Goal: Task Accomplishment & Management: Manage account settings

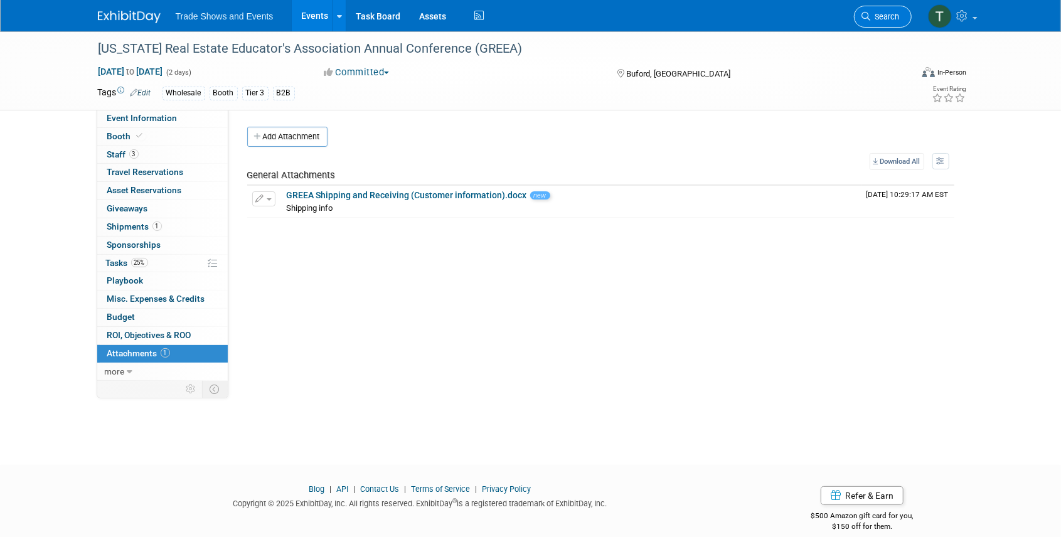
click at [890, 13] on span "Search" at bounding box center [885, 16] width 29 height 9
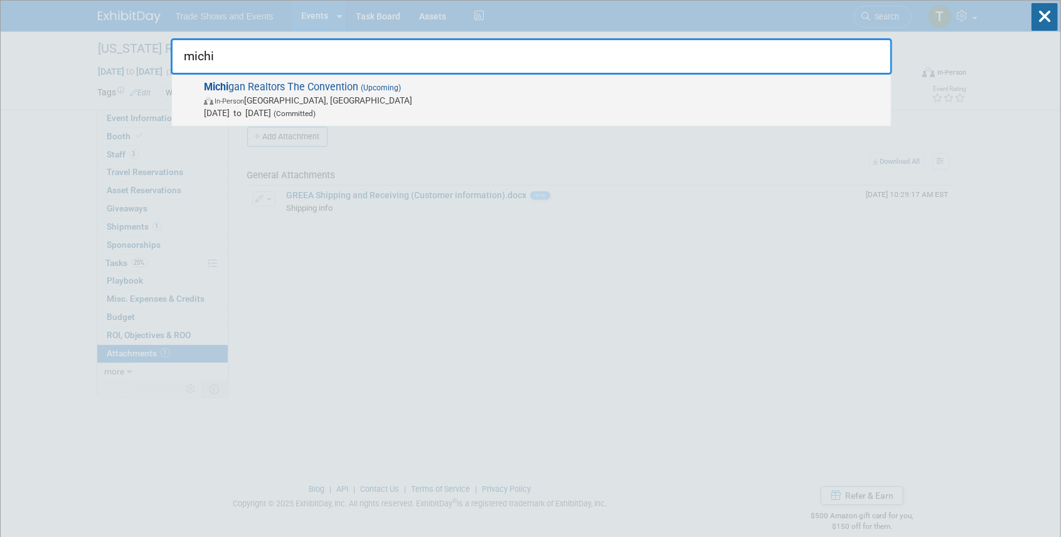
type input "michi"
click at [375, 88] on span "(Upcoming)" at bounding box center [379, 87] width 43 height 9
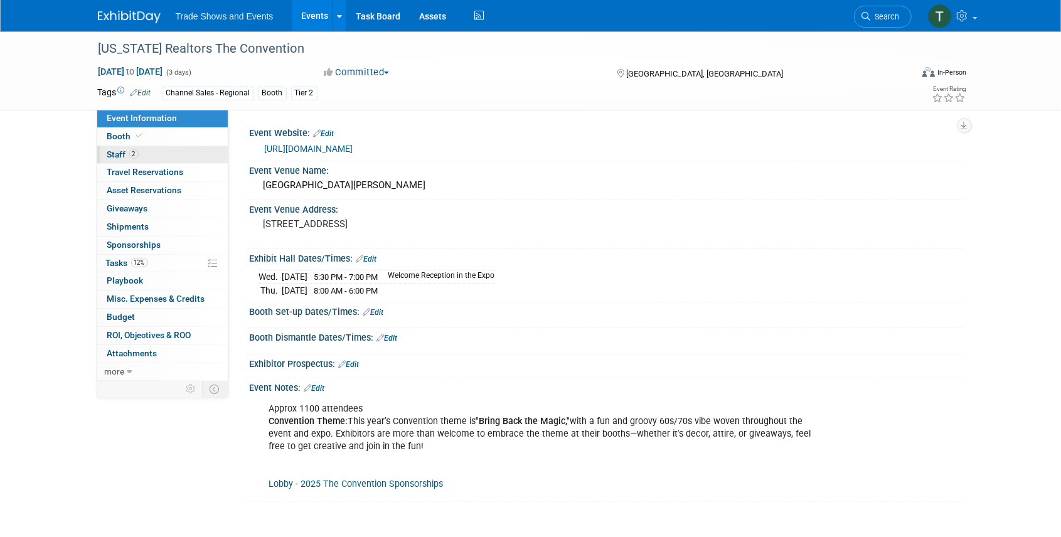
click at [139, 154] on link "2 Staff 2" at bounding box center [162, 155] width 131 height 18
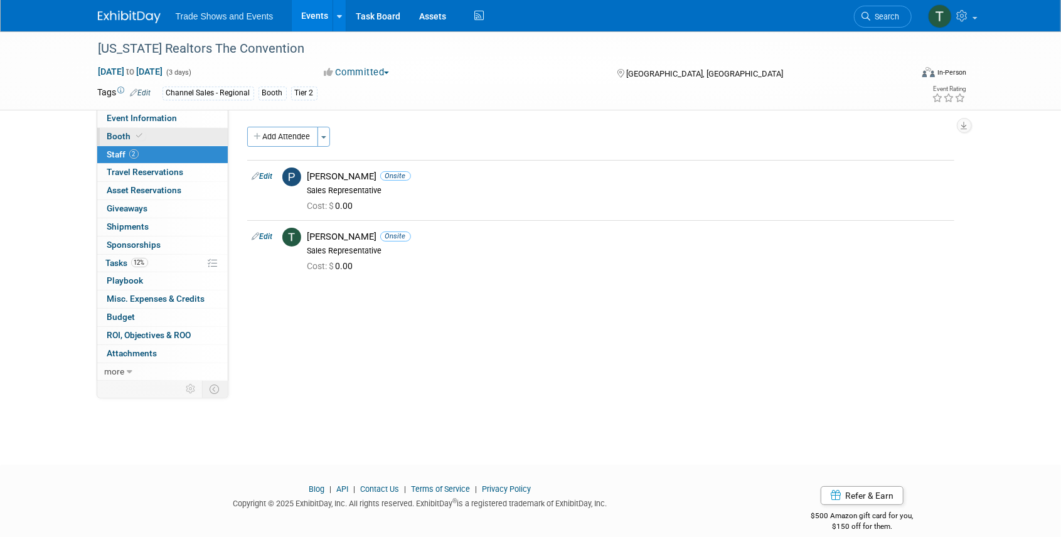
click at [132, 128] on link "Booth" at bounding box center [162, 137] width 131 height 18
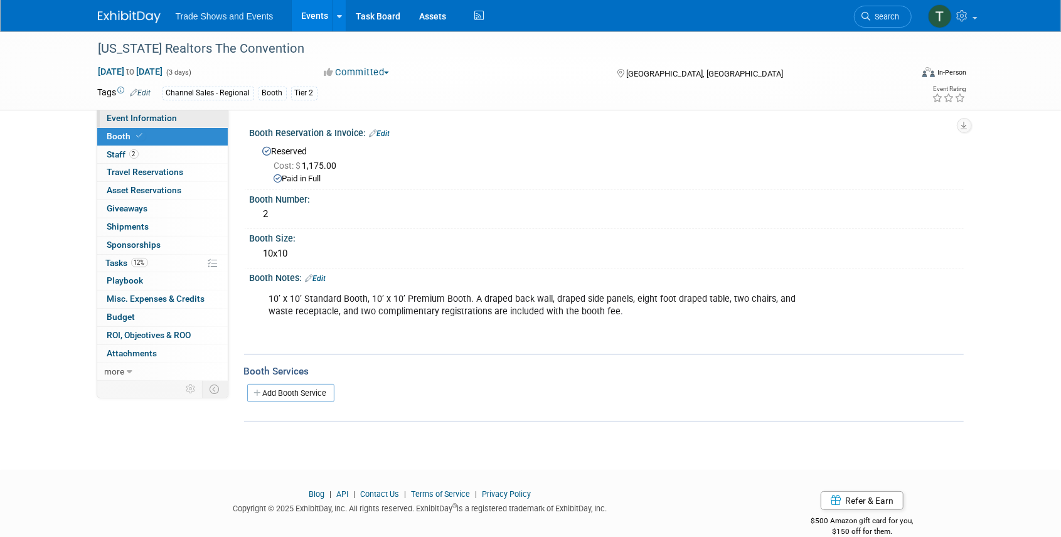
click at [145, 113] on span "Event Information" at bounding box center [142, 118] width 70 height 10
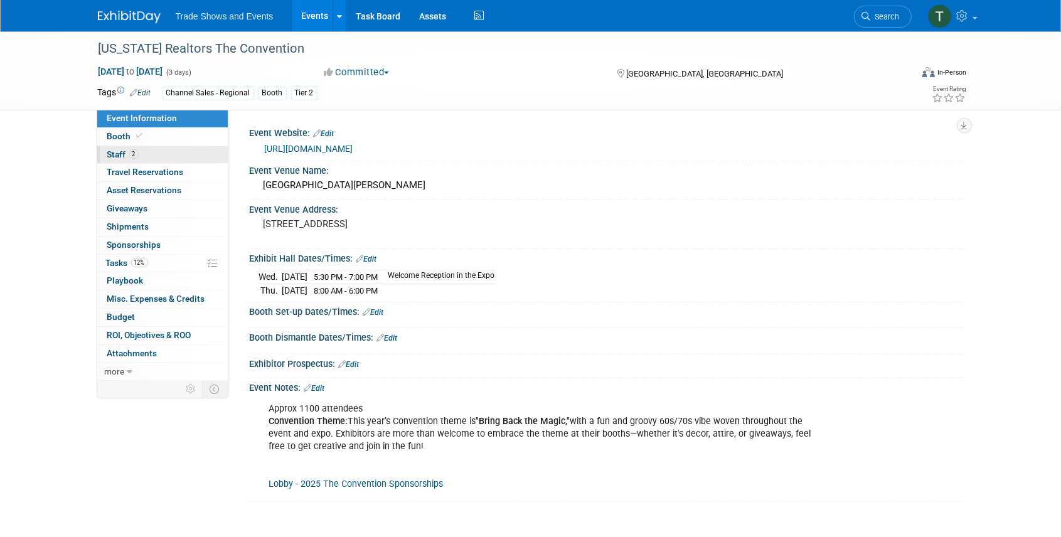
click at [144, 160] on link "2 Staff 2" at bounding box center [162, 155] width 131 height 18
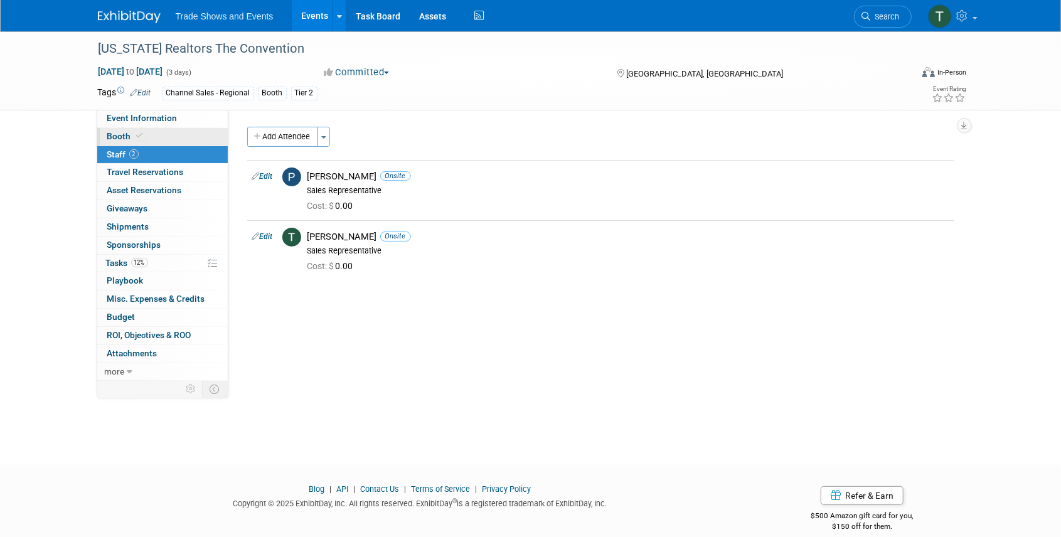
click at [114, 129] on link "Booth" at bounding box center [162, 137] width 131 height 18
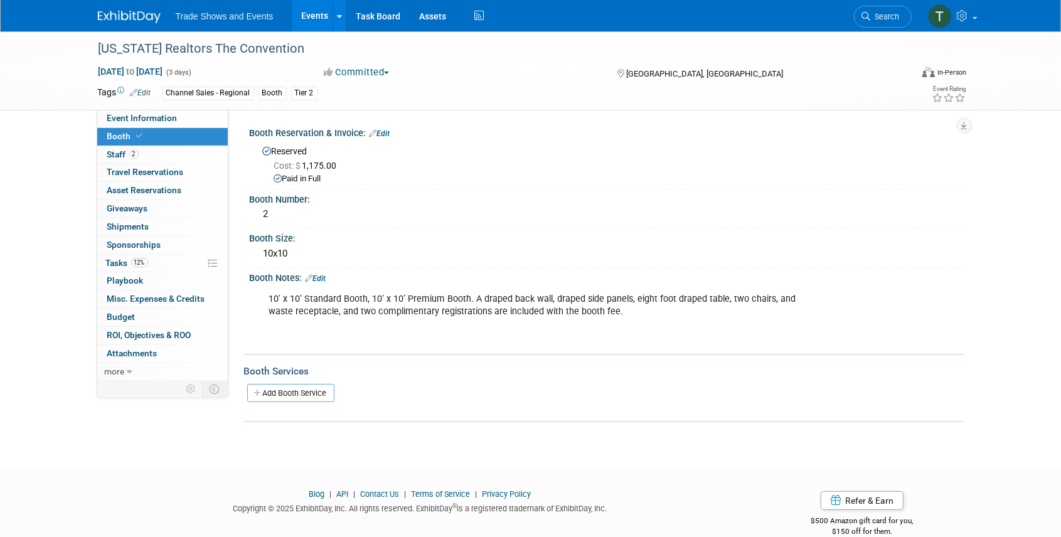
click at [621, 312] on div "10’ x 10’ Standard Booth, 10’ x 10’ Premium Booth. A draped back wall, draped s…" at bounding box center [542, 318] width 565 height 63
click at [589, 311] on div "10’ x 10’ Standard Booth, 10’ x 10’ Premium Booth. A draped back wall, draped s…" at bounding box center [542, 318] width 565 height 63
click at [321, 279] on link "Edit" at bounding box center [316, 278] width 21 height 9
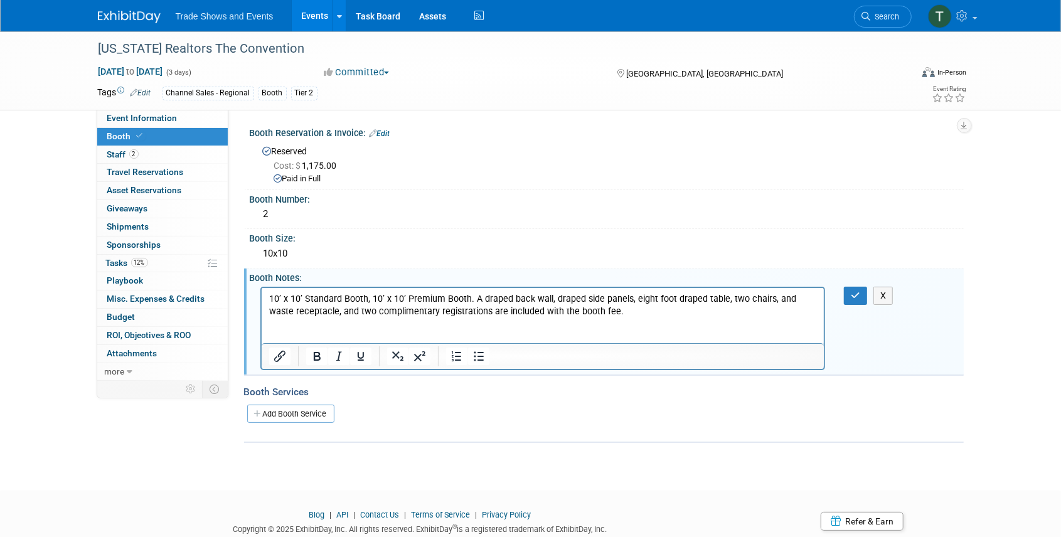
click at [605, 319] on p "10’ x 10’ Standard Booth, 10’ x 10’ Premium Booth. A draped back wall, draped s…" at bounding box center [543, 317] width 548 height 50
click at [852, 300] on button "button" at bounding box center [855, 296] width 23 height 18
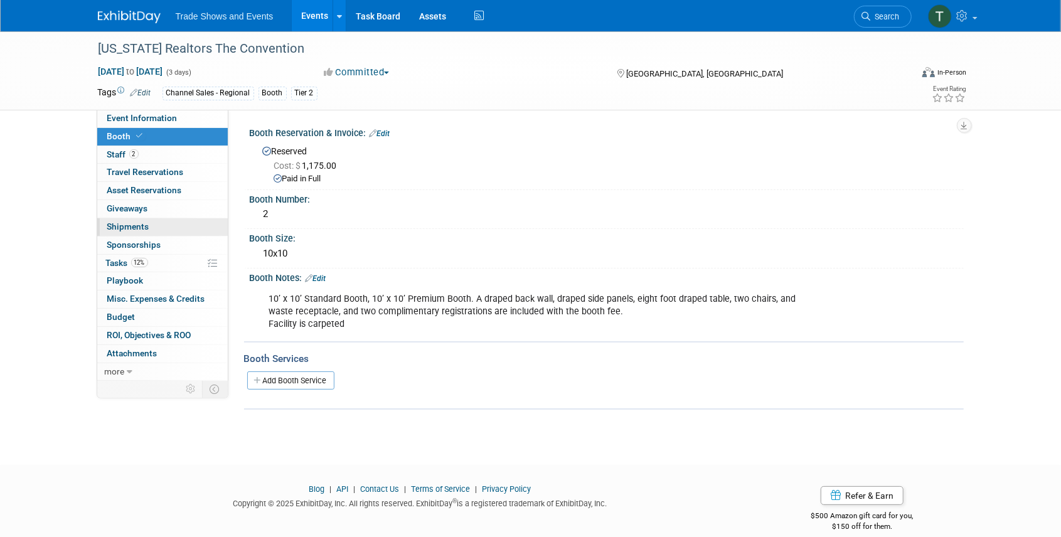
click at [144, 224] on span "Shipments 0" at bounding box center [128, 226] width 42 height 10
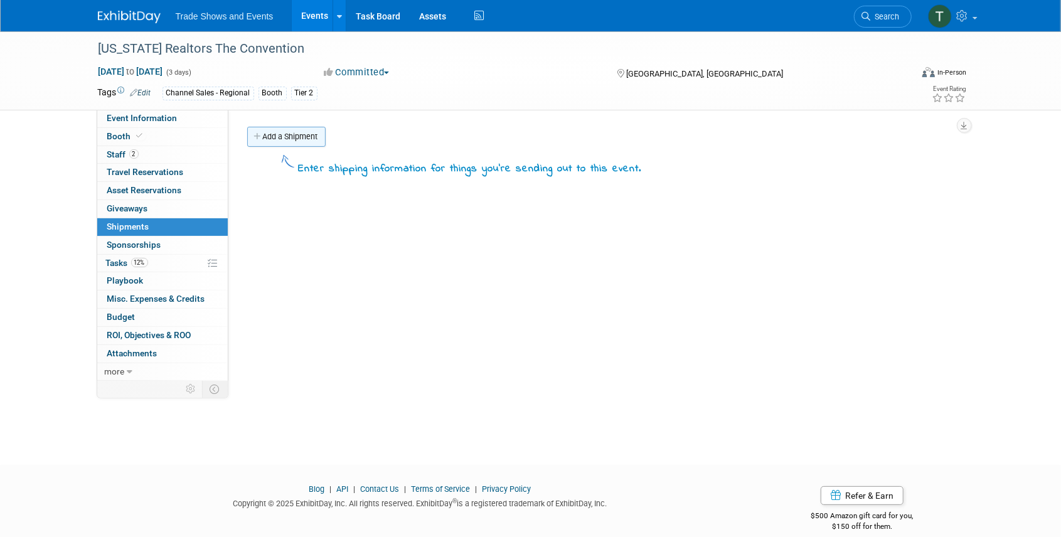
click at [287, 135] on link "Add a Shipment" at bounding box center [286, 137] width 78 height 20
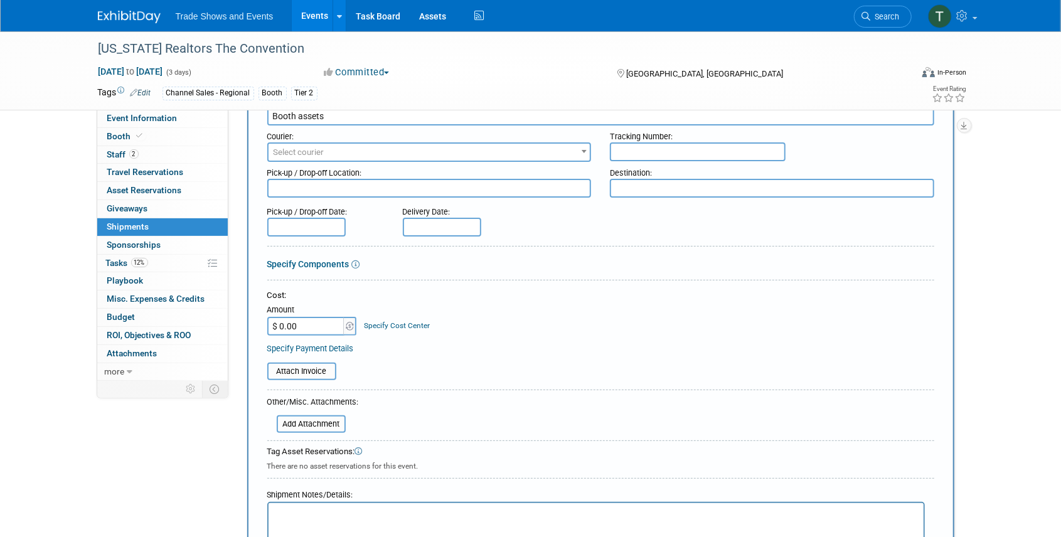
scroll to position [209, 0]
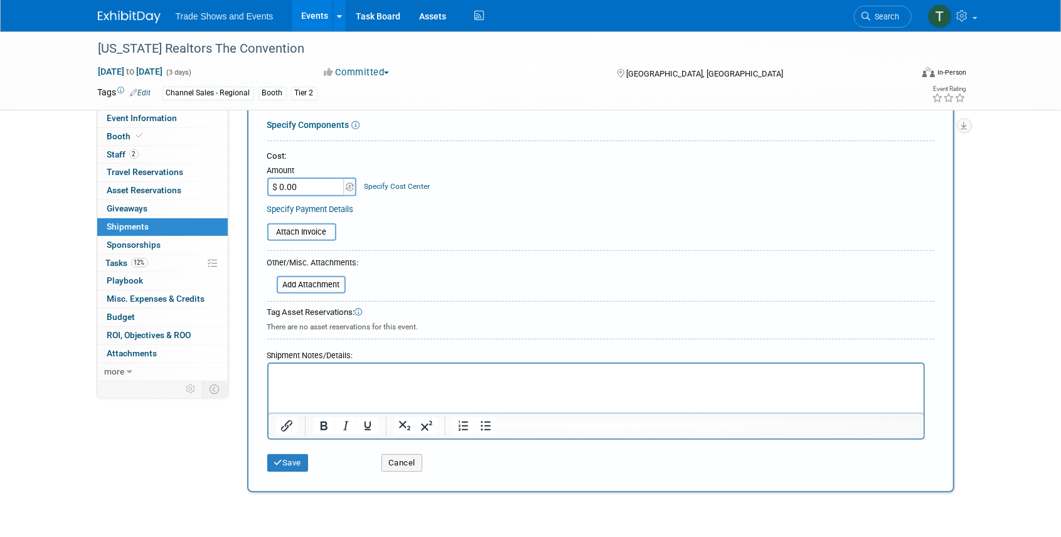
type input "Booth assets"
click at [332, 381] on html at bounding box center [595, 373] width 655 height 18
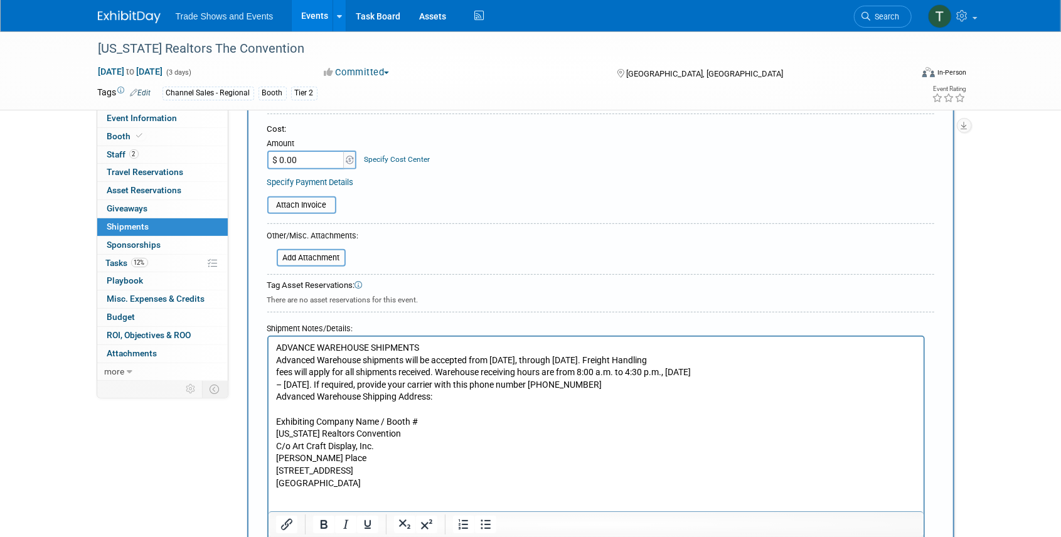
scroll to position [255, 0]
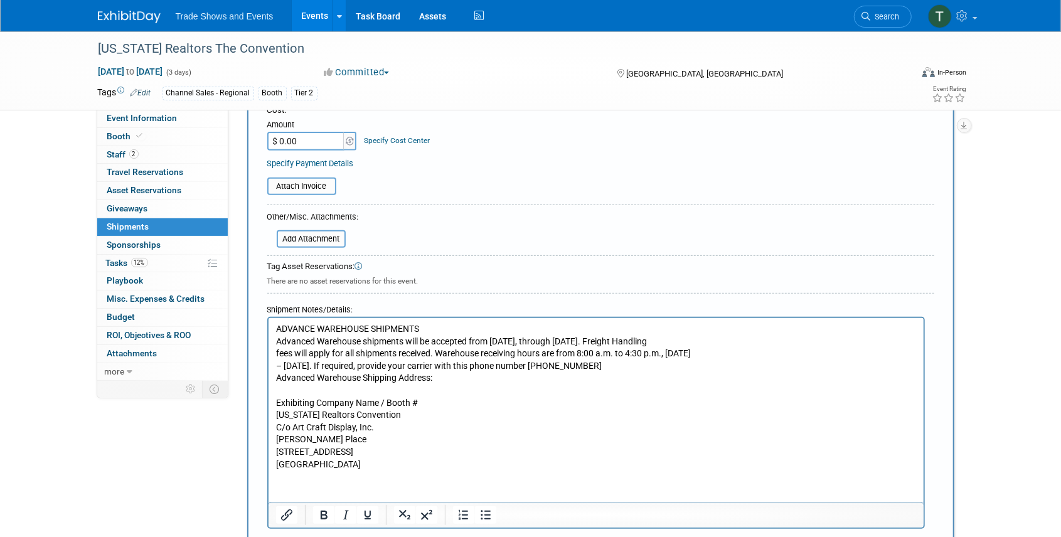
click at [275, 401] on p "ADVANCE WAREHOUSE SHIPMENTS Advanced Warehouse shipments will be accepted from …" at bounding box center [595, 396] width 641 height 147
drag, startPoint x: 275, startPoint y: 402, endPoint x: 381, endPoint y: 400, distance: 106.0
click at [381, 400] on p "ADVANCE WAREHOUSE SHIPMENTS Advanced Warehouse shipments will be accepted from …" at bounding box center [595, 396] width 641 height 147
click at [279, 442] on p "ADVANCE WAREHOUSE SHIPMENTS Advanced Warehouse shipments will be accepted from …" at bounding box center [595, 396] width 641 height 147
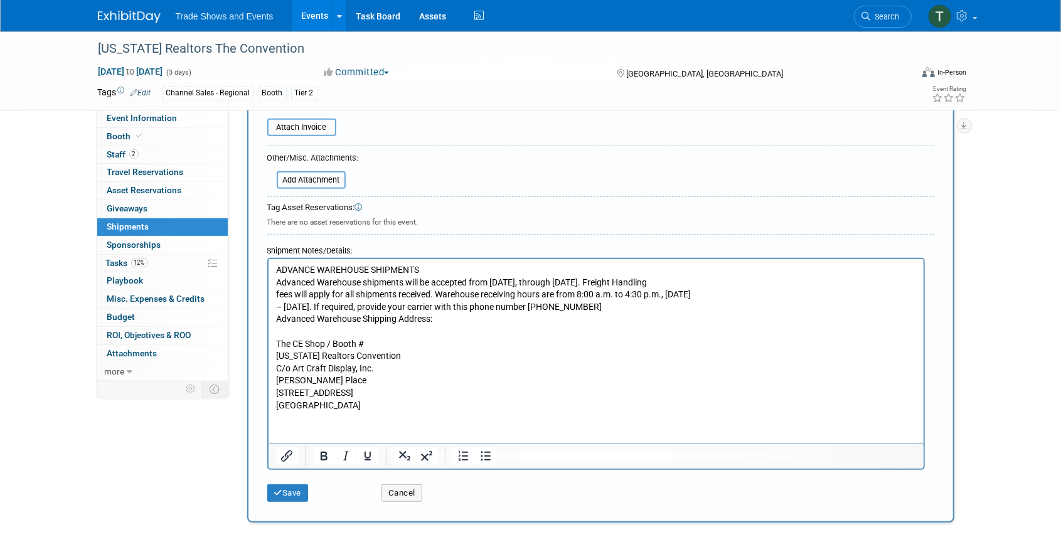
scroll to position [338, 0]
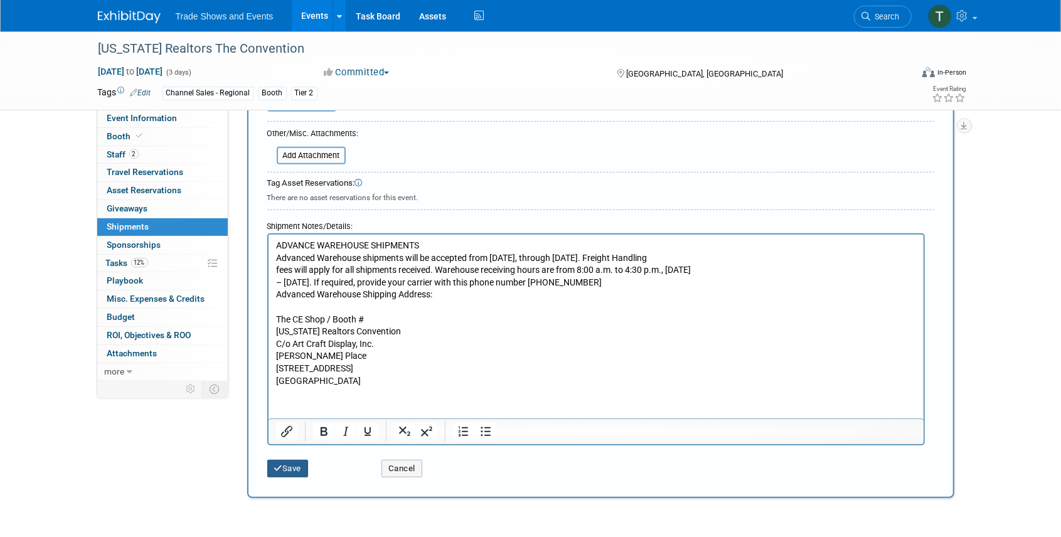
click at [285, 467] on button "Save" at bounding box center [287, 469] width 41 height 18
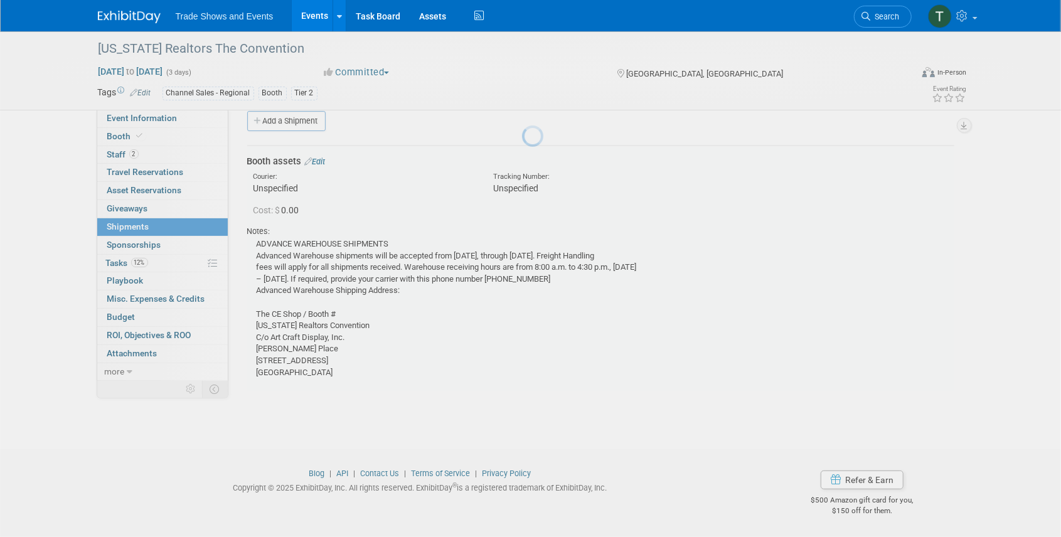
scroll to position [16, 0]
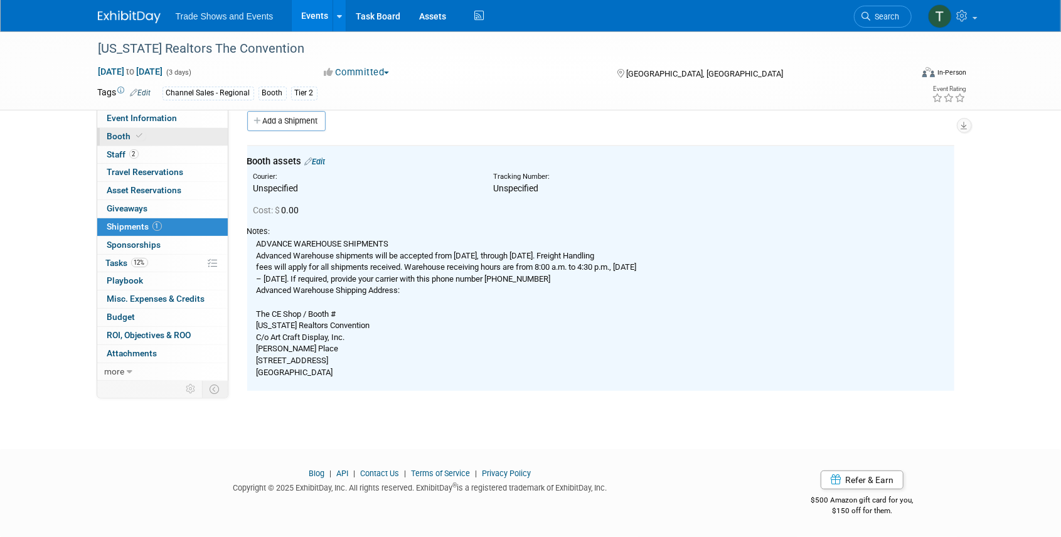
click at [122, 129] on link "Booth" at bounding box center [162, 137] width 131 height 18
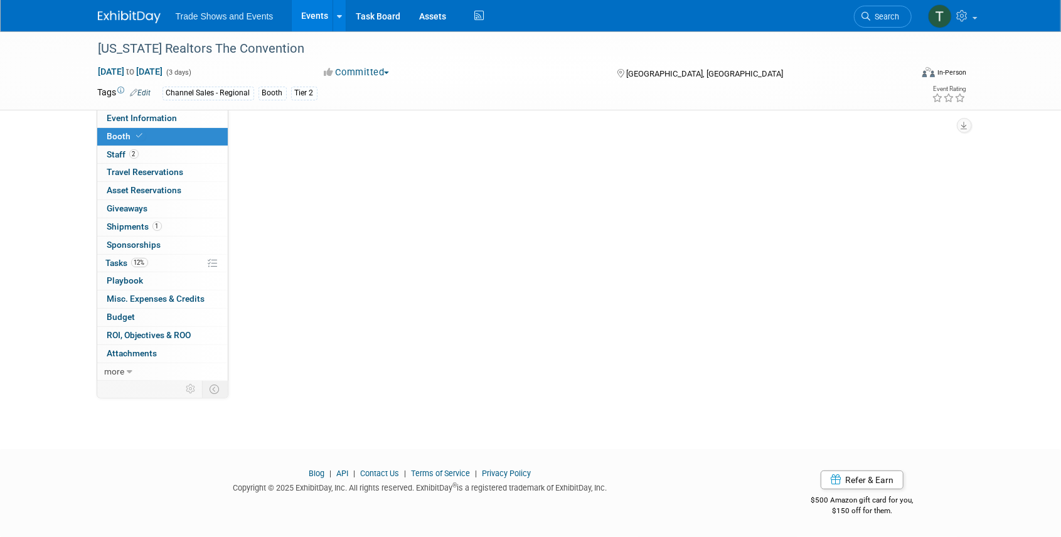
scroll to position [0, 0]
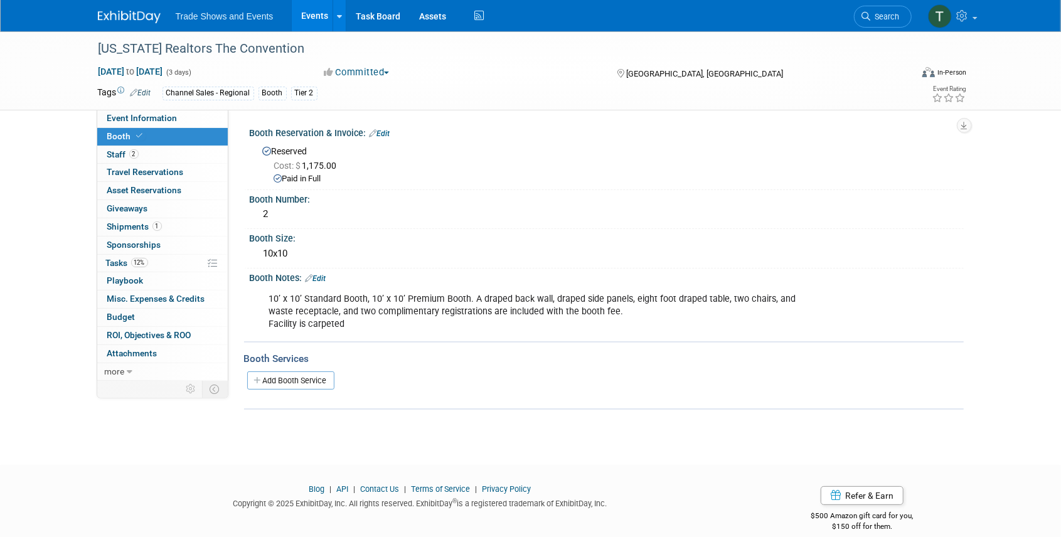
drag, startPoint x: 154, startPoint y: 225, endPoint x: 231, endPoint y: 224, distance: 77.2
click at [154, 225] on span "1" at bounding box center [156, 225] width 9 height 9
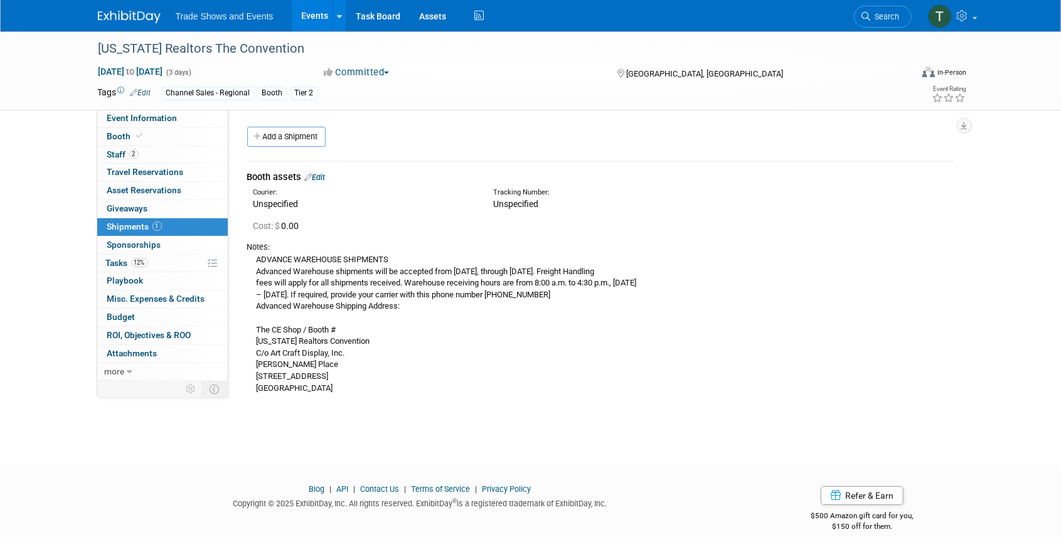
click at [326, 174] on link "Edit" at bounding box center [315, 177] width 21 height 9
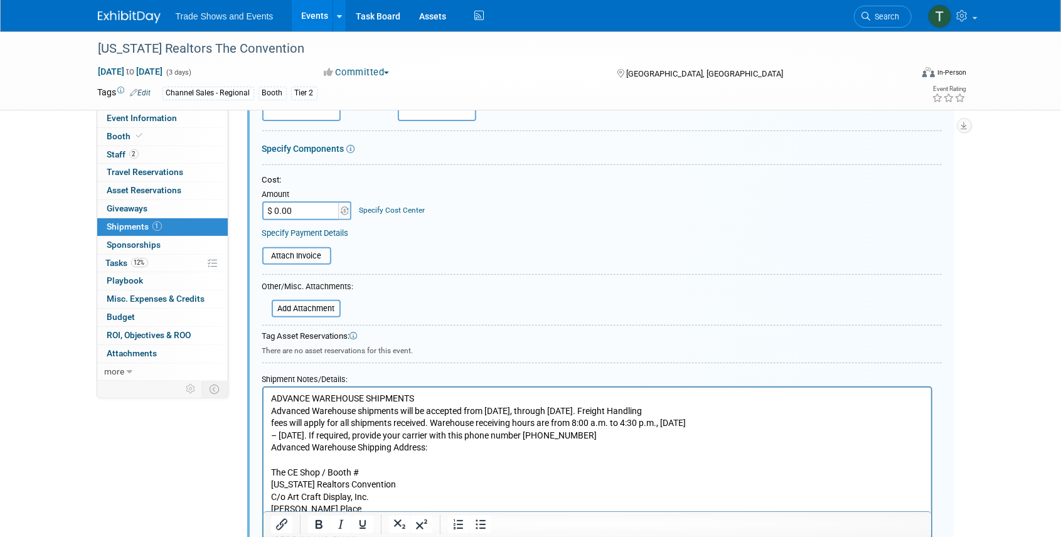
scroll to position [269, 0]
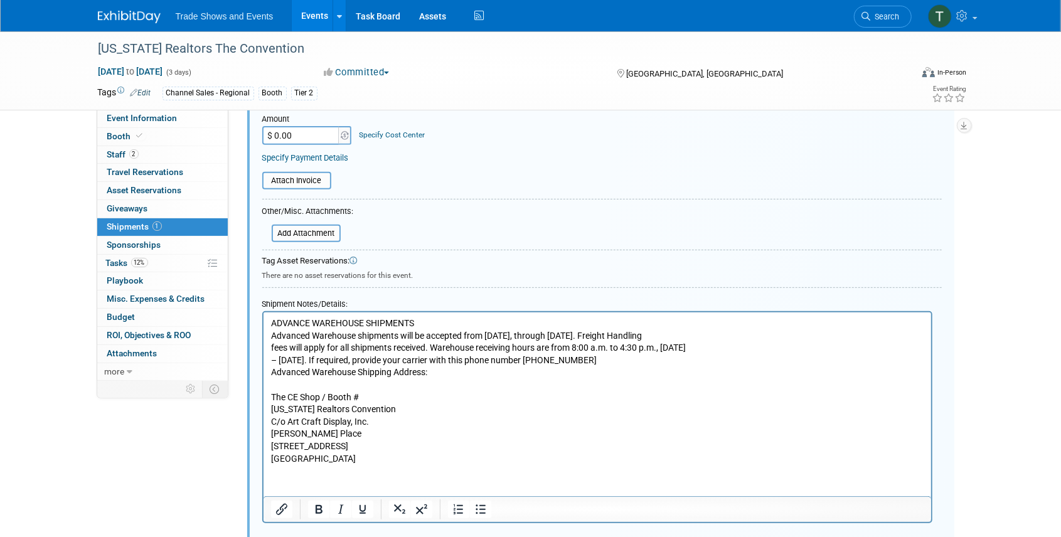
click at [384, 397] on p "ADVANCE WAREHOUSE SHIPMENTS Advanced Warehouse shipments will be accepted from …" at bounding box center [596, 390] width 653 height 147
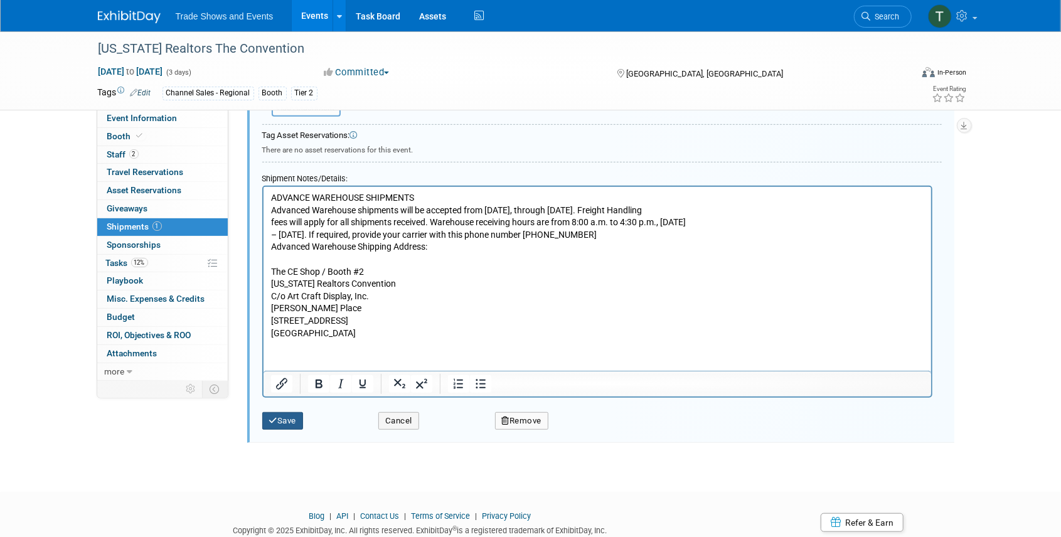
click at [280, 415] on button "Save" at bounding box center [282, 421] width 41 height 18
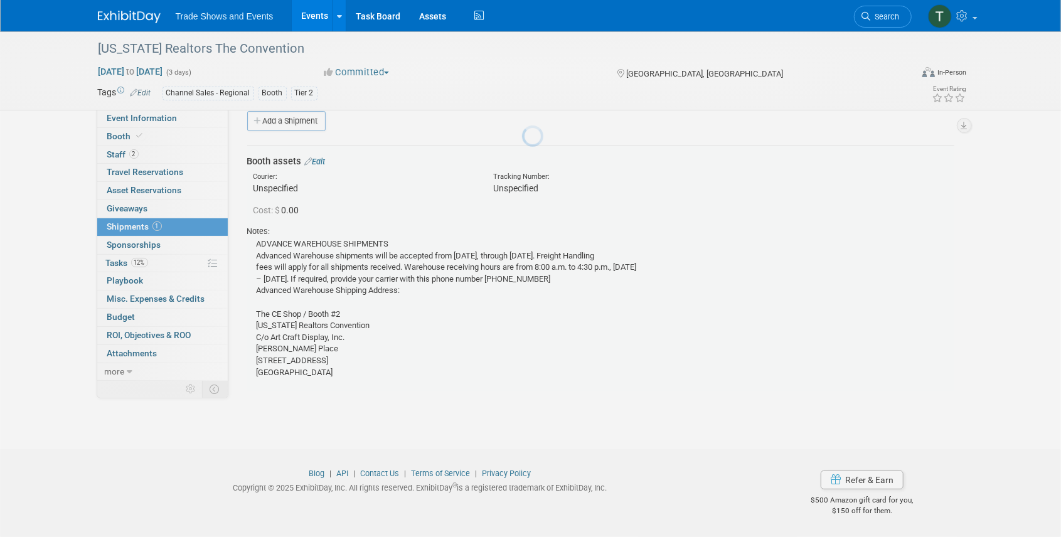
scroll to position [16, 0]
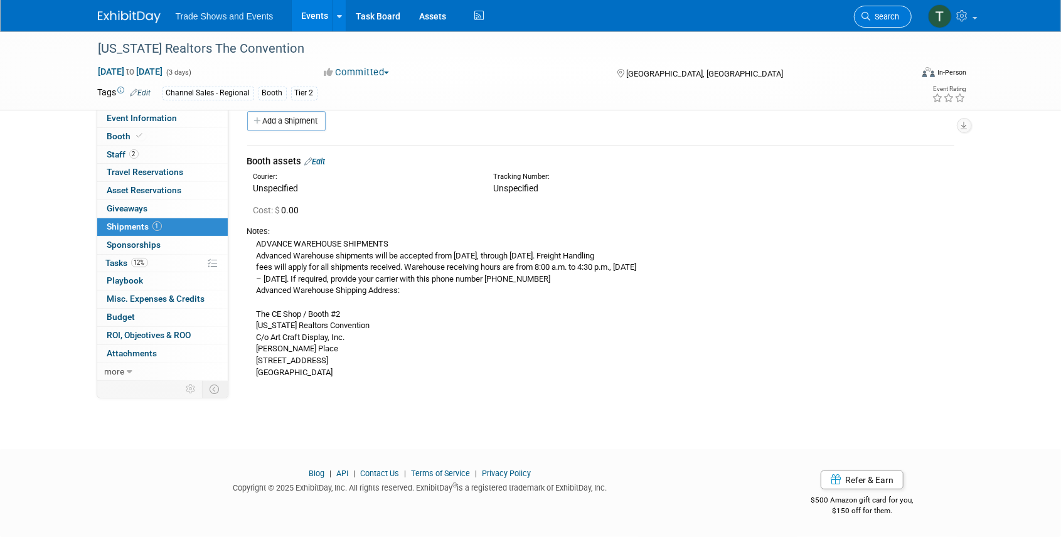
click at [885, 15] on span "Search" at bounding box center [885, 16] width 29 height 9
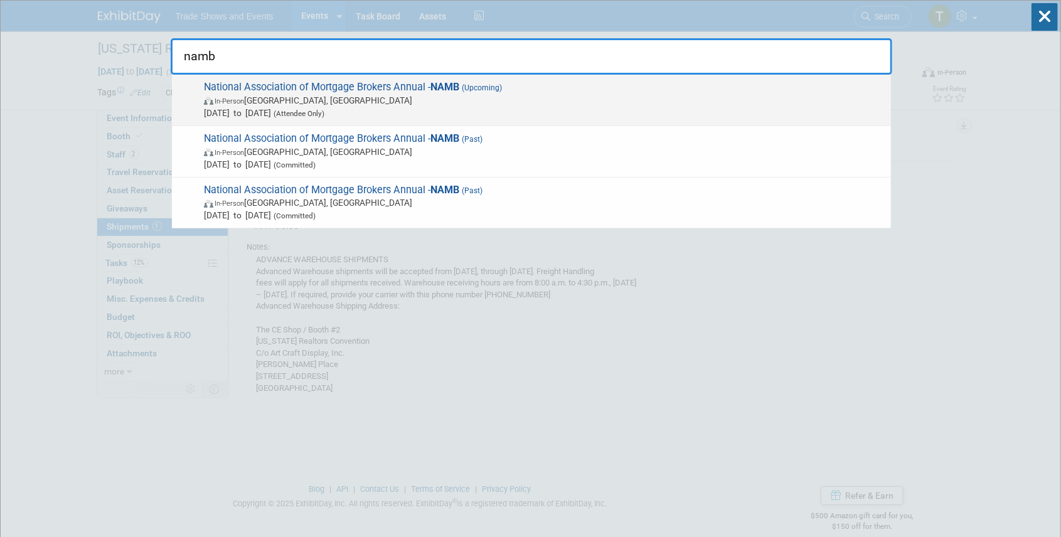
type input "namb"
click at [358, 94] on span "In-Person Las Vegas, NV" at bounding box center [544, 100] width 681 height 13
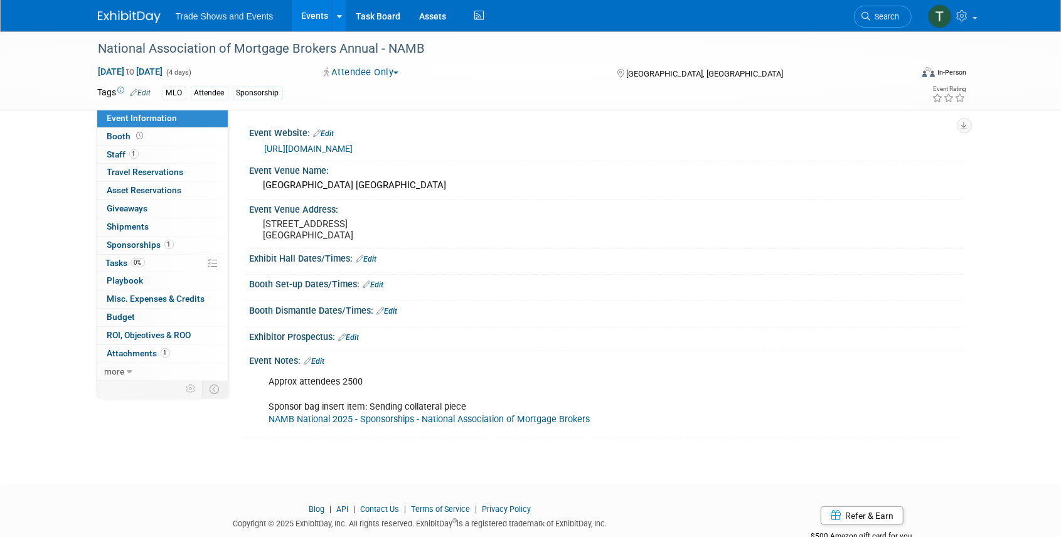
click at [120, 258] on span "Tasks 0%" at bounding box center [125, 263] width 39 height 10
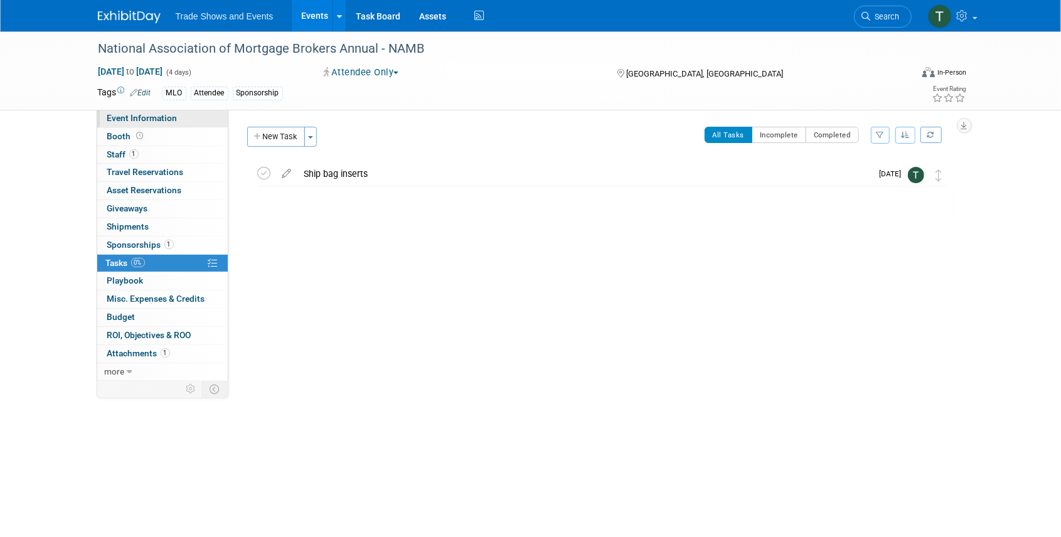
click at [125, 115] on span "Event Information" at bounding box center [142, 118] width 70 height 10
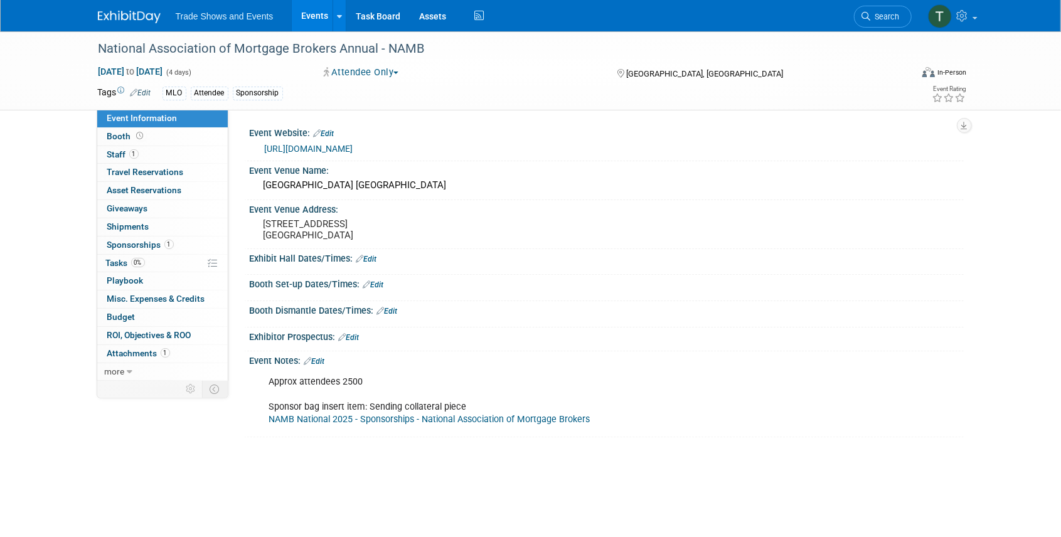
click at [376, 284] on link "Edit" at bounding box center [373, 284] width 21 height 9
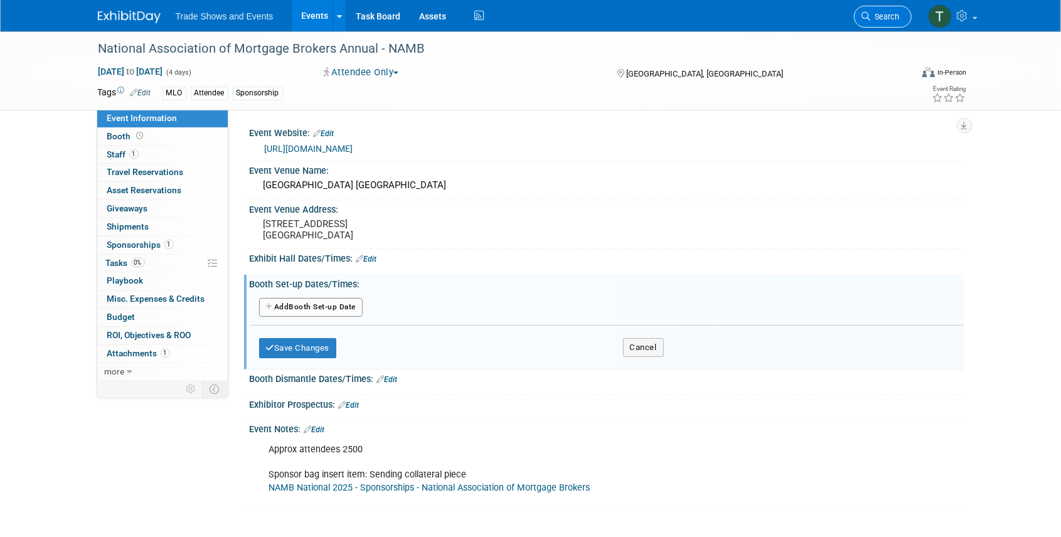
click at [878, 15] on span "Search" at bounding box center [885, 16] width 29 height 9
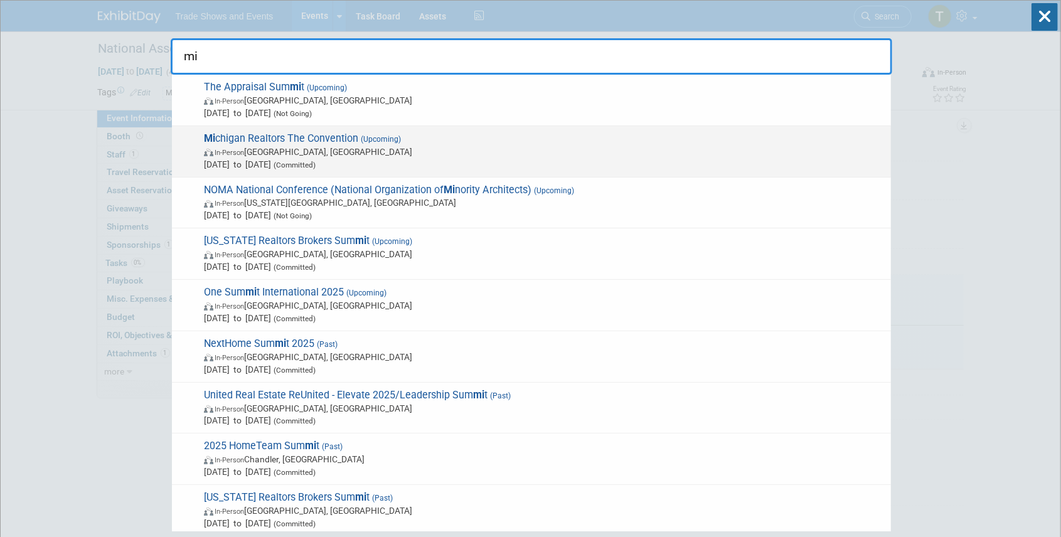
type input "mi"
click at [350, 144] on span "Mi chigan Realtors The Convention (Upcoming) In-Person Grand Rapids, MI Oct 8, …" at bounding box center [542, 151] width 685 height 38
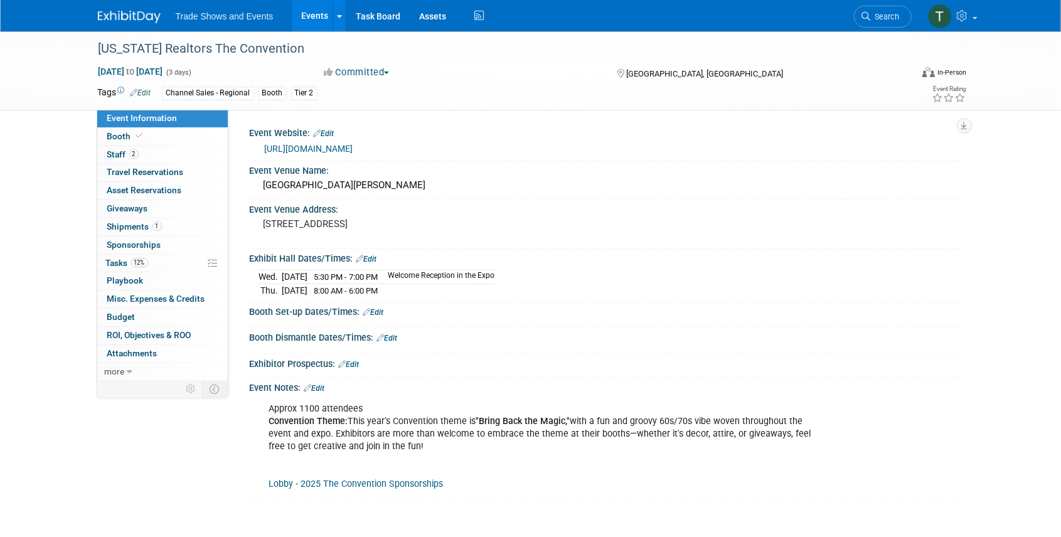
click at [374, 312] on link "Edit" at bounding box center [373, 312] width 21 height 9
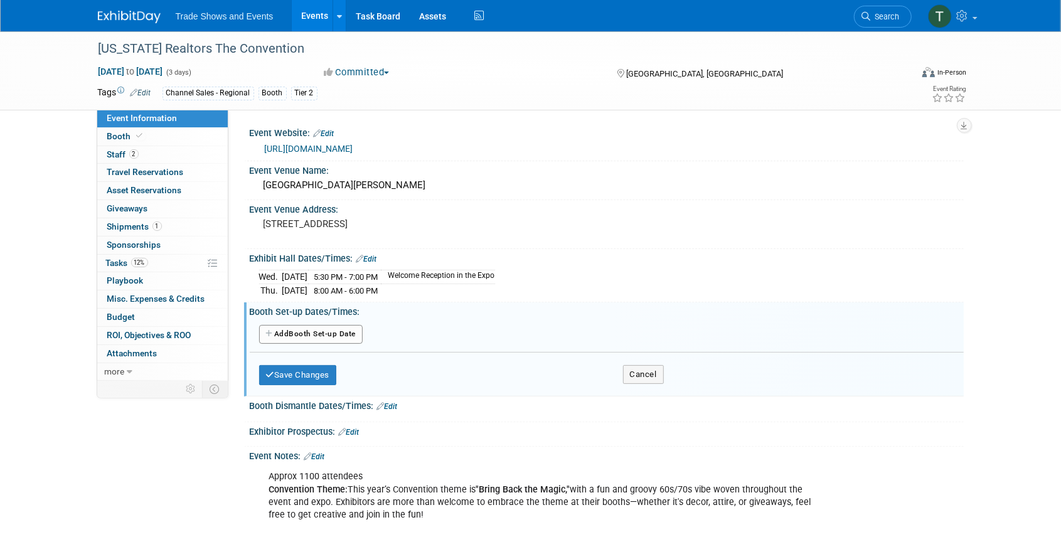
click at [328, 329] on button "Add Another Booth Set-up Date" at bounding box center [311, 334] width 104 height 19
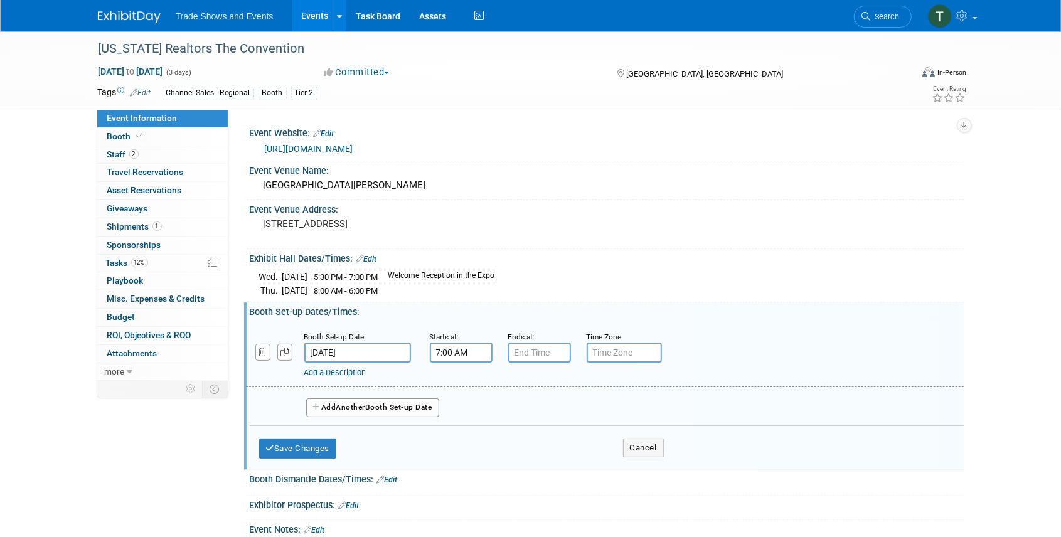
click at [464, 353] on input "7:00 AM" at bounding box center [461, 353] width 63 height 20
click at [457, 385] on span at bounding box center [459, 384] width 22 height 22
type input "8:00 AM"
click at [531, 356] on input "7:00 PM" at bounding box center [539, 353] width 63 height 20
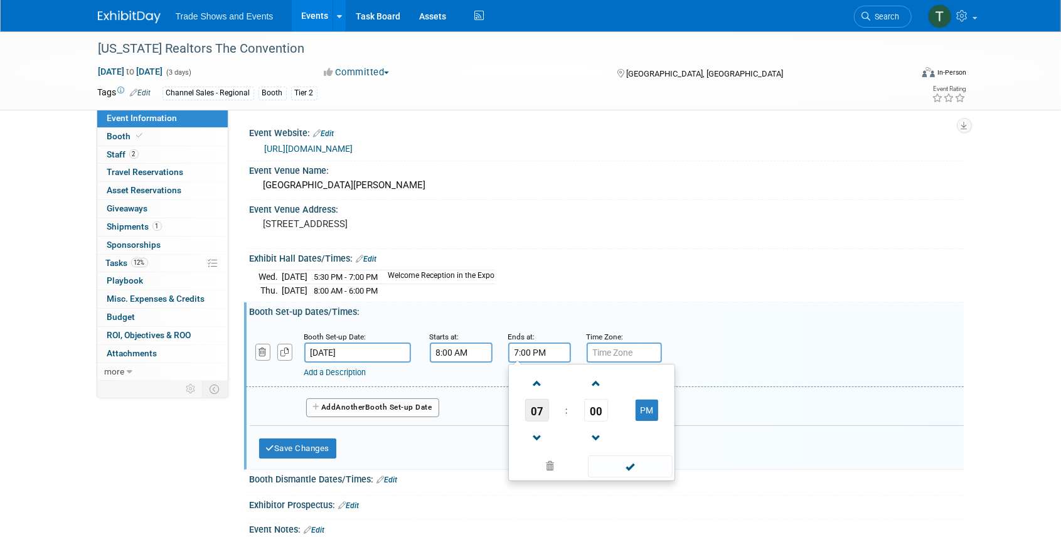
click at [532, 405] on span "07" at bounding box center [537, 410] width 24 height 23
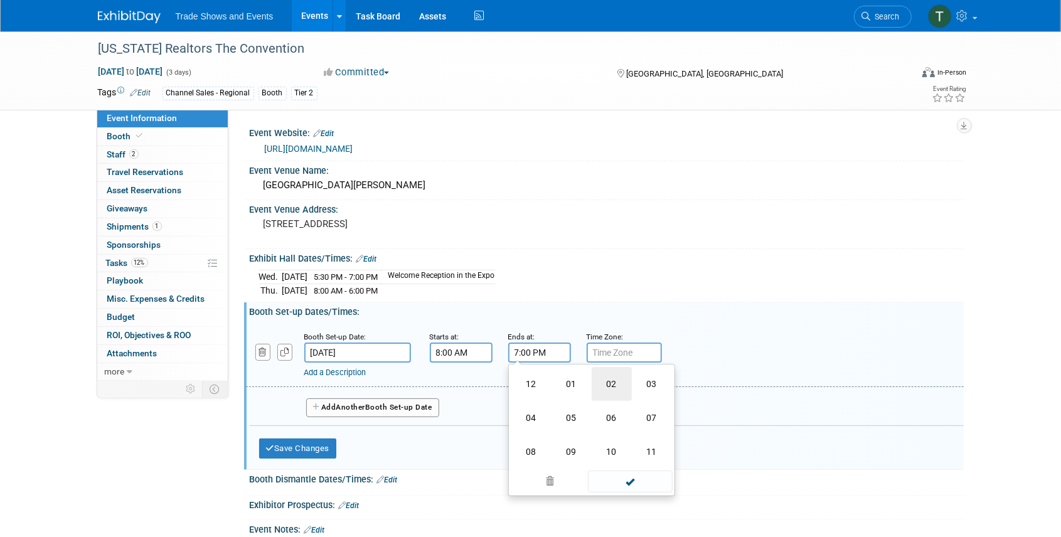
click at [615, 381] on td "02" at bounding box center [612, 384] width 40 height 34
type input "2:00 PM"
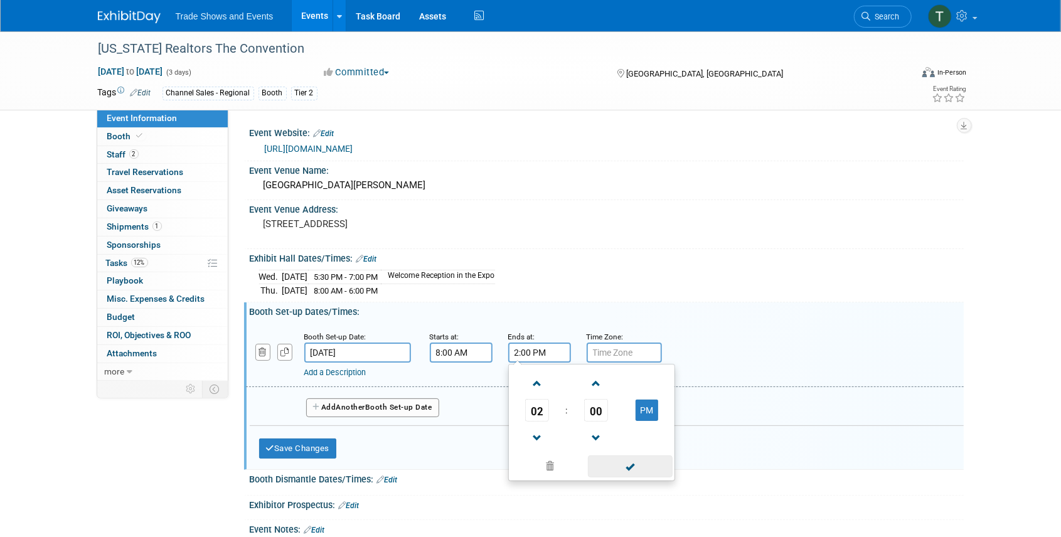
click at [634, 463] on span at bounding box center [630, 467] width 85 height 22
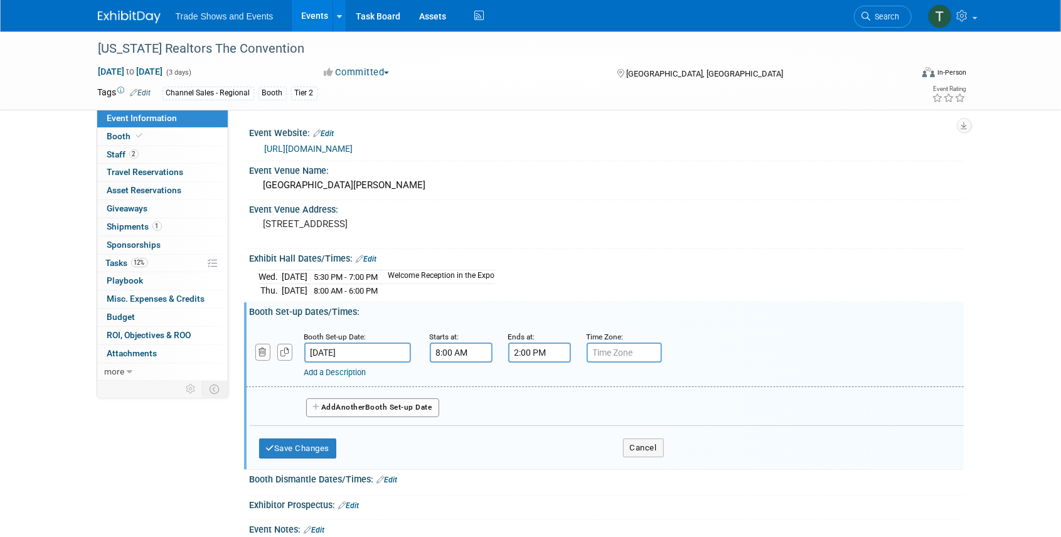
click at [347, 370] on link "Add a Description" at bounding box center [335, 372] width 62 height 9
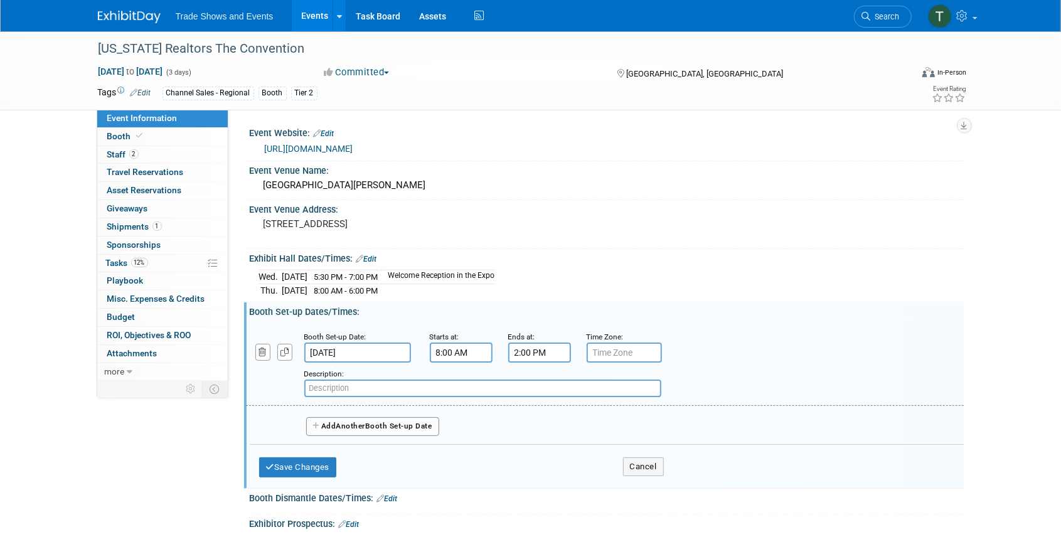
click at [338, 387] on input "text" at bounding box center [482, 389] width 357 height 18
type input "Ballroom AB, DeVos Place"
click at [304, 459] on button "Save Changes" at bounding box center [298, 467] width 78 height 20
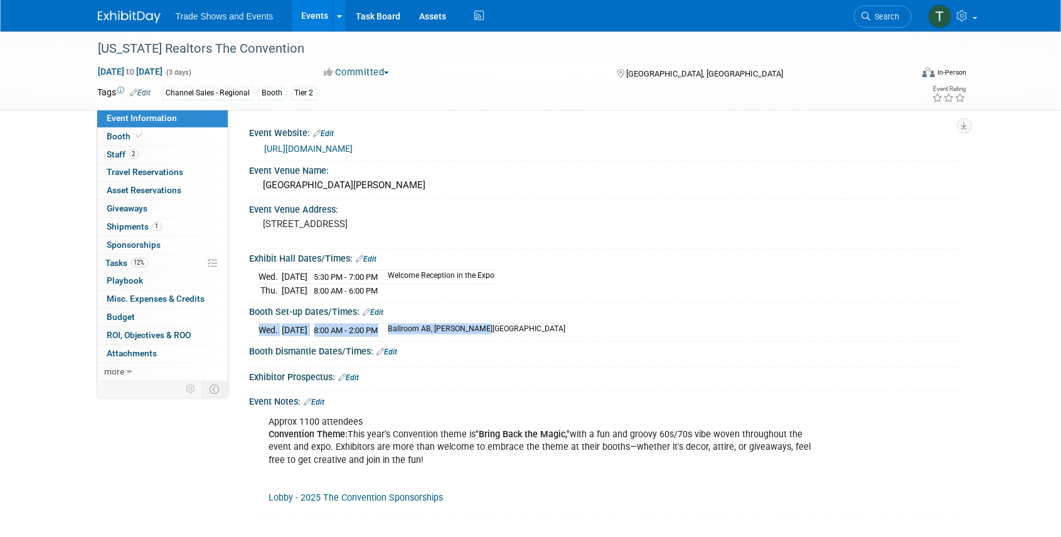
drag, startPoint x: 410, startPoint y: 326, endPoint x: 507, endPoint y: 328, distance: 97.3
click at [507, 328] on div "Wed. Oct 8, 2025 8:00 AM - 2:00 PM Ballroom AB, DeVos Place" at bounding box center [606, 328] width 695 height 17
copy table "Wed. Oct 8, 2025 8:00 AM - 2:00 PM"
click at [366, 257] on link "Edit" at bounding box center [366, 259] width 21 height 9
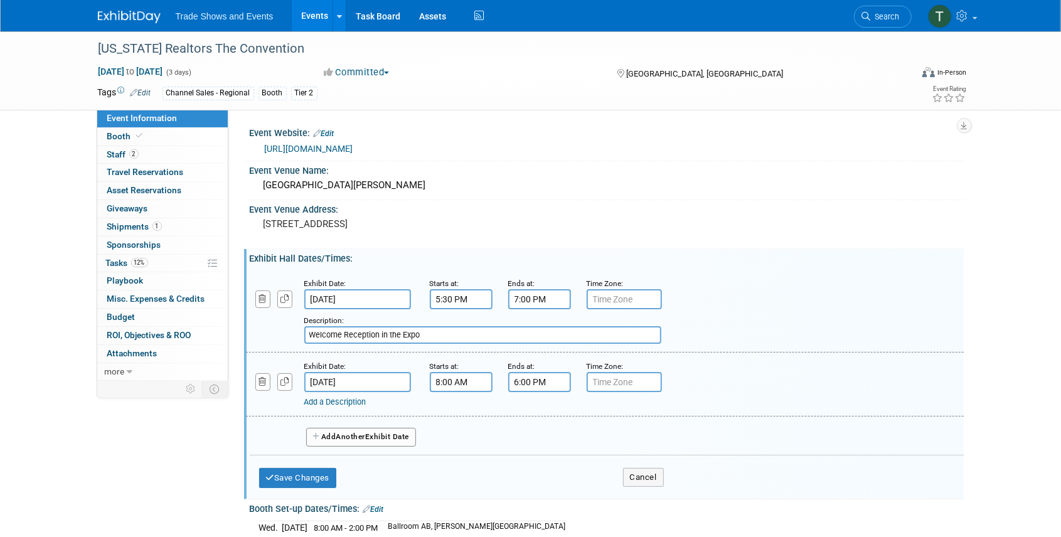
click at [309, 330] on input "Welcome Reception in the Expo" at bounding box center [482, 335] width 357 height 18
paste input "Ballroom AB, DeVos Place"
type input "Ballroom AB, [PERSON_NAME][GEOGRAPHIC_DATA] - Welcome Reception in the Expo"
click at [338, 402] on link "Add a Description" at bounding box center [335, 401] width 62 height 9
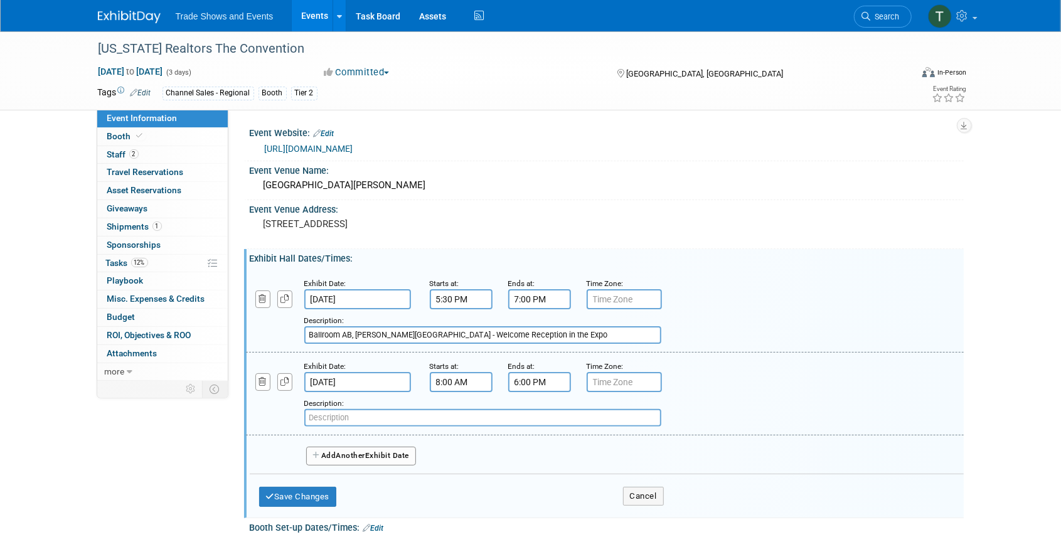
paste input "Ballroom AB, [PERSON_NAME][GEOGRAPHIC_DATA]"
type input "Ballroom AB, DeVos Place"
click at [304, 489] on button "Save Changes" at bounding box center [298, 497] width 78 height 20
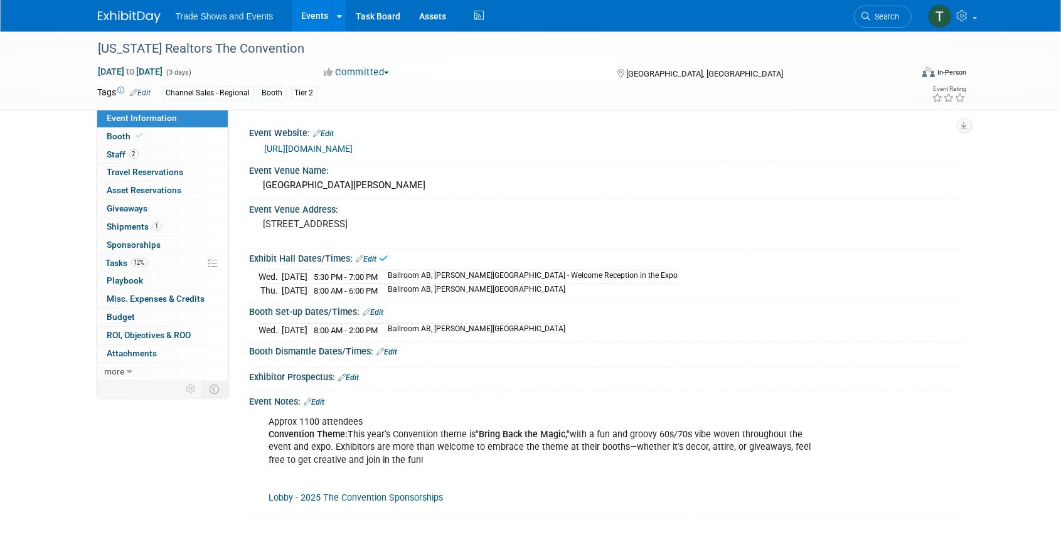
click at [397, 350] on link "Edit" at bounding box center [387, 352] width 21 height 9
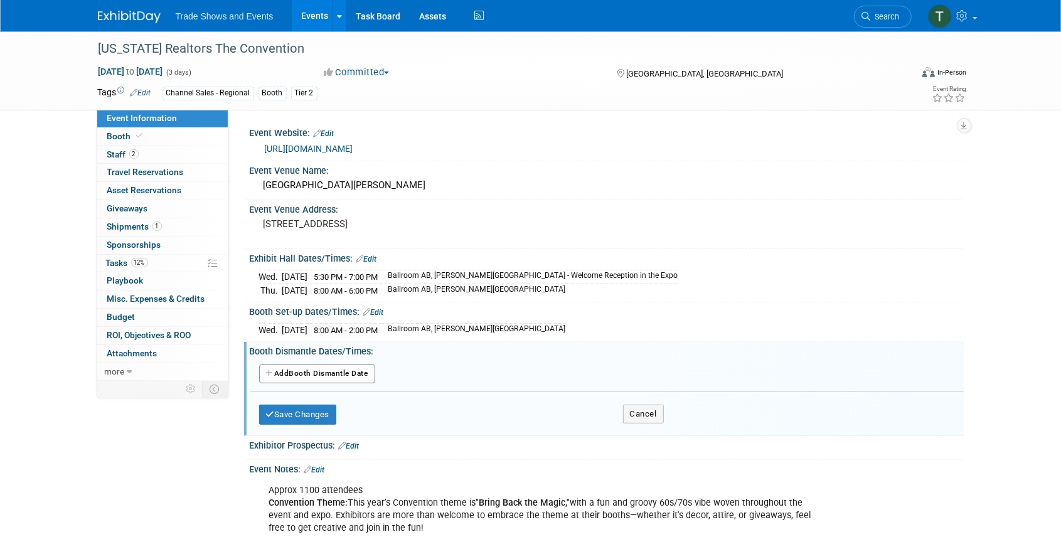
click at [363, 370] on button "Add Another Booth Dismantle Date" at bounding box center [317, 374] width 116 height 19
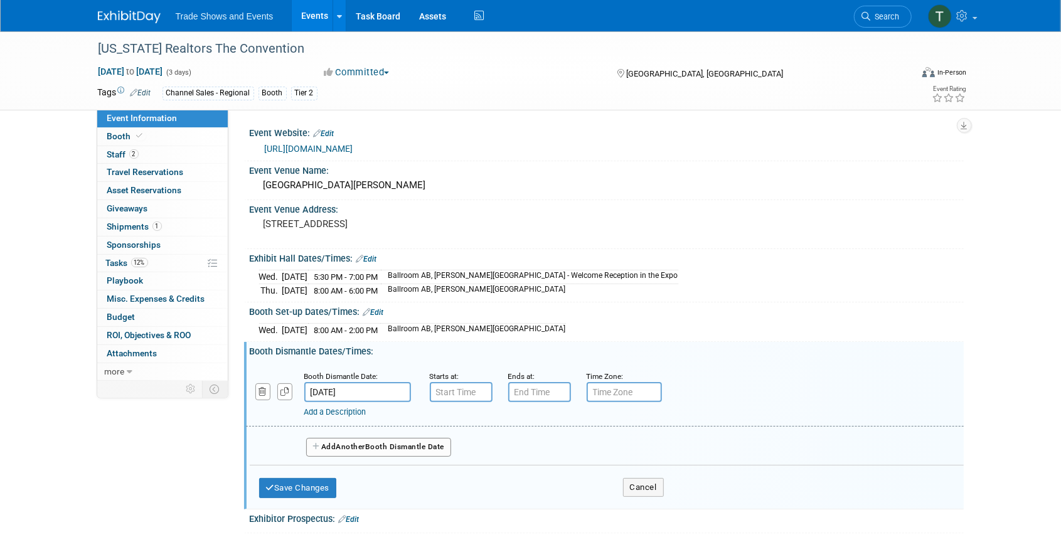
click at [391, 385] on input "Oct 10, 2025" at bounding box center [357, 392] width 107 height 20
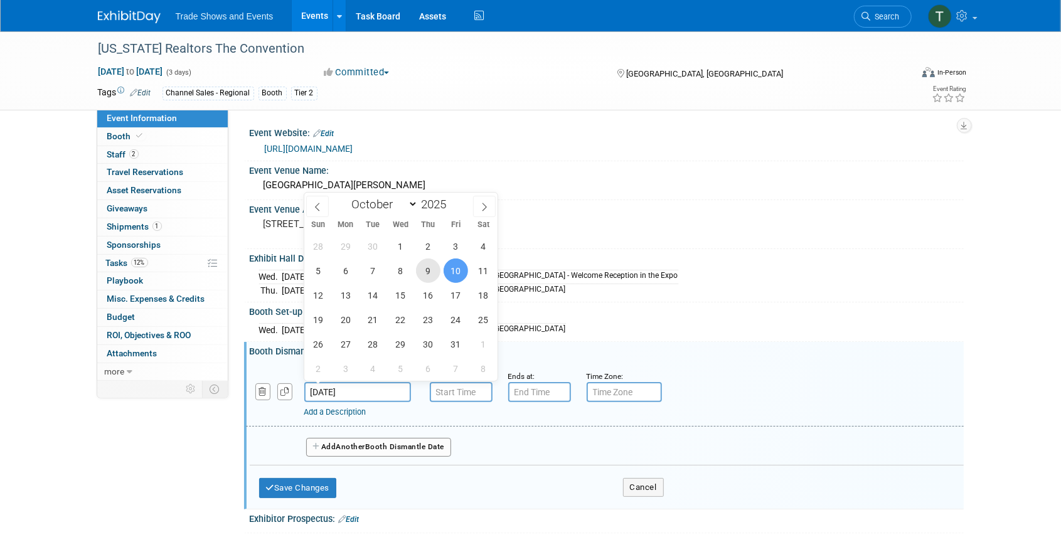
click at [432, 271] on span "9" at bounding box center [428, 271] width 24 height 24
type input "Oct 9, 2025"
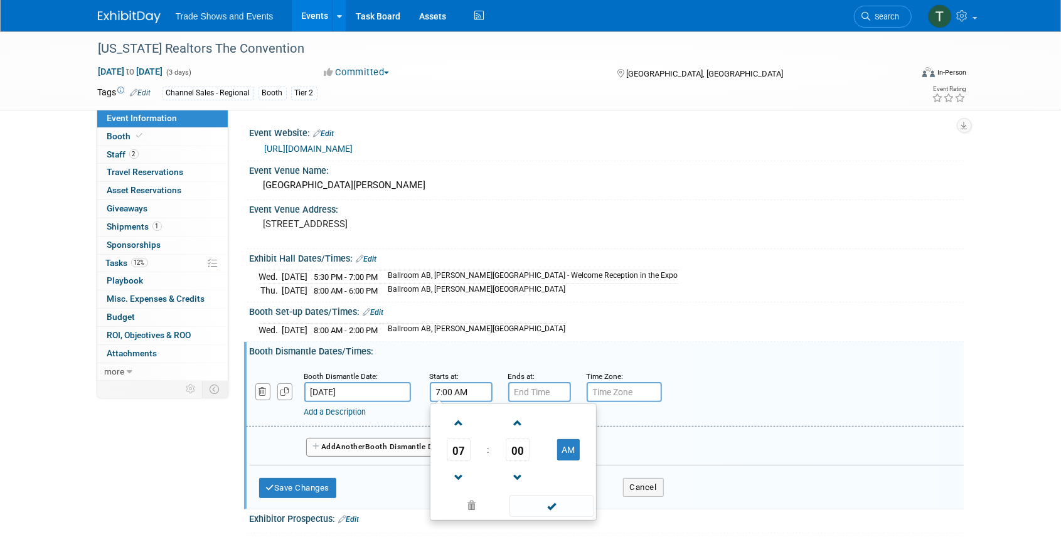
click at [451, 387] on input "7:00 AM" at bounding box center [461, 392] width 63 height 20
click at [458, 452] on span "07" at bounding box center [459, 450] width 24 height 23
click at [527, 458] on td "06" at bounding box center [533, 457] width 40 height 34
click at [553, 453] on td "AM" at bounding box center [569, 450] width 50 height 23
click at [570, 450] on button "AM" at bounding box center [568, 449] width 23 height 21
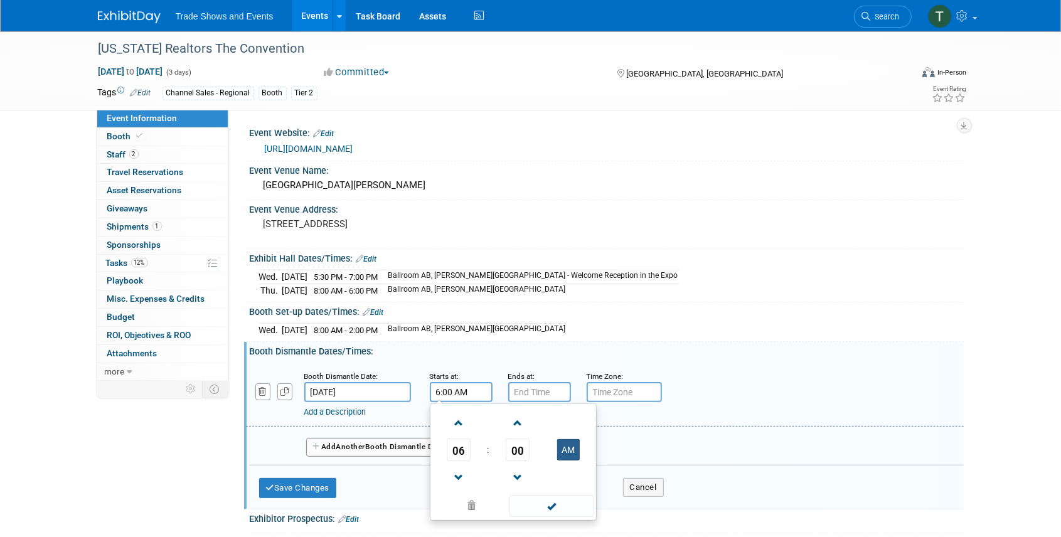
type input "6:00 PM"
click at [537, 385] on input "7:00 PM" at bounding box center [539, 392] width 63 height 20
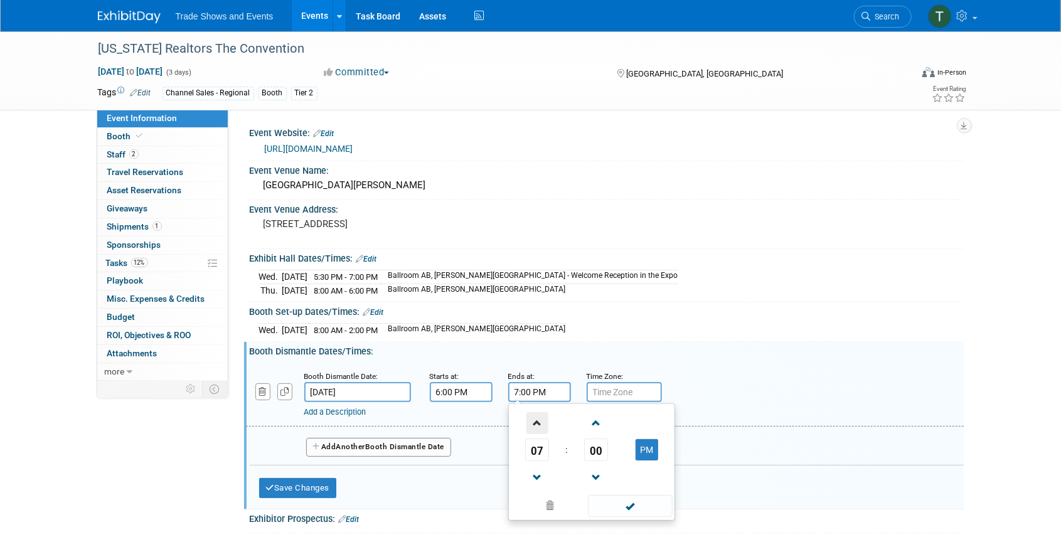
click at [536, 420] on span at bounding box center [537, 423] width 22 height 22
click at [537, 420] on span at bounding box center [537, 423] width 22 height 22
type input "9:00 PM"
click at [632, 509] on span at bounding box center [630, 506] width 85 height 22
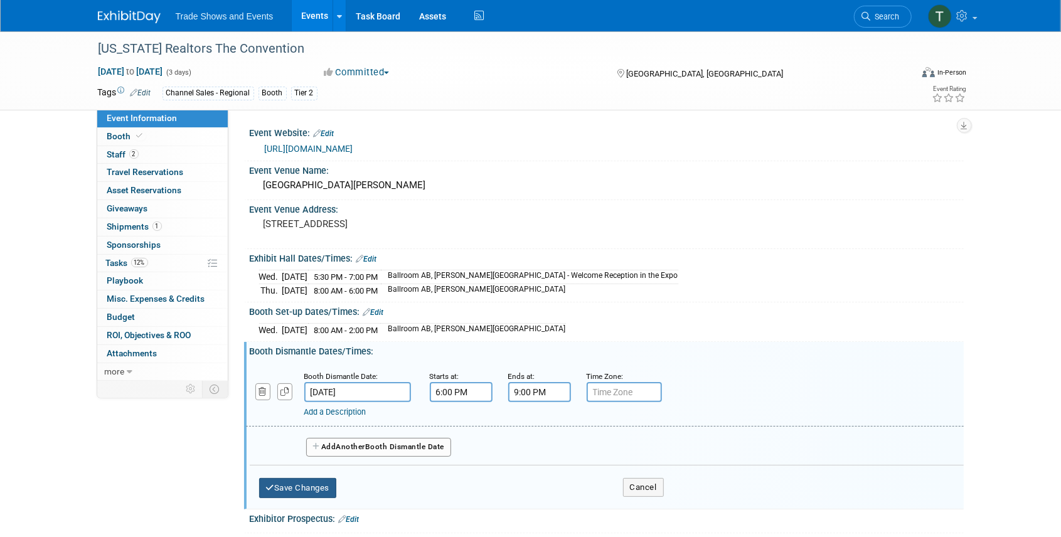
click at [311, 485] on button "Save Changes" at bounding box center [298, 488] width 78 height 20
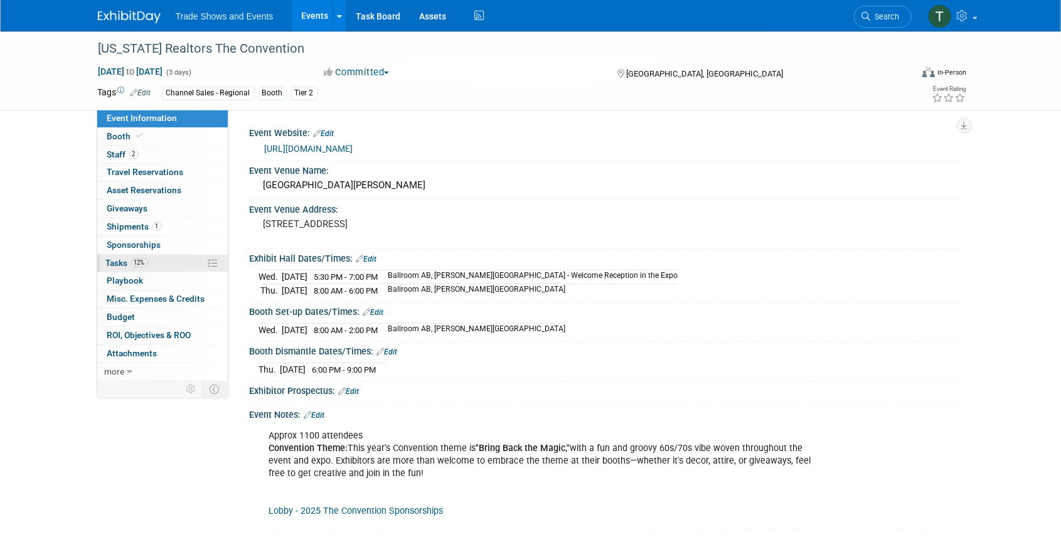
drag, startPoint x: 117, startPoint y: 259, endPoint x: 129, endPoint y: 262, distance: 12.3
click at [117, 259] on span "Tasks 12%" at bounding box center [127, 263] width 42 height 10
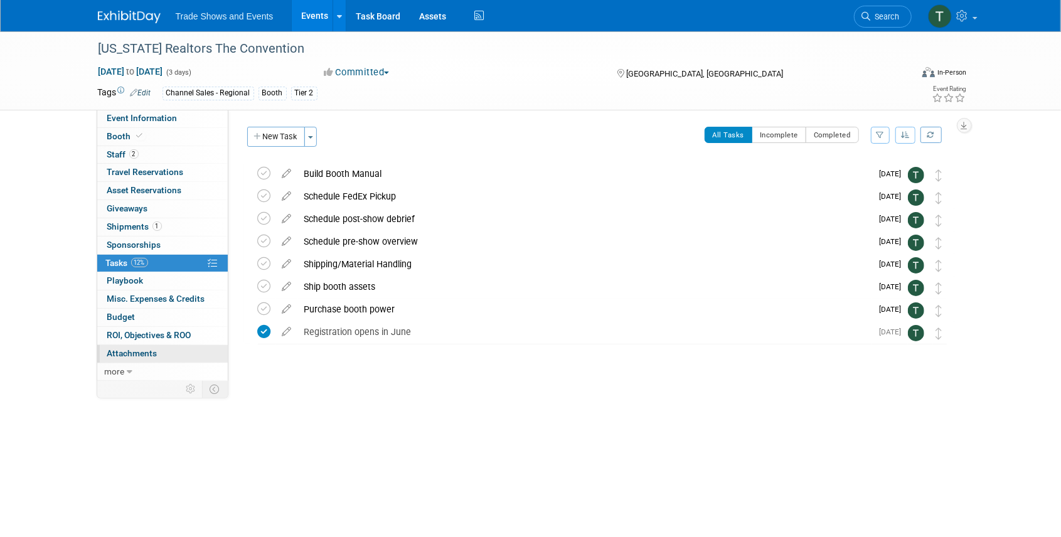
click at [145, 352] on span "Attachments 0" at bounding box center [132, 353] width 50 height 10
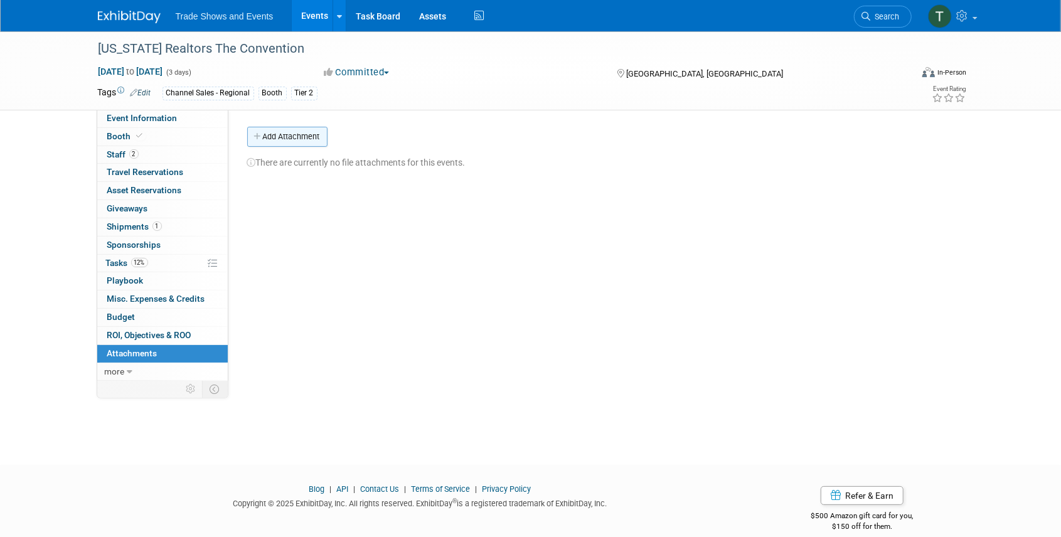
click at [268, 133] on button "Add Attachment" at bounding box center [287, 137] width 80 height 20
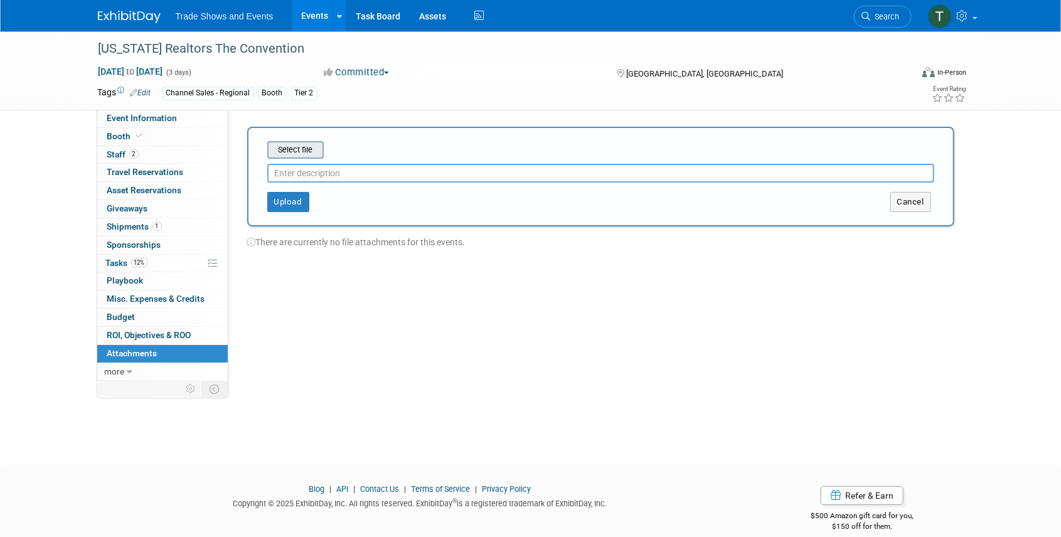
click at [291, 148] on input "file" at bounding box center [247, 149] width 149 height 15
click at [306, 167] on input "text" at bounding box center [600, 168] width 667 height 19
type input "Floorplan"
click at [286, 201] on button "Upload" at bounding box center [288, 197] width 42 height 20
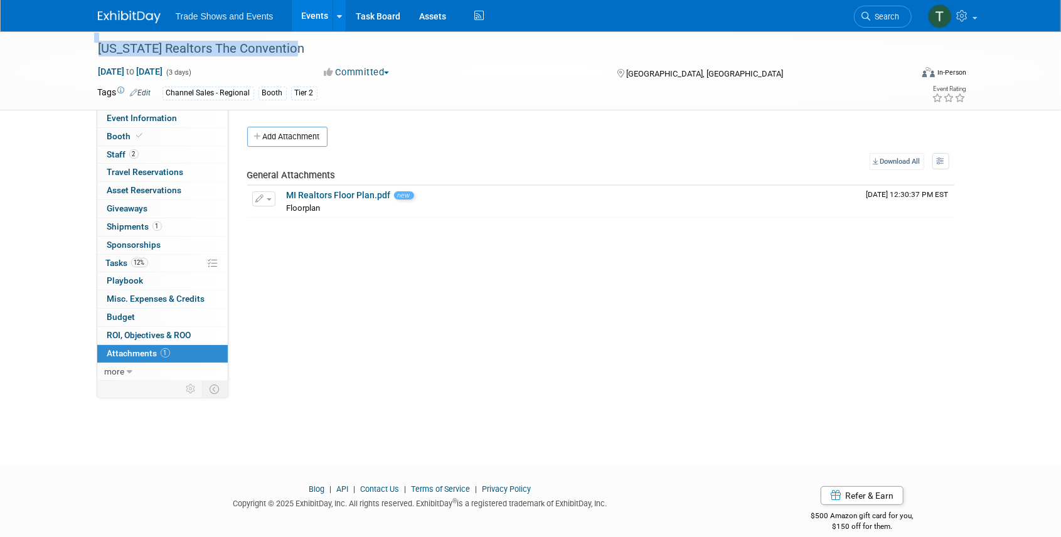
drag, startPoint x: 294, startPoint y: 51, endPoint x: 77, endPoint y: 45, distance: 217.2
click at [77, 45] on div "Michigan Realtors The Convention Oct 8, 2025 to Oct 10, 2025 (3 days) Oct 8, 20…" at bounding box center [530, 70] width 1061 height 79
copy div "[US_STATE] Realtors The Convention"
click at [279, 343] on div "Event Website: Edit https://www.convention.mirealtors.com/ Event Venue Name: Am…" at bounding box center [595, 244] width 735 height 269
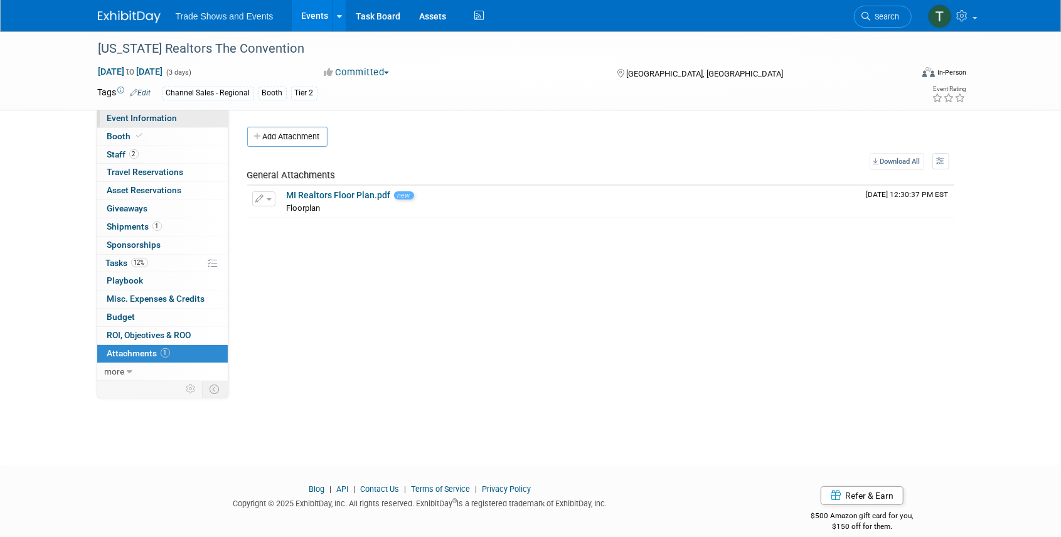
click at [158, 117] on span "Event Information" at bounding box center [142, 118] width 70 height 10
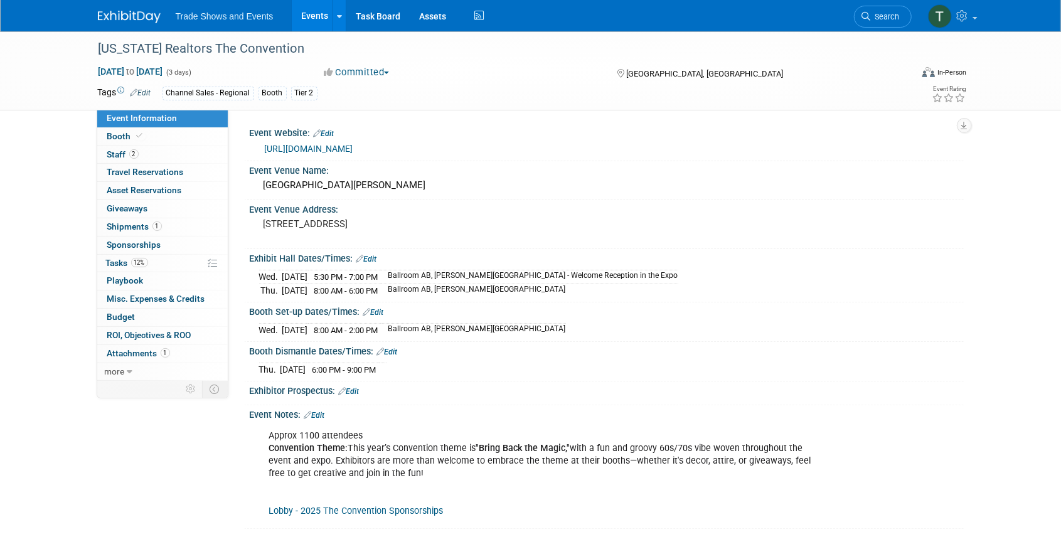
click at [338, 152] on link "https://www.convention.mirealtors.com/" at bounding box center [309, 149] width 88 height 10
click at [132, 134] on span "Booth" at bounding box center [126, 136] width 38 height 10
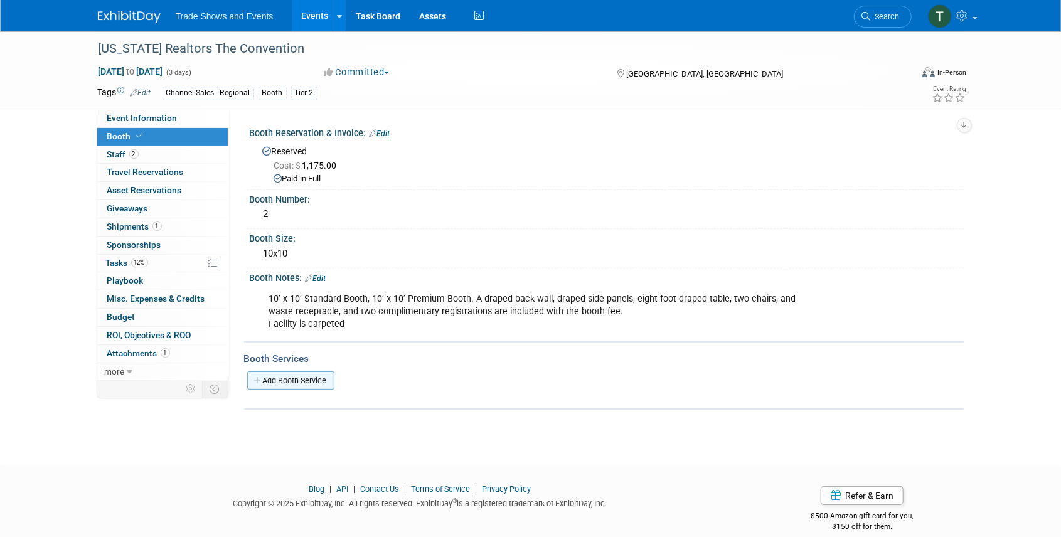
click at [294, 378] on link "Add Booth Service" at bounding box center [290, 380] width 87 height 18
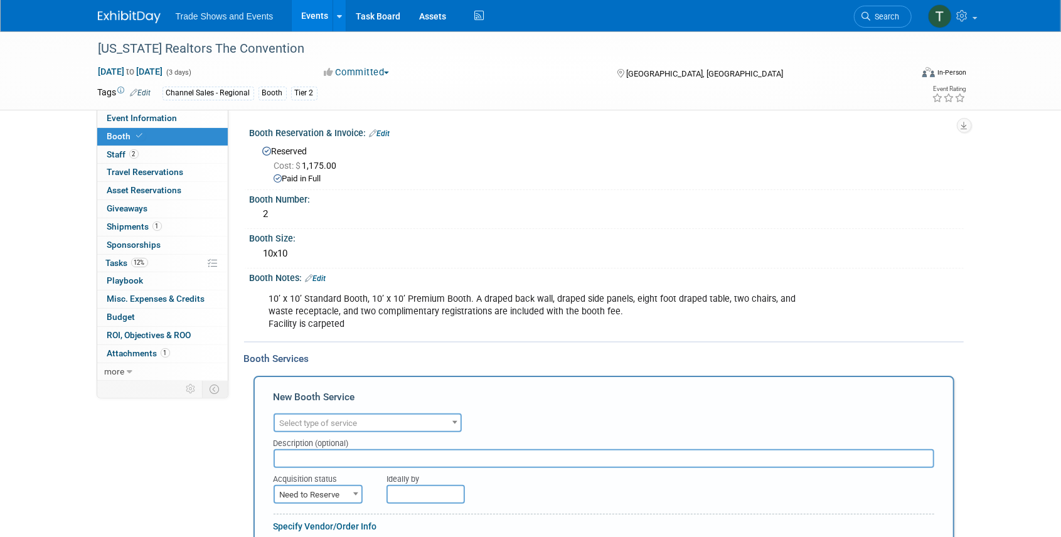
click at [332, 428] on span "Select type of service" at bounding box center [368, 424] width 186 height 18
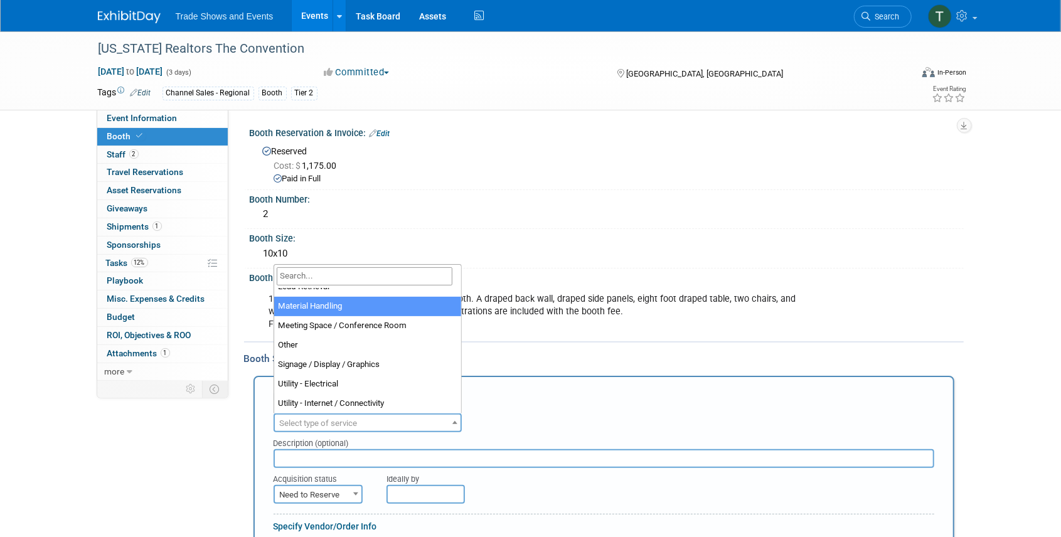
scroll to position [292, 0]
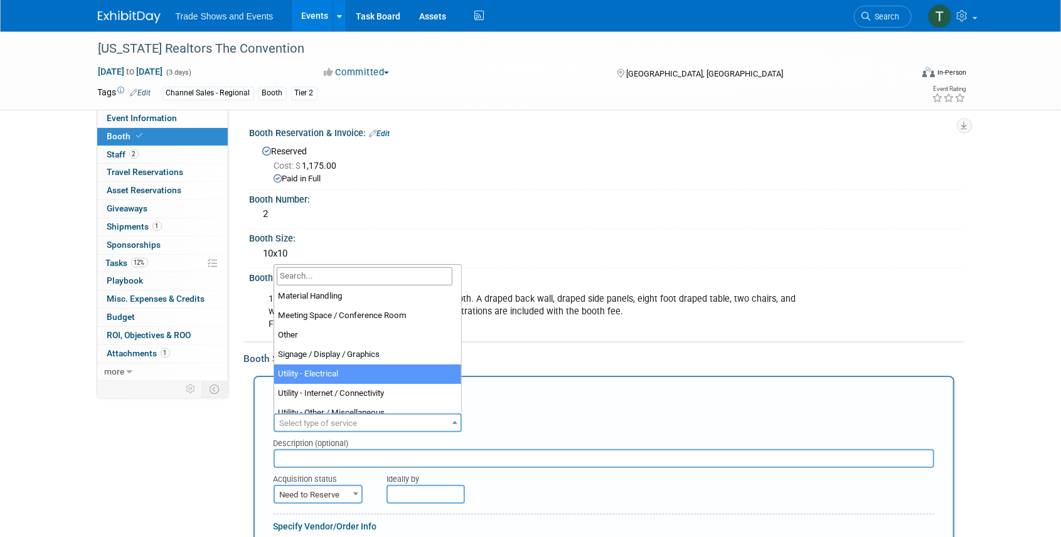
select select "8"
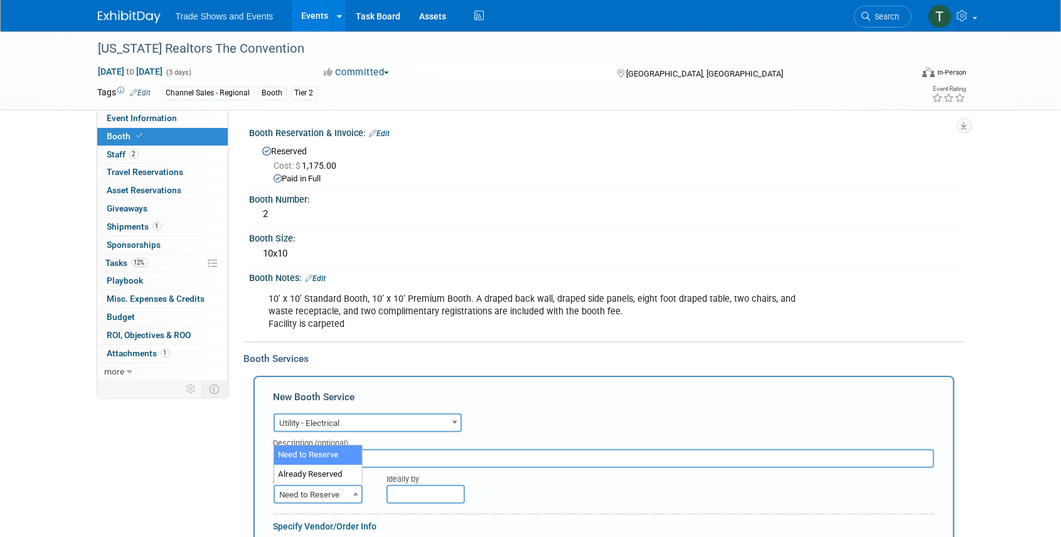
click at [317, 491] on span "Need to Reserve" at bounding box center [318, 495] width 87 height 18
select select "2"
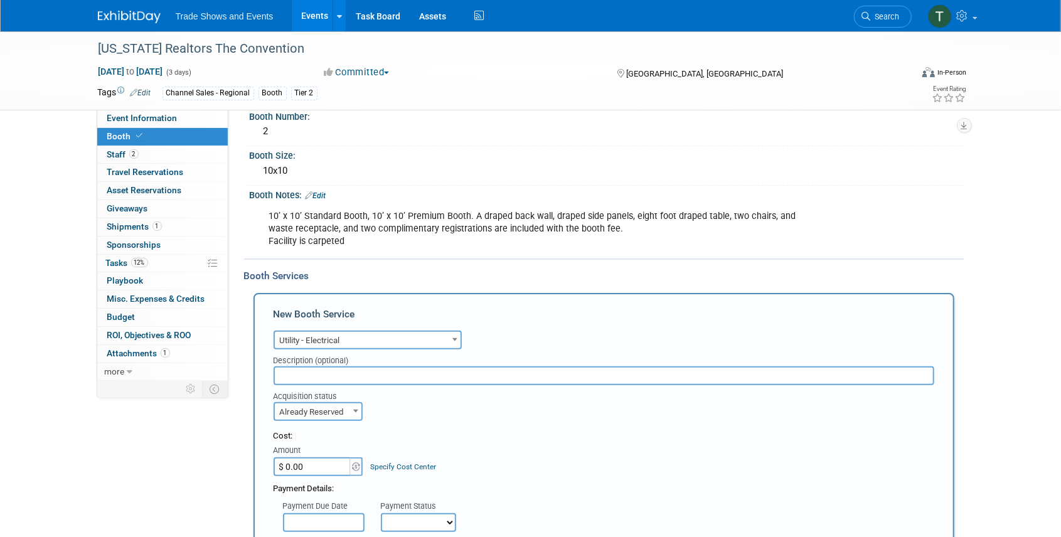
scroll to position [83, 0]
click at [307, 459] on input "$ 0.00" at bounding box center [313, 466] width 78 height 19
type input "$ 100.00"
click at [348, 432] on div "Cost:" at bounding box center [604, 436] width 661 height 12
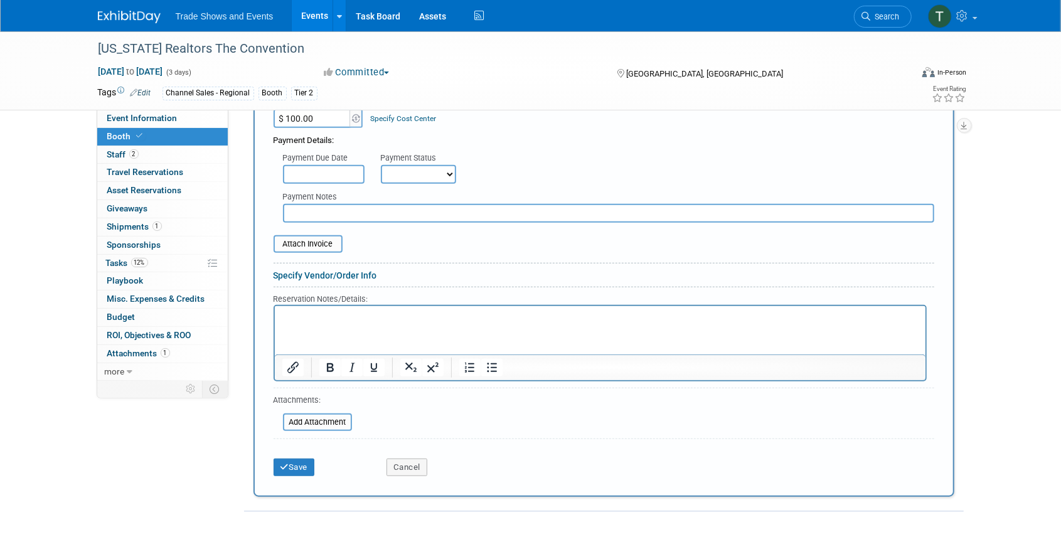
scroll to position [460, 0]
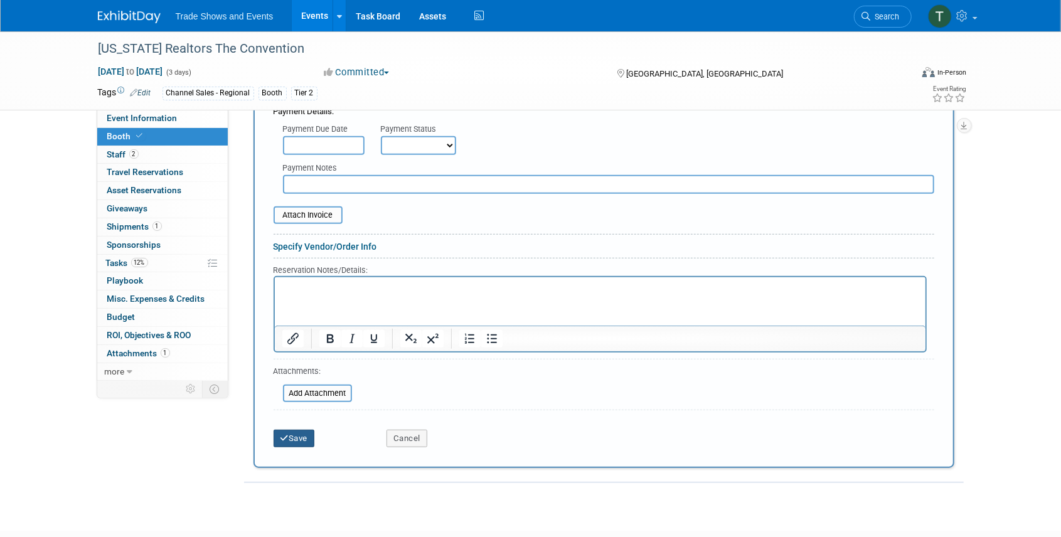
click at [291, 434] on button "Save" at bounding box center [294, 439] width 41 height 18
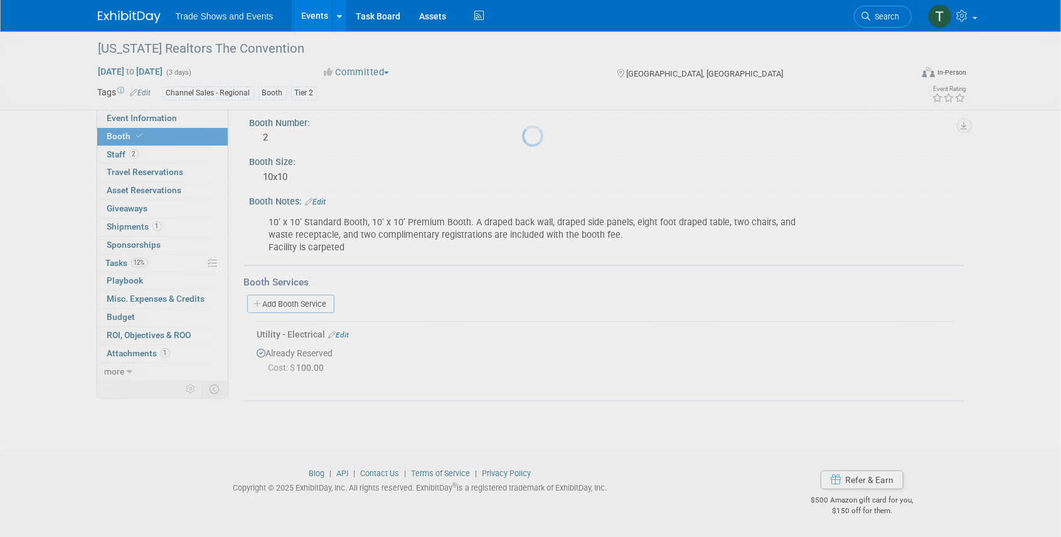
scroll to position [75, 0]
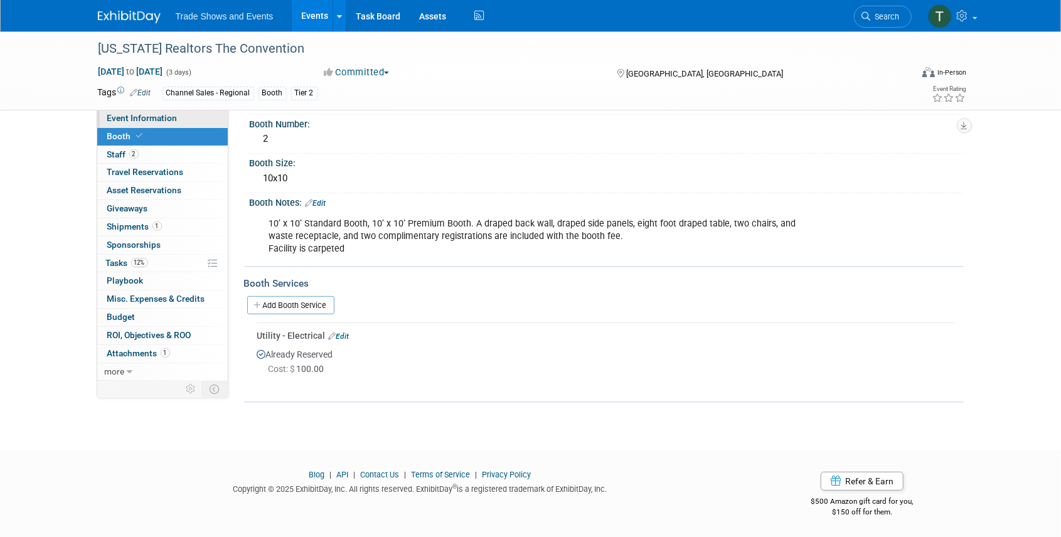
click at [157, 119] on span "Event Information" at bounding box center [142, 118] width 70 height 10
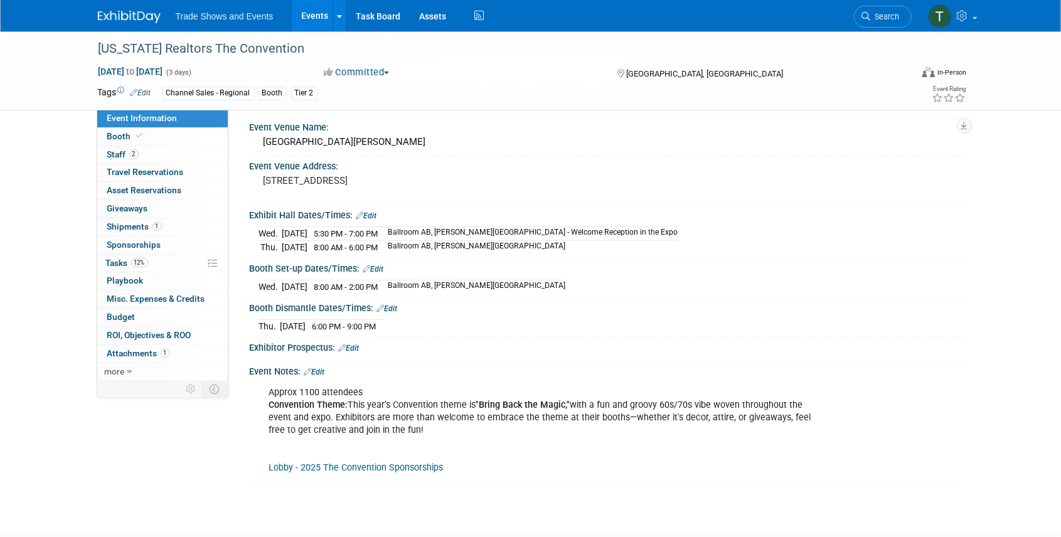
scroll to position [0, 0]
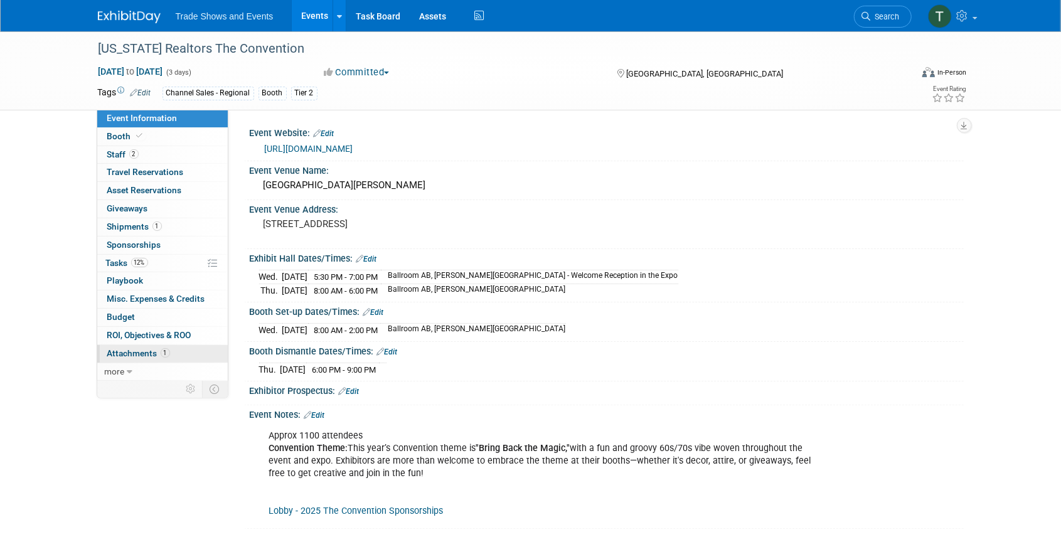
click at [131, 349] on span "Attachments 1" at bounding box center [138, 353] width 63 height 10
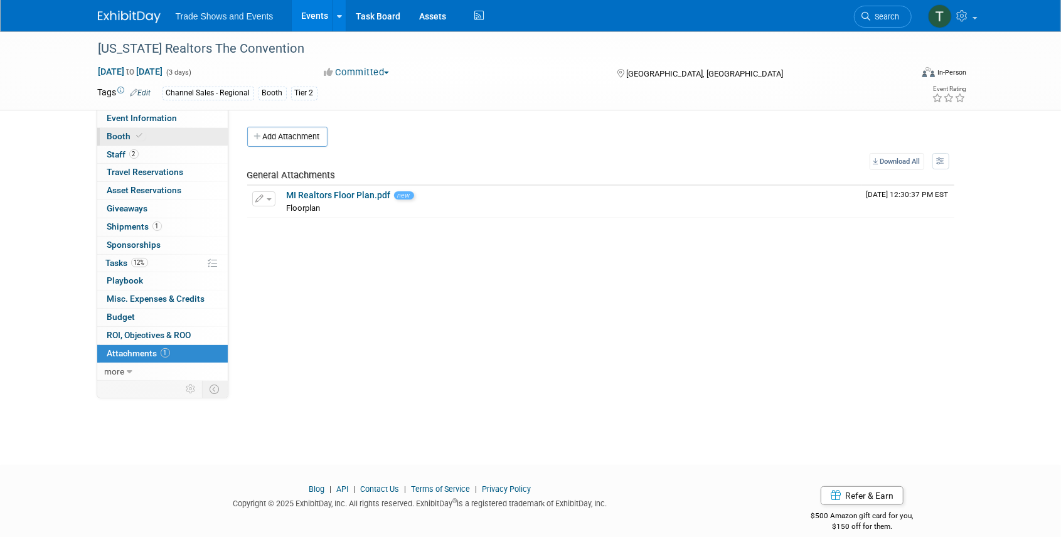
click at [119, 137] on span "Booth" at bounding box center [126, 136] width 38 height 10
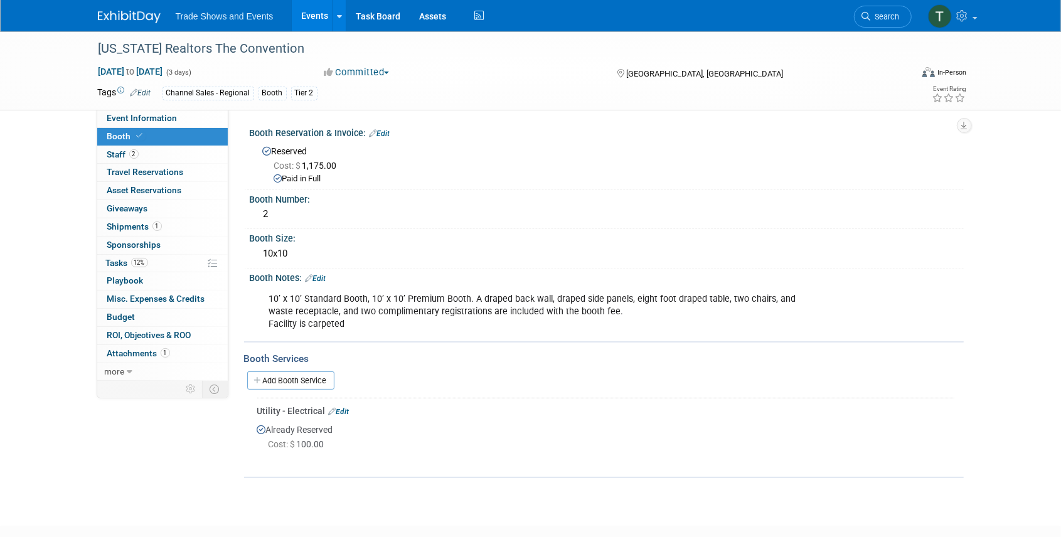
click at [343, 409] on link "Edit" at bounding box center [339, 411] width 21 height 9
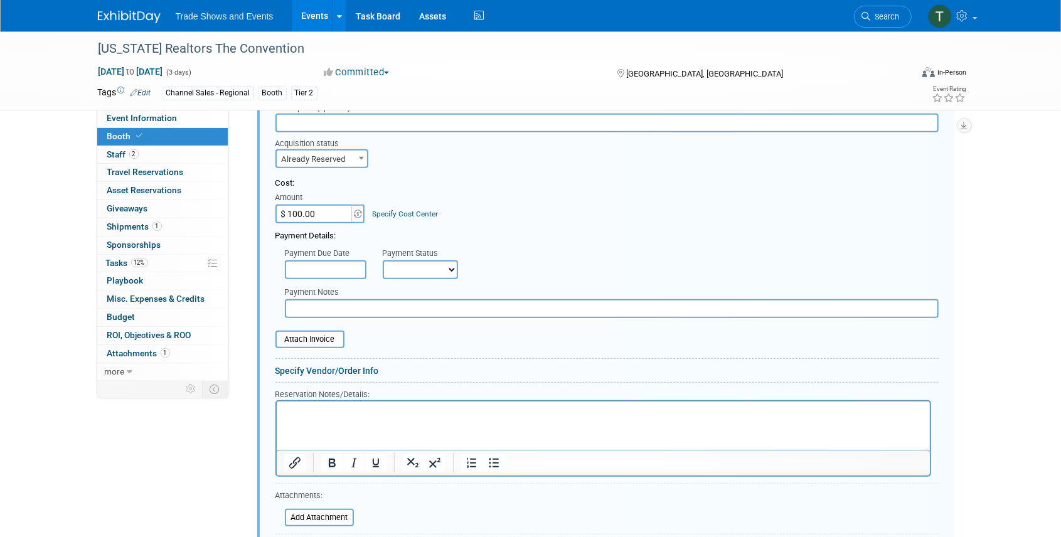
scroll to position [338, 0]
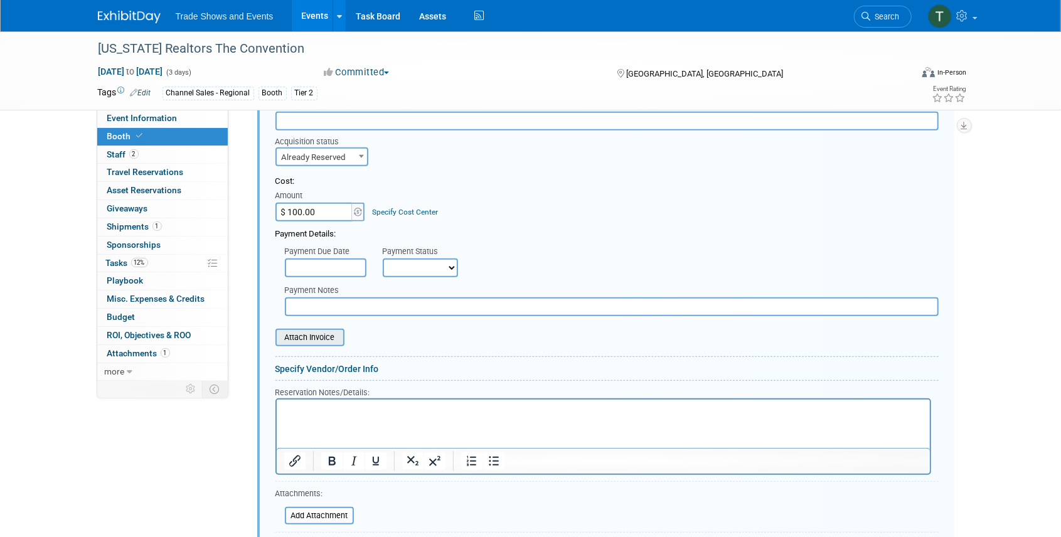
click at [326, 338] on input "file" at bounding box center [268, 337] width 149 height 15
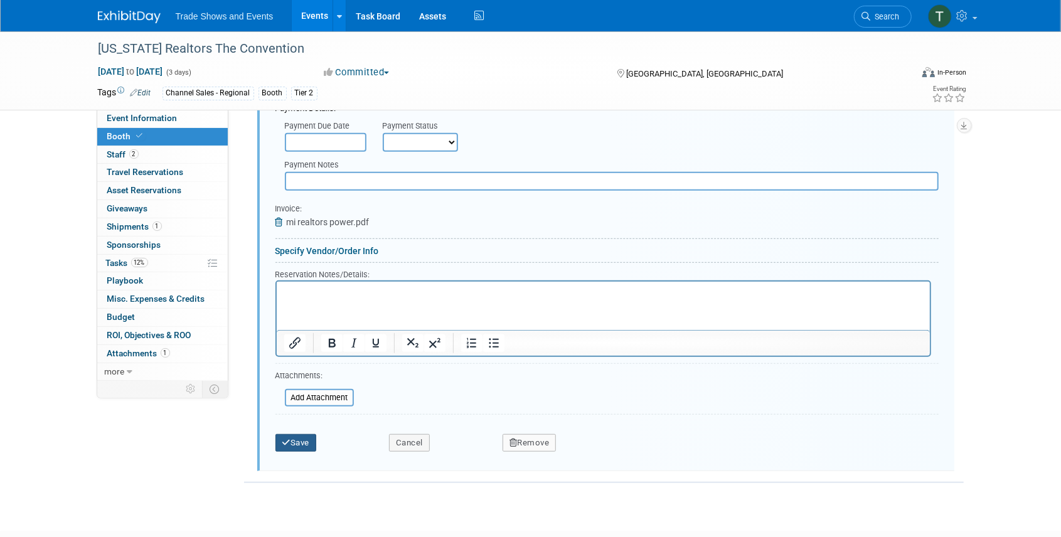
click at [306, 438] on button "Save" at bounding box center [295, 443] width 41 height 18
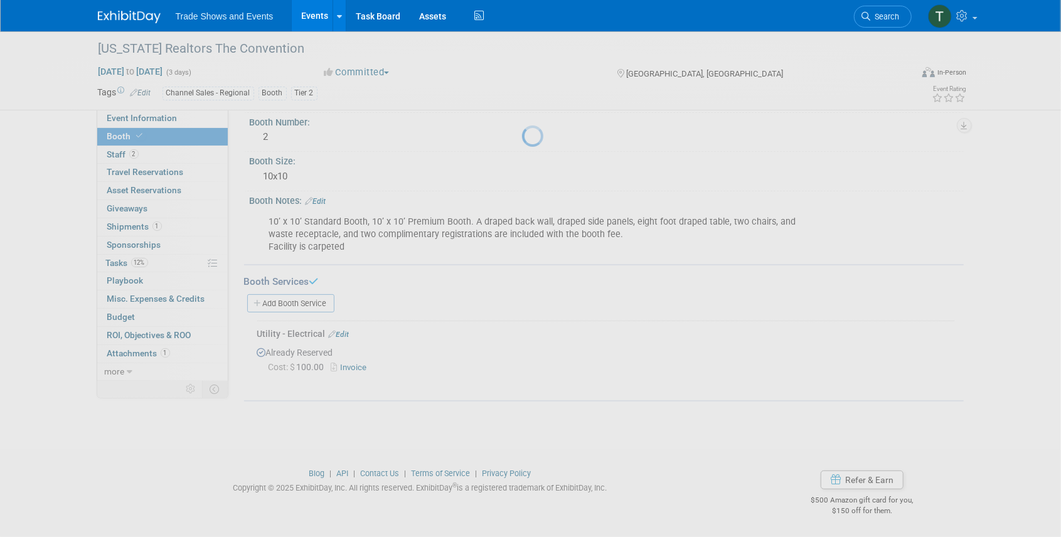
scroll to position [75, 0]
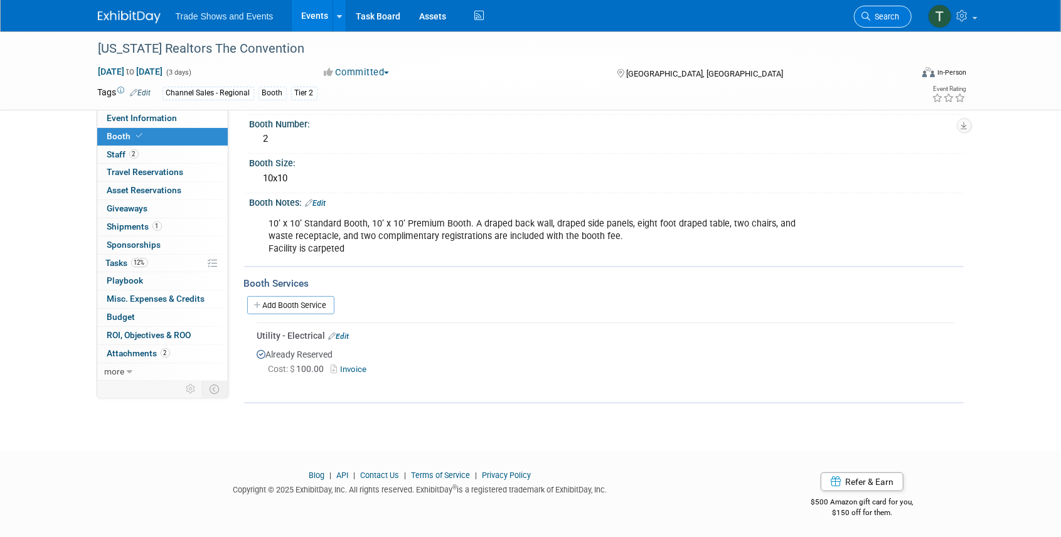
click at [885, 22] on link "Search" at bounding box center [883, 17] width 58 height 22
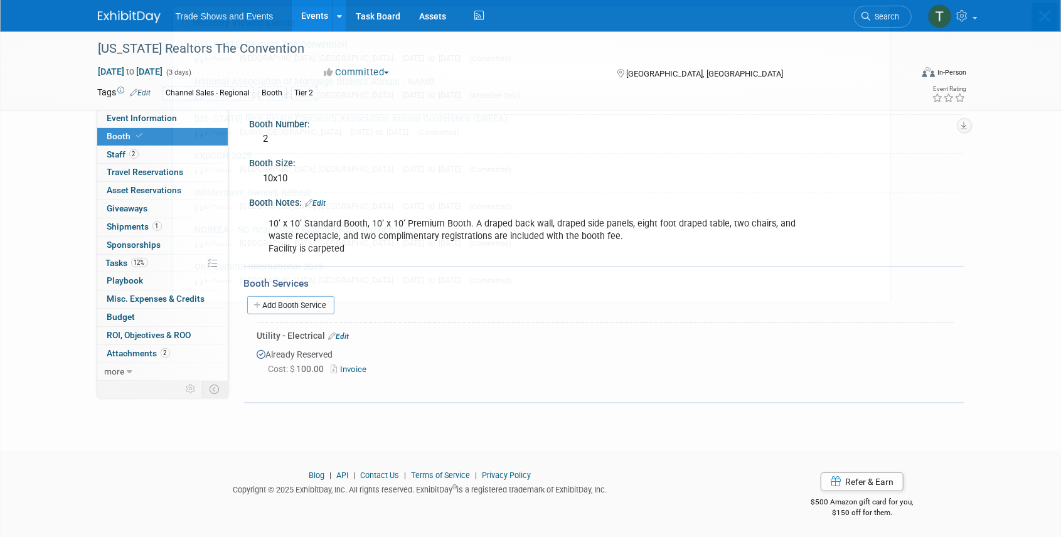
scroll to position [0, 0]
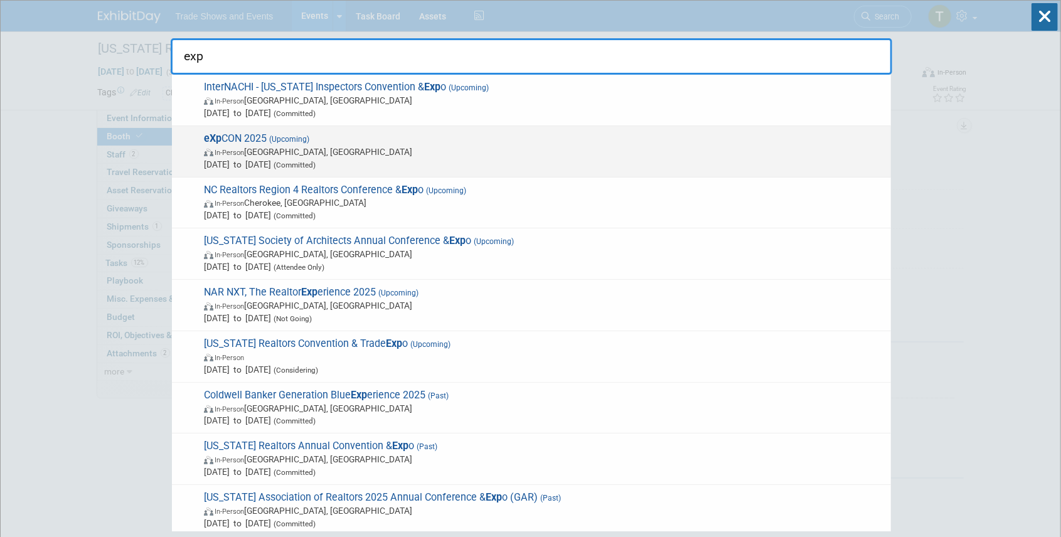
type input "exp"
click at [481, 141] on span "eXp CON 2025 (Upcoming) In-Person Miami Beach, FL Oct 19, 2025 to Oct 23, 2025 …" at bounding box center [542, 151] width 685 height 38
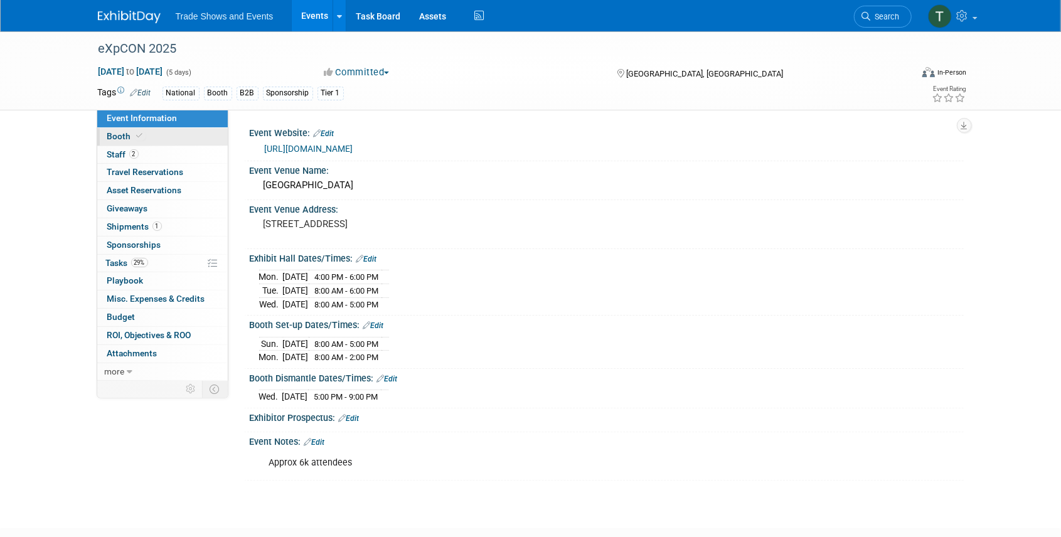
click at [109, 140] on span "Booth" at bounding box center [126, 136] width 38 height 10
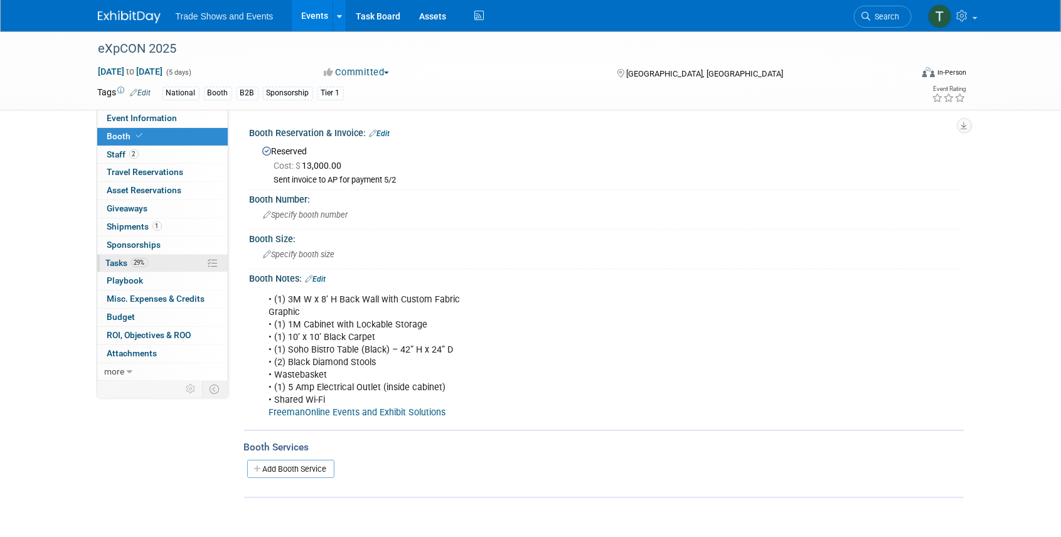
click at [117, 264] on span "Tasks 29%" at bounding box center [127, 263] width 42 height 10
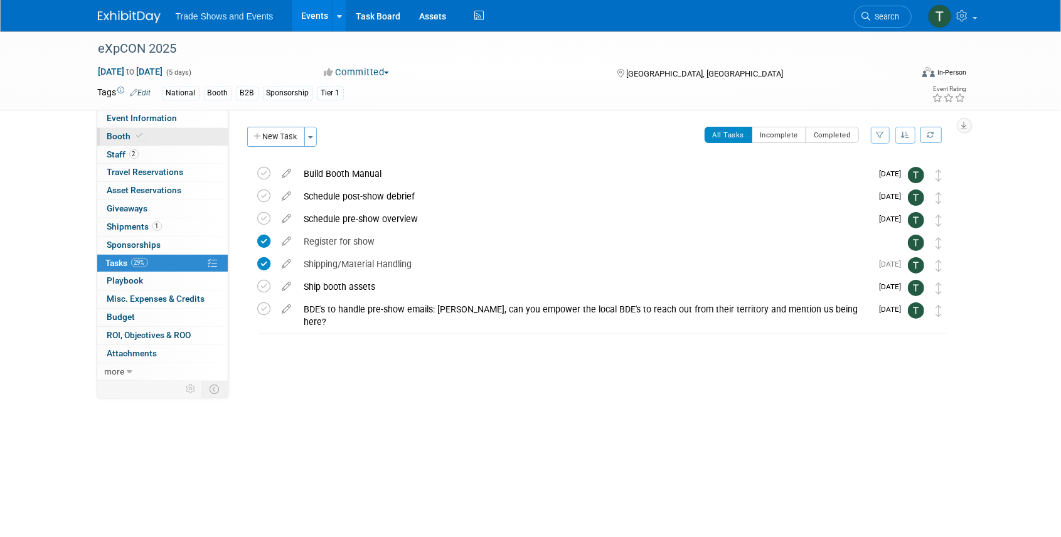
click at [129, 137] on span "Booth" at bounding box center [126, 136] width 38 height 10
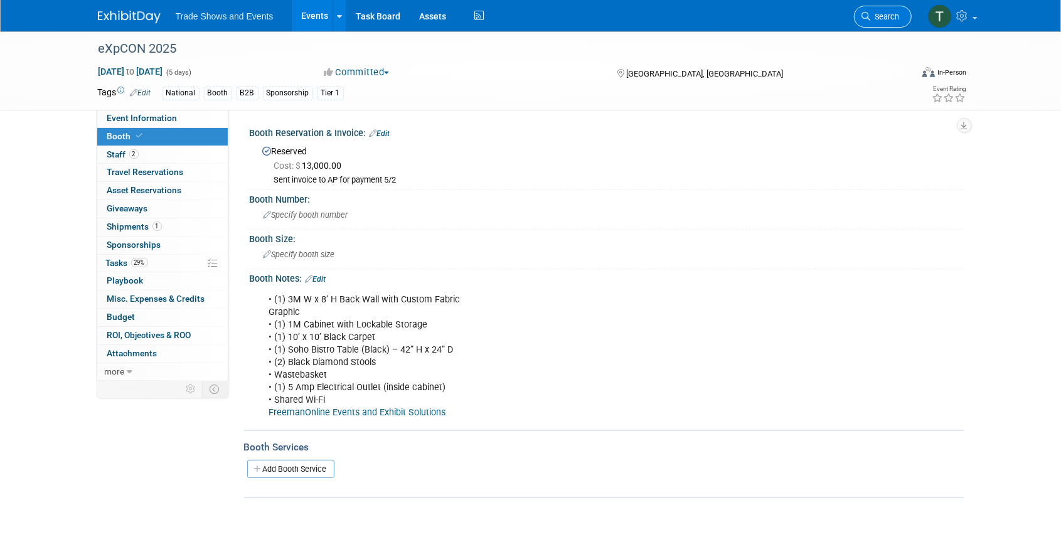
click at [885, 15] on span "Search" at bounding box center [885, 16] width 29 height 9
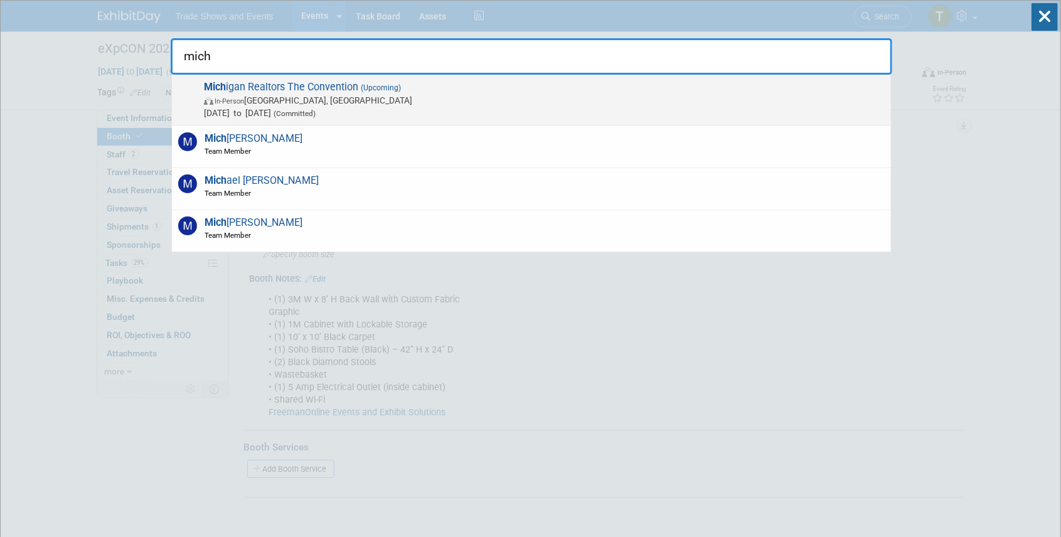
type input "mich"
click at [346, 87] on span "Mich igan Realtors The Convention (Upcoming) In-Person Grand Rapids, MI Oct 8, …" at bounding box center [542, 100] width 685 height 38
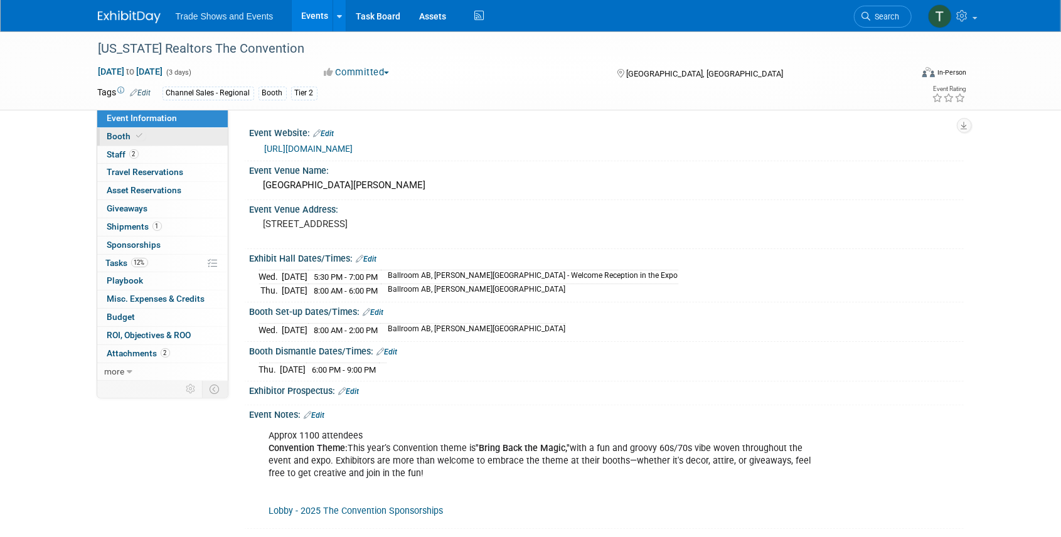
click at [137, 134] on icon at bounding box center [140, 135] width 6 height 7
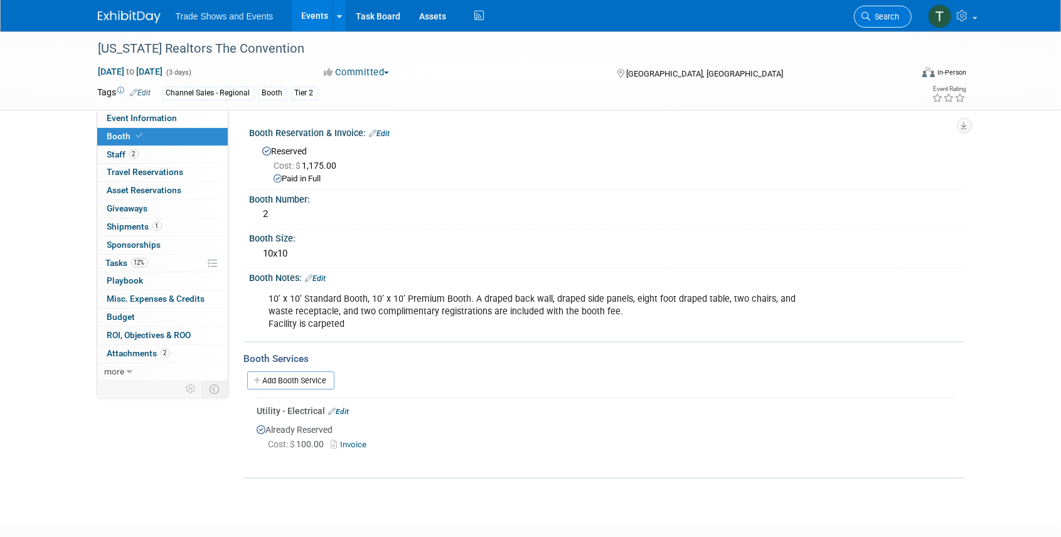
click at [877, 11] on link "Search" at bounding box center [883, 17] width 58 height 22
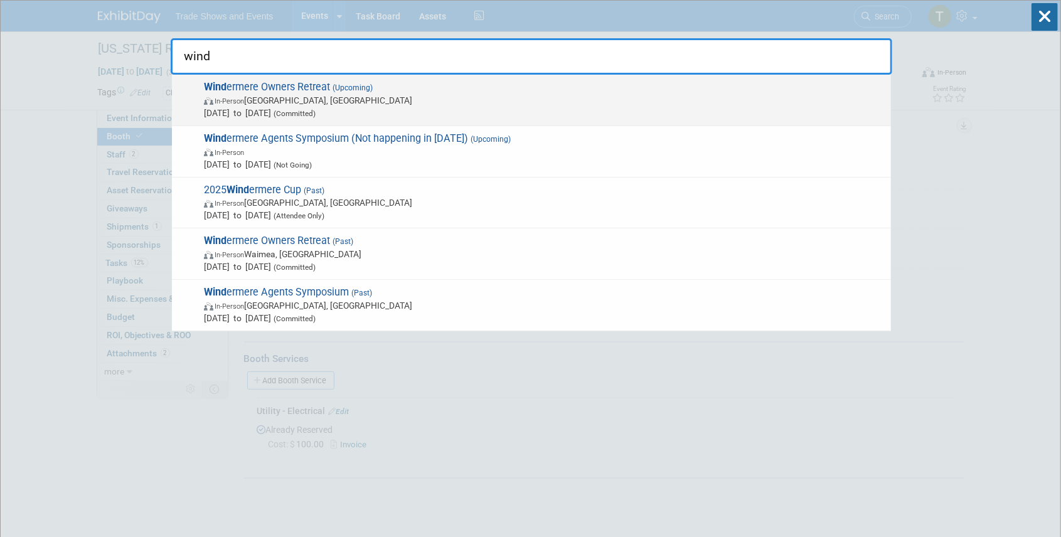
type input "wind"
click at [286, 89] on span "Wind ermere Owners Retreat (Upcoming) In-Person [GEOGRAPHIC_DATA], [GEOGRAPHIC_…" at bounding box center [542, 100] width 685 height 38
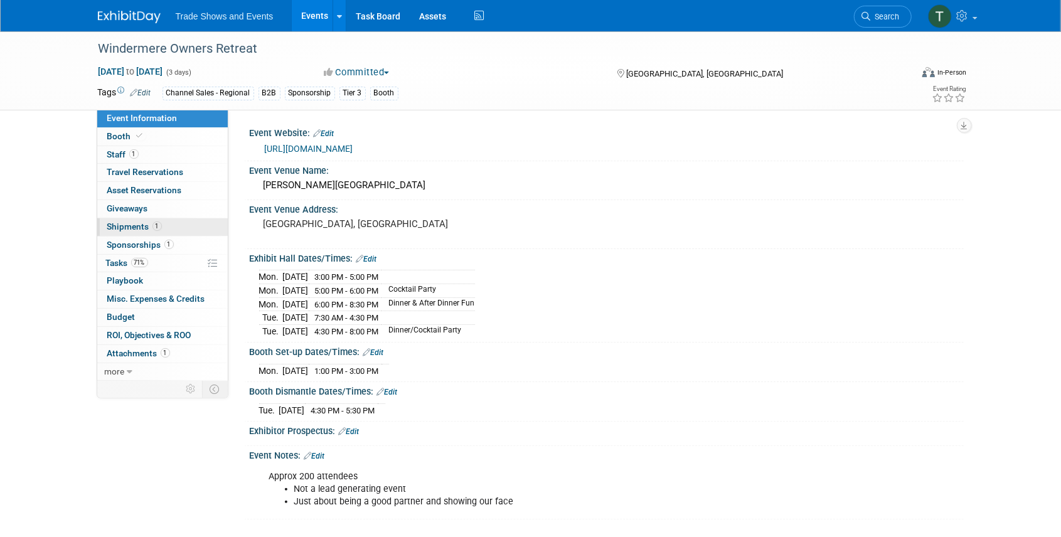
click at [129, 224] on span "Shipments 1" at bounding box center [134, 226] width 55 height 10
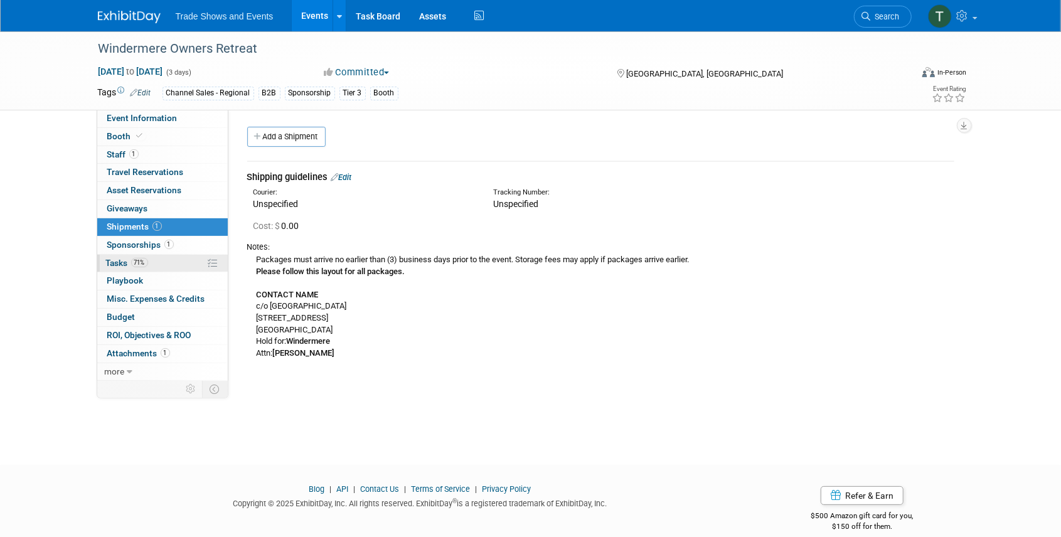
click at [117, 260] on span "Tasks 71%" at bounding box center [127, 263] width 42 height 10
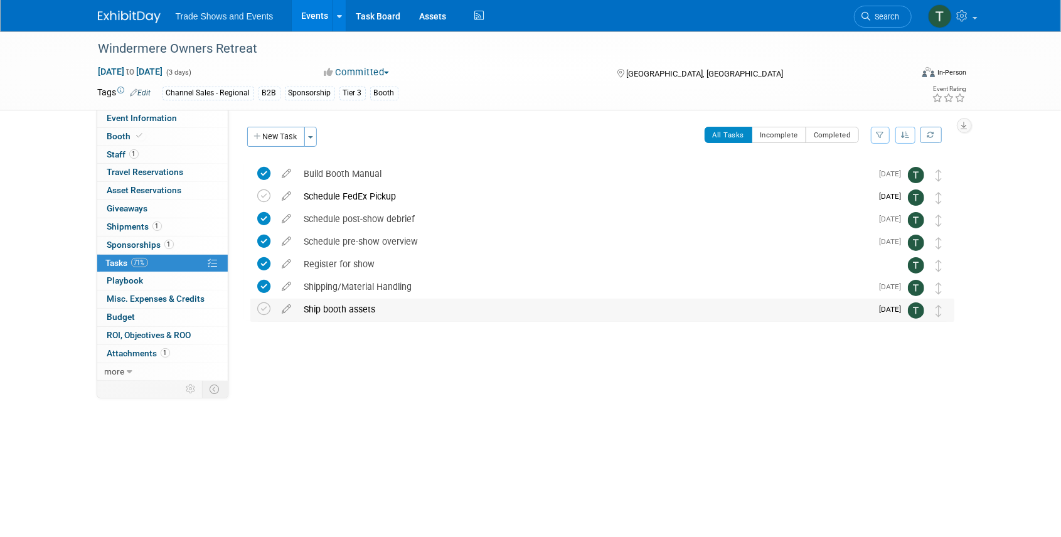
click at [328, 305] on div "Ship booth assets" at bounding box center [585, 309] width 574 height 21
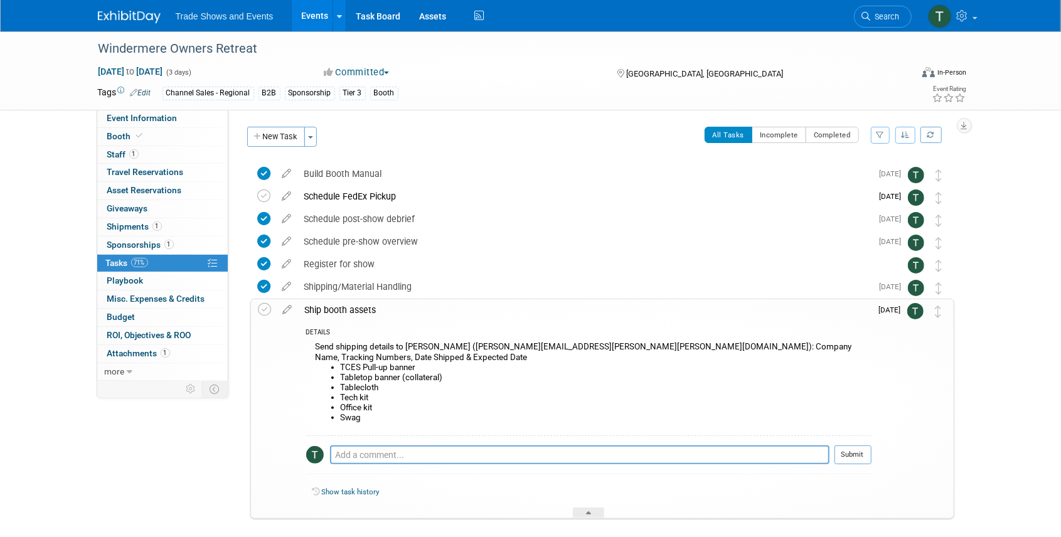
click at [314, 20] on link "Events" at bounding box center [315, 15] width 46 height 31
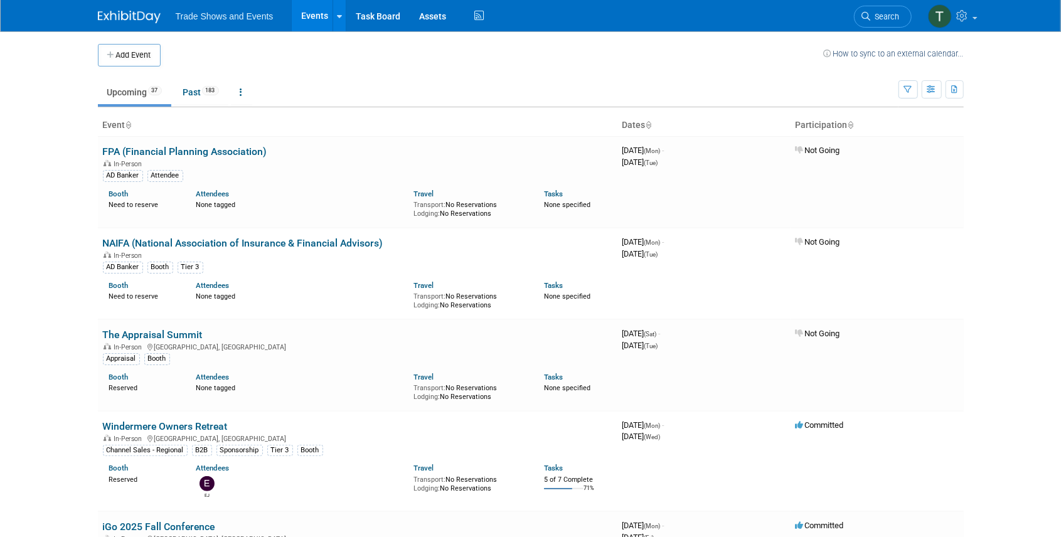
click at [890, 6] on link "Search" at bounding box center [883, 17] width 58 height 22
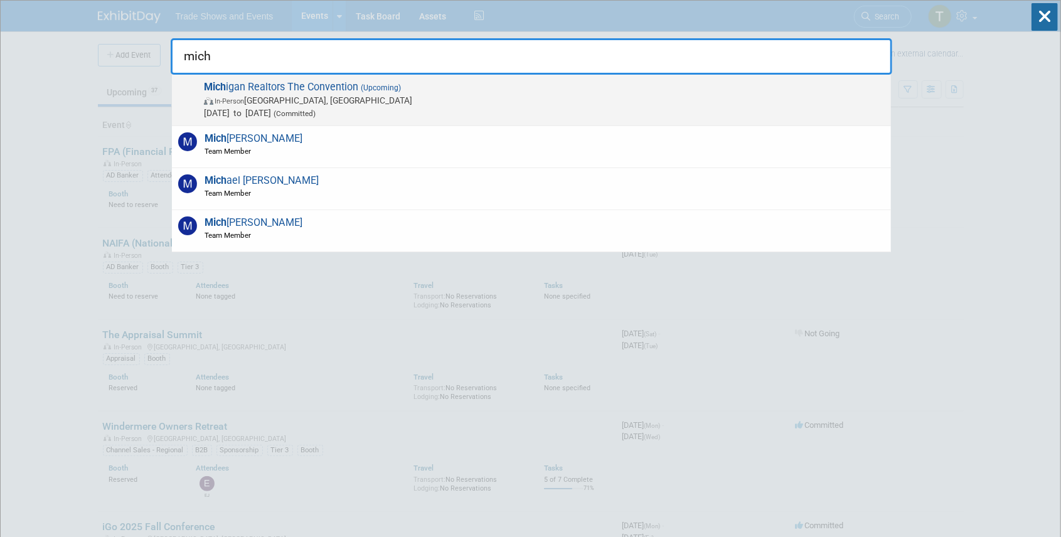
type input "mich"
click at [414, 96] on span "In-Person [GEOGRAPHIC_DATA], [GEOGRAPHIC_DATA]" at bounding box center [544, 100] width 681 height 13
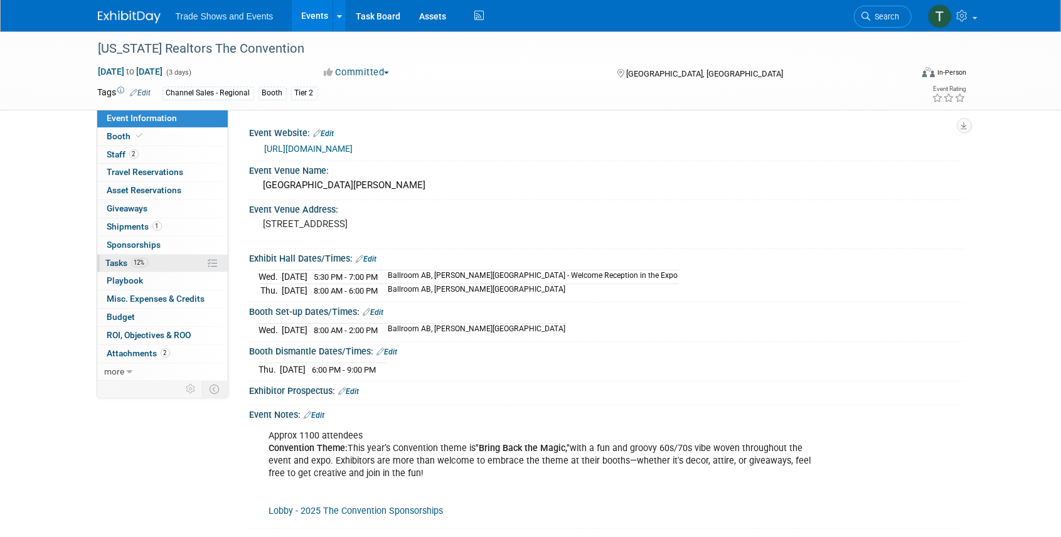
click at [121, 255] on link "12% Tasks 12%" at bounding box center [162, 264] width 131 height 18
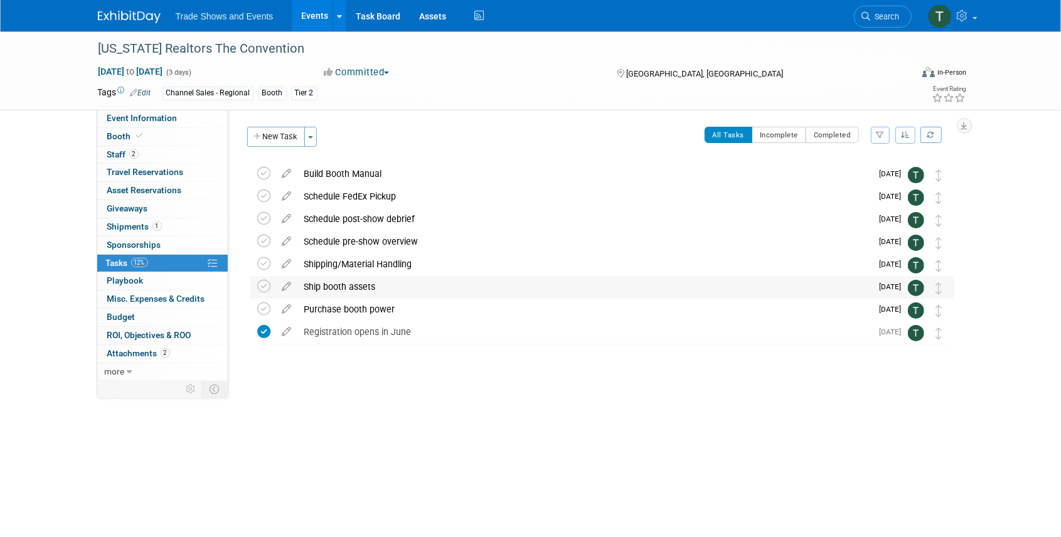
click at [337, 284] on div "Ship booth assets" at bounding box center [585, 286] width 574 height 21
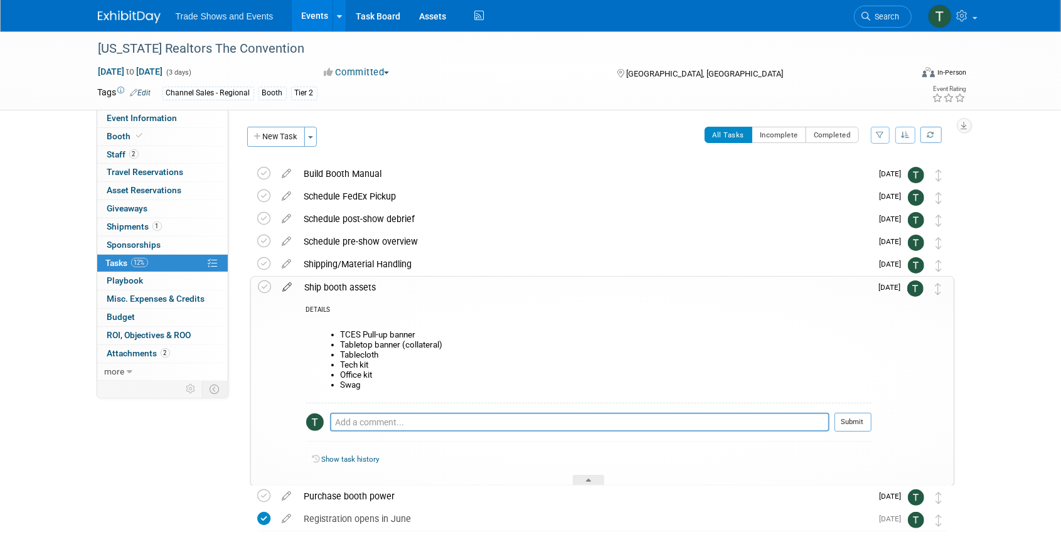
click at [290, 284] on icon at bounding box center [288, 285] width 22 height 16
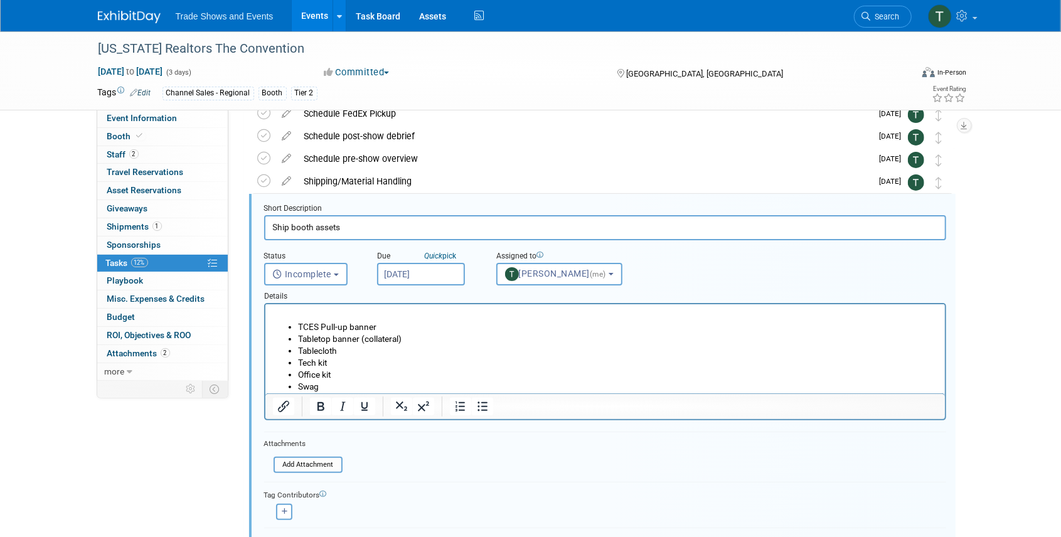
scroll to position [92, 0]
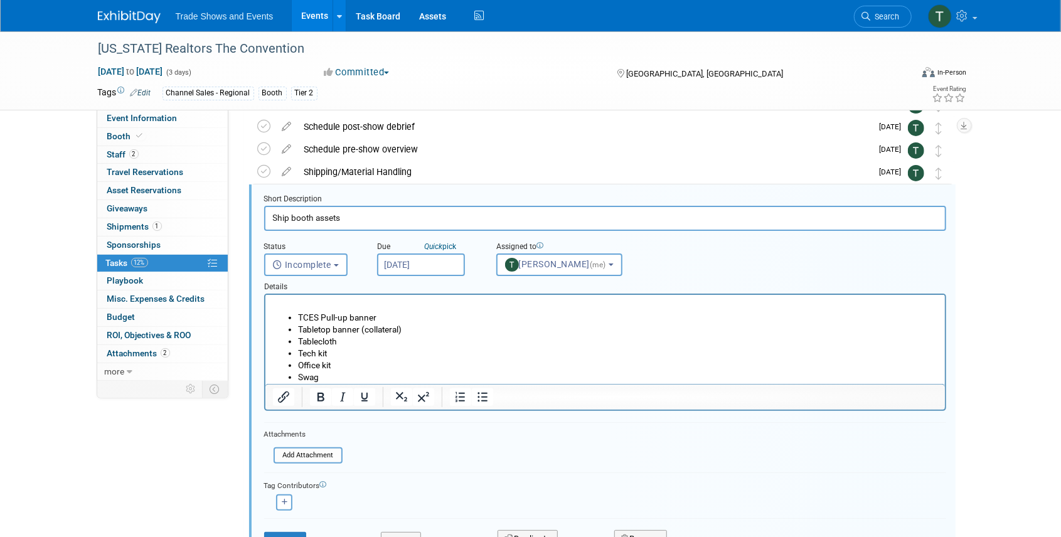
click at [385, 316] on li "TCES Pull-up banner" at bounding box center [617, 318] width 640 height 12
drag, startPoint x: 414, startPoint y: 331, endPoint x: 298, endPoint y: 327, distance: 116.1
click at [298, 327] on li "Tabletop banner (collateral)" at bounding box center [617, 330] width 640 height 12
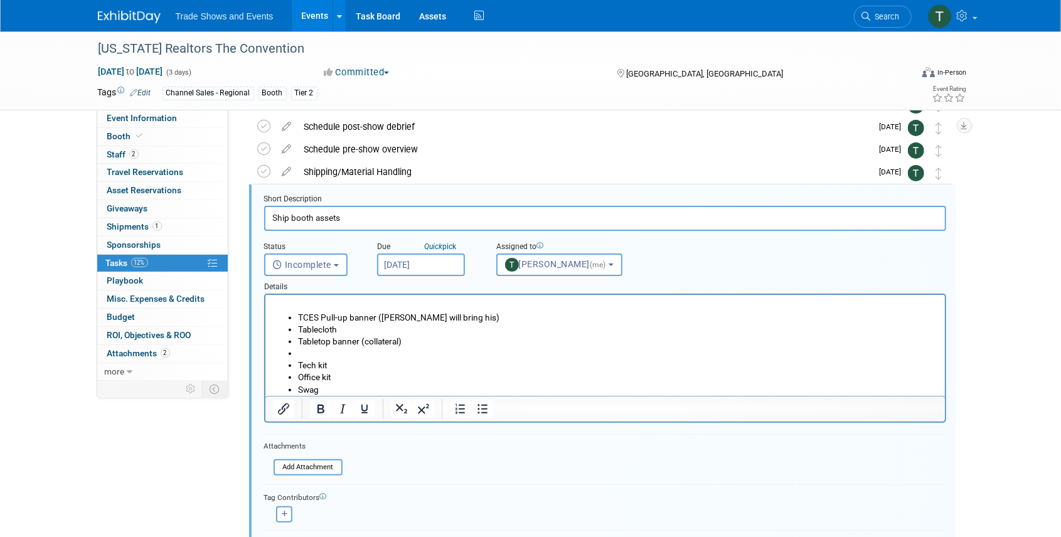
click at [324, 351] on li "Rich Text Area. Press ALT-0 for help." at bounding box center [617, 354] width 640 height 12
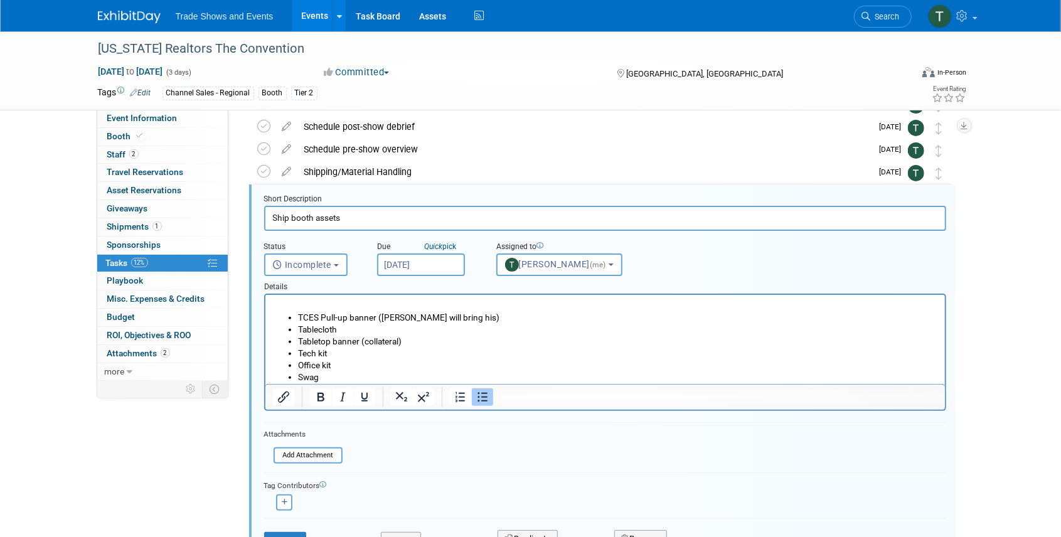
click at [349, 330] on li "Tablecloth" at bounding box center [617, 330] width 640 height 12
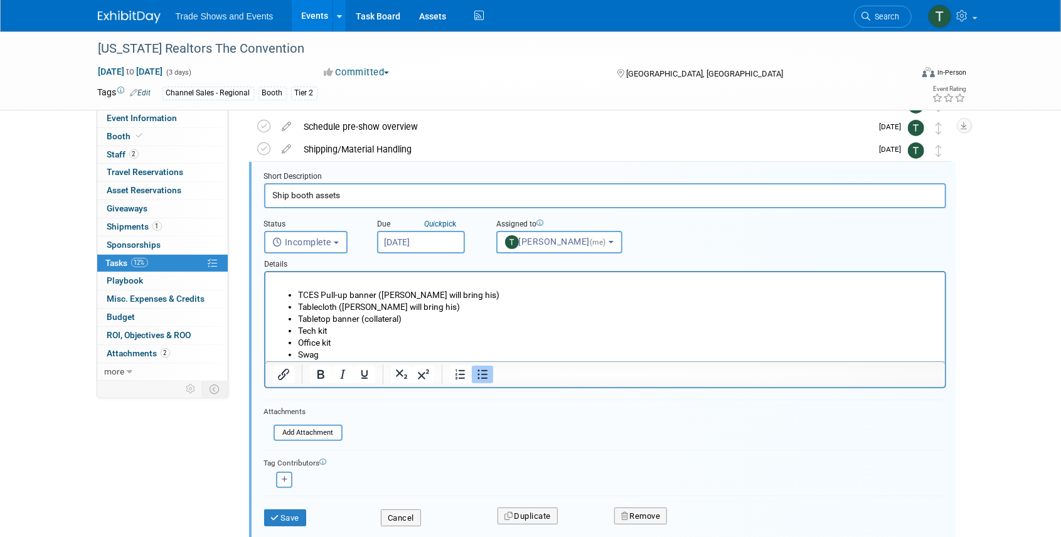
scroll to position [134, 0]
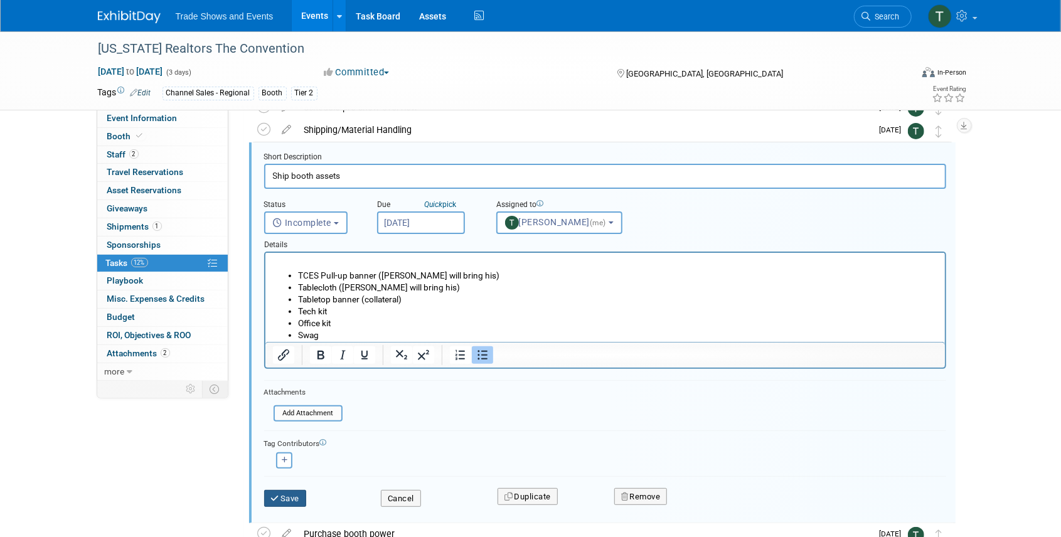
click at [300, 491] on button "Save" at bounding box center [285, 499] width 43 height 18
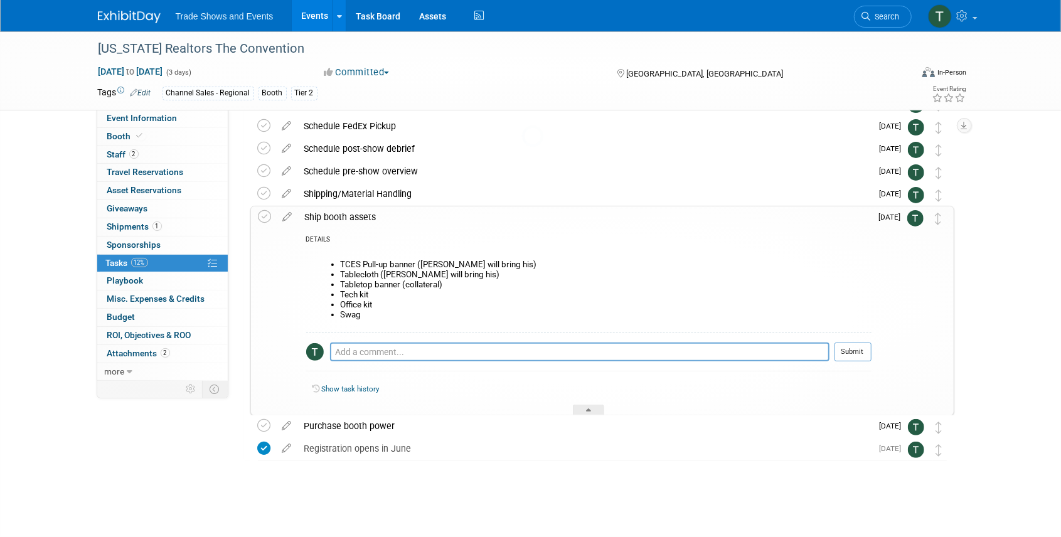
scroll to position [70, 0]
click at [124, 227] on span "Shipments 1" at bounding box center [134, 226] width 55 height 10
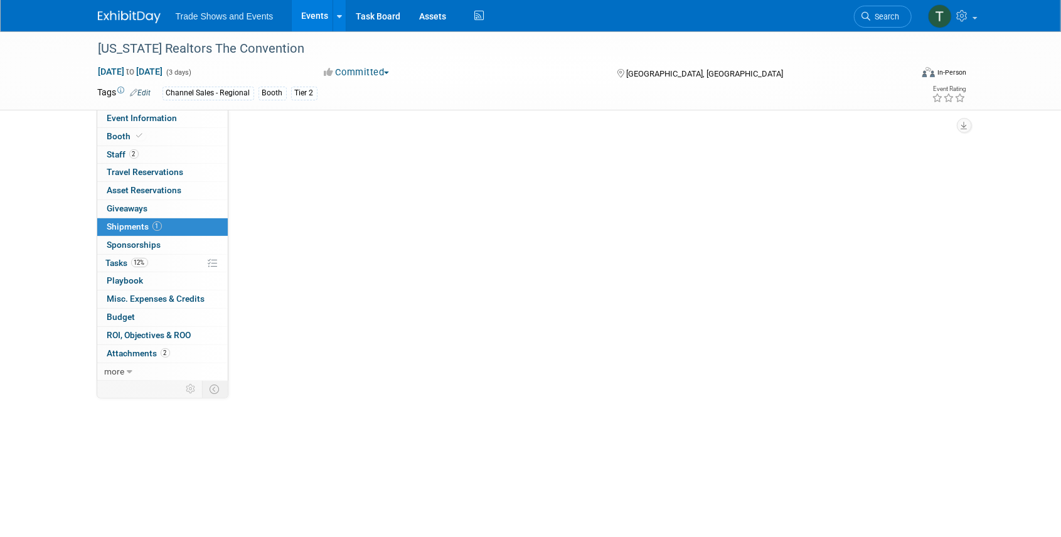
scroll to position [0, 0]
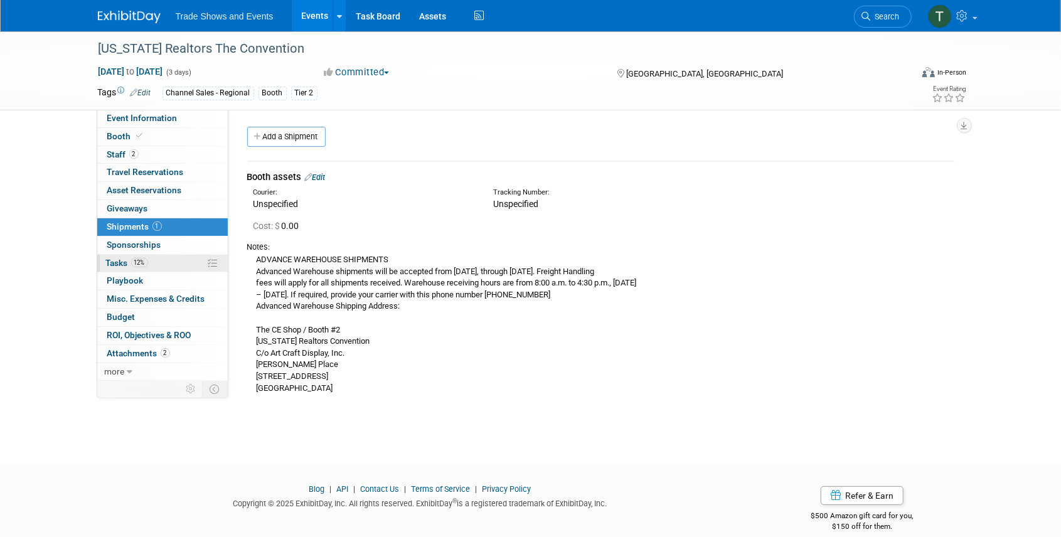
click at [127, 262] on span "Tasks 12%" at bounding box center [127, 263] width 42 height 10
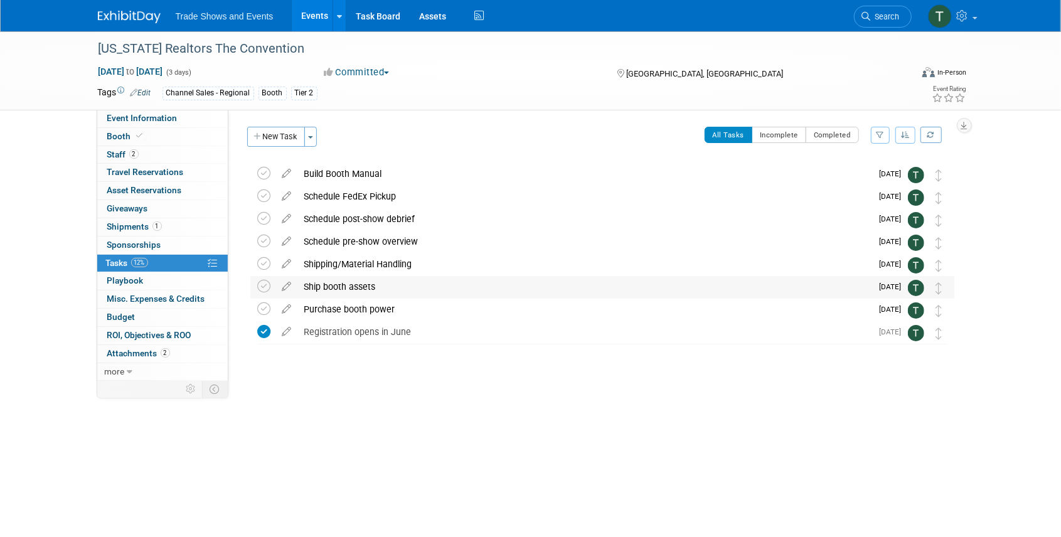
click at [321, 286] on div "Ship booth assets" at bounding box center [585, 286] width 574 height 21
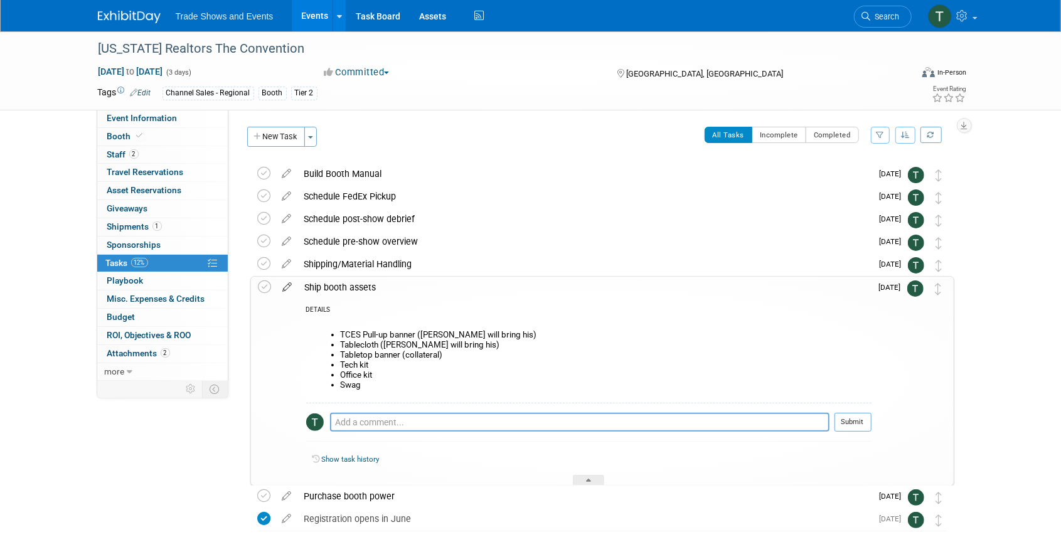
click at [286, 286] on icon at bounding box center [288, 285] width 22 height 16
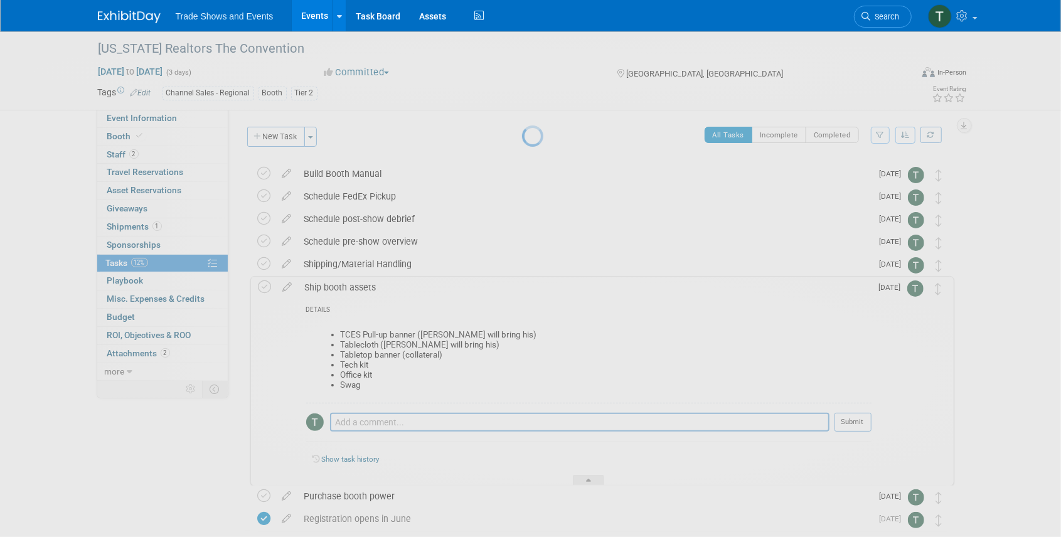
select select "8"
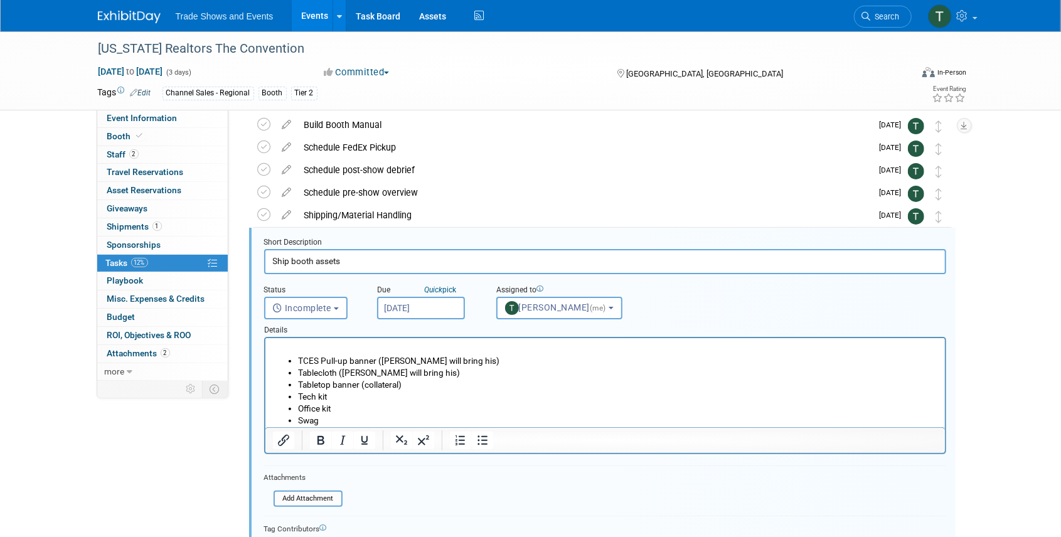
scroll to position [92, 0]
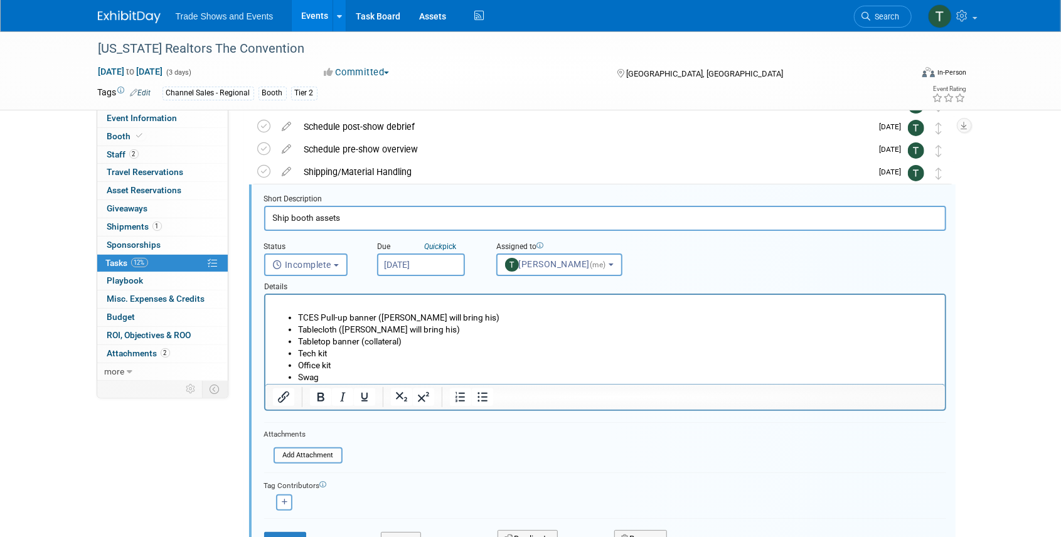
click at [422, 259] on input "Sep 24, 2025" at bounding box center [421, 264] width 88 height 23
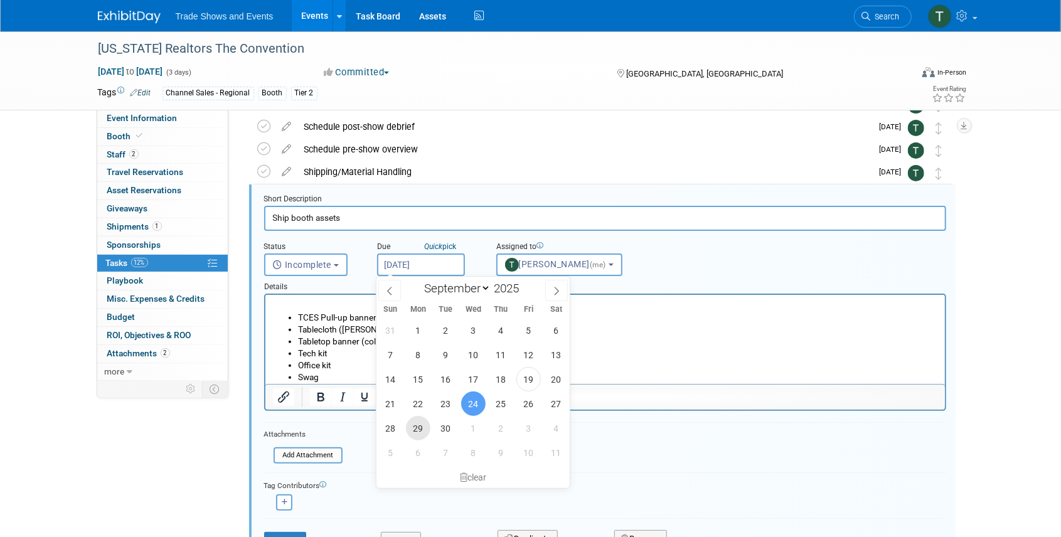
click at [414, 425] on span "29" at bounding box center [418, 428] width 24 height 24
type input "Sep 29, 2025"
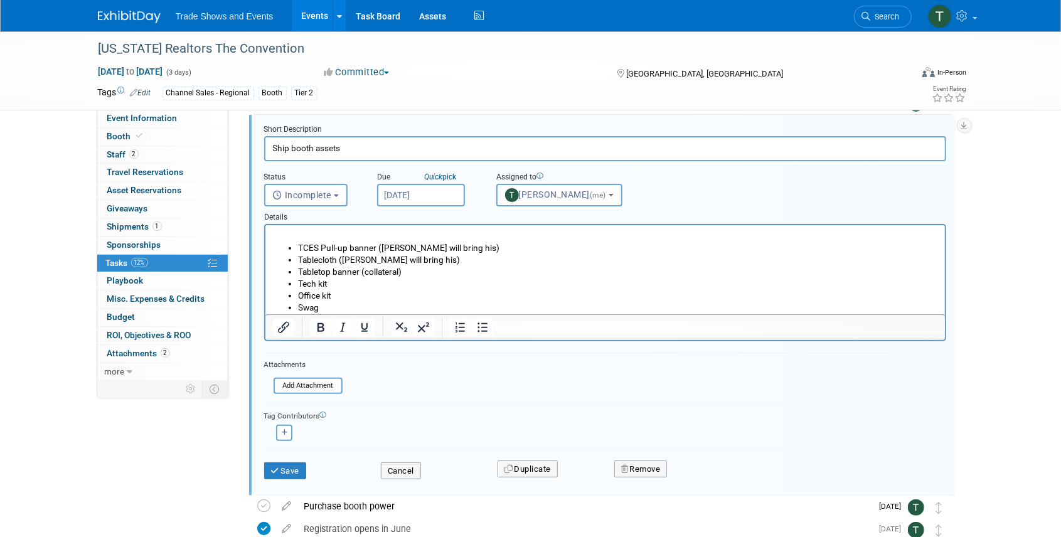
scroll to position [134, 0]
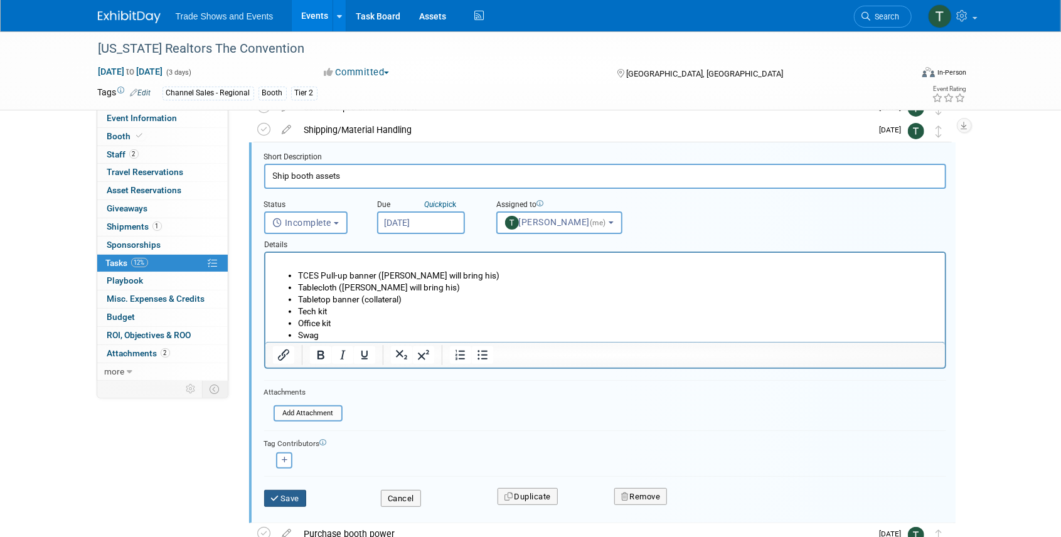
click at [285, 493] on button "Save" at bounding box center [285, 499] width 43 height 18
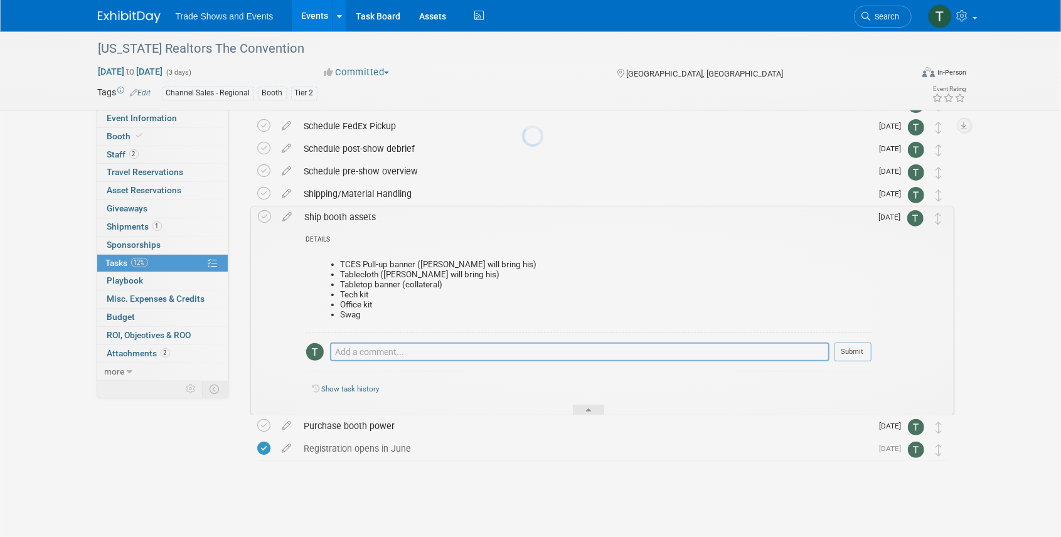
scroll to position [70, 0]
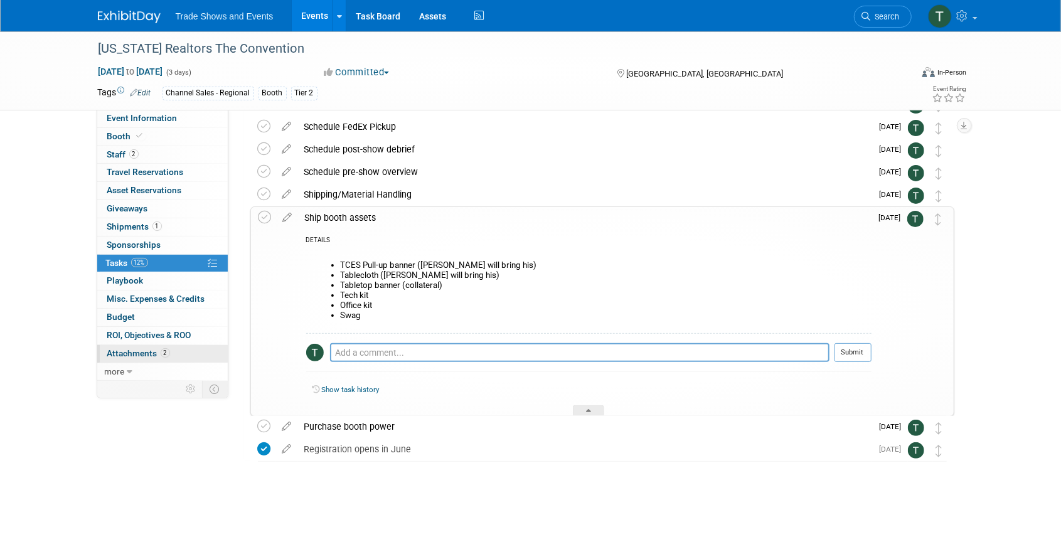
click at [154, 345] on link "2 Attachments 2" at bounding box center [162, 354] width 131 height 18
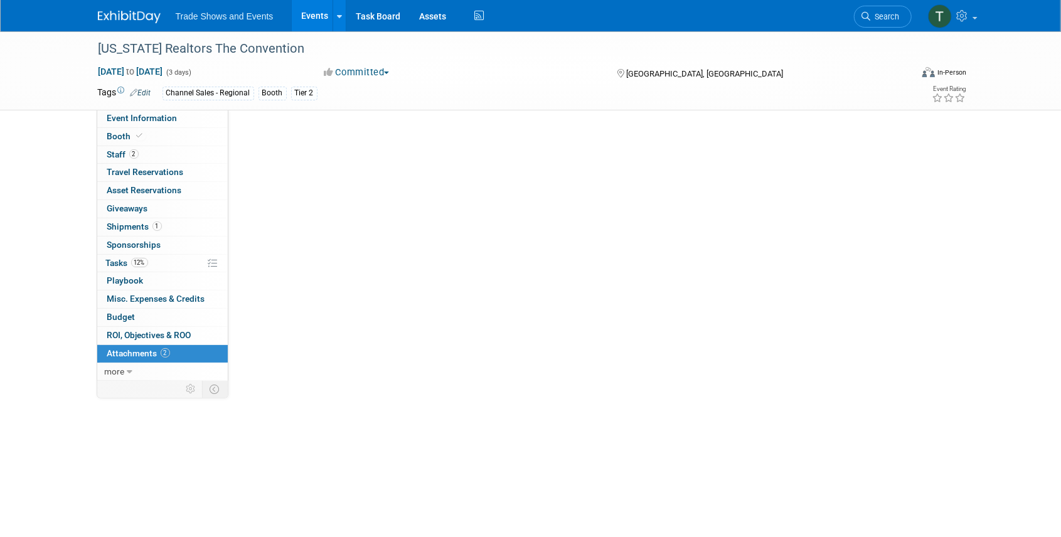
scroll to position [0, 0]
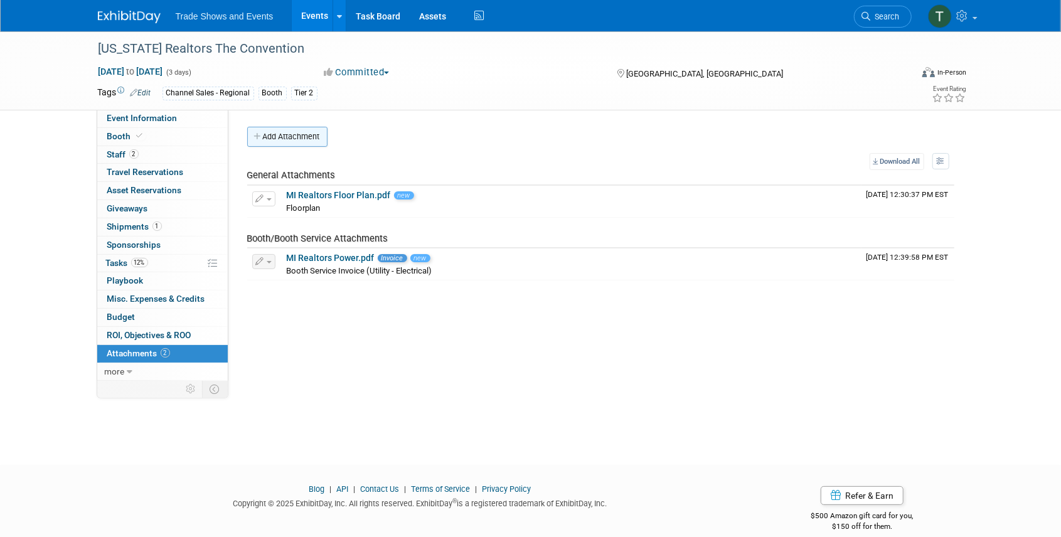
click at [302, 137] on button "Add Attachment" at bounding box center [287, 137] width 80 height 20
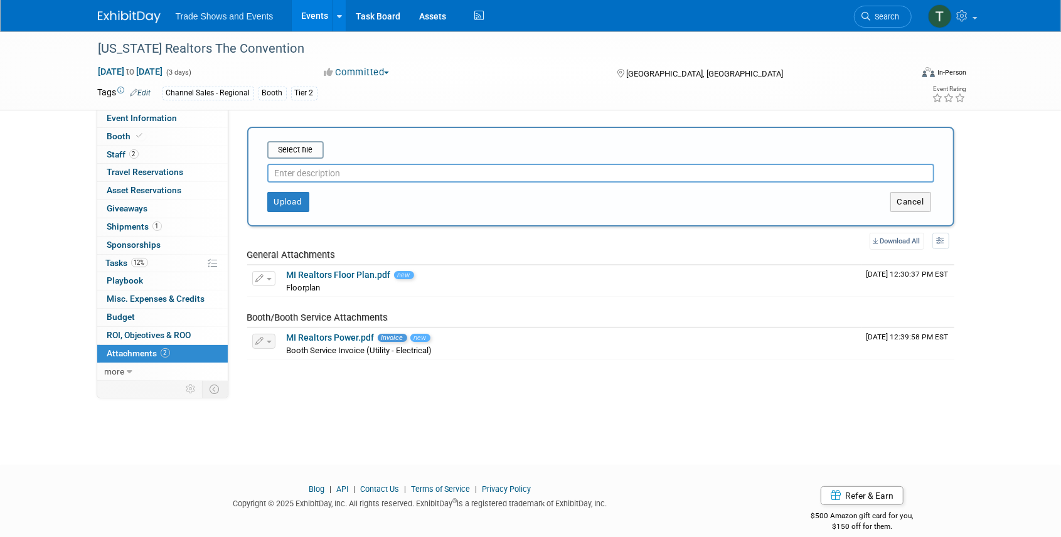
click at [312, 173] on input "text" at bounding box center [600, 173] width 667 height 19
type input "Material Handling Agreement"
click at [304, 149] on input "file" at bounding box center [247, 149] width 149 height 15
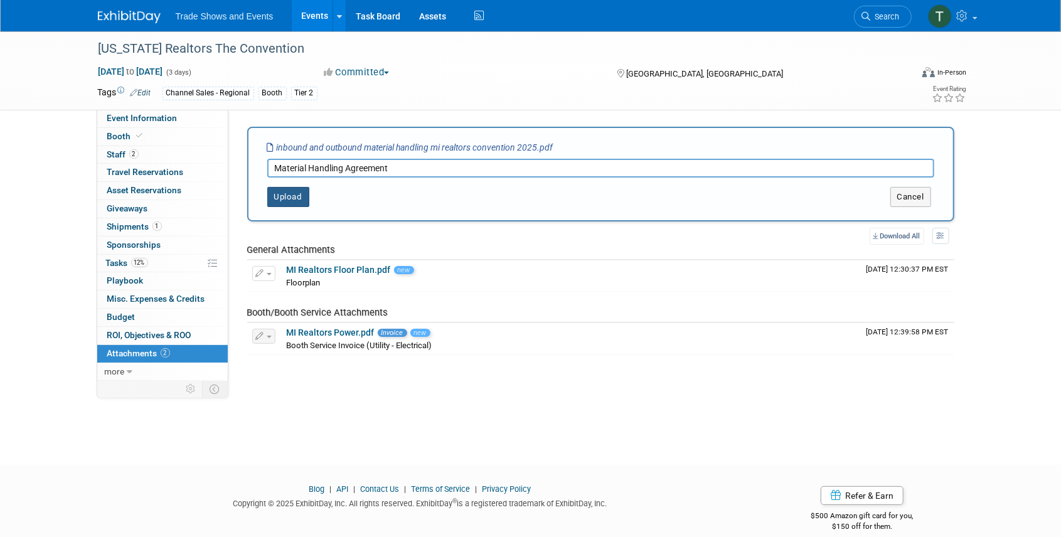
click at [298, 198] on button "Upload" at bounding box center [288, 197] width 42 height 20
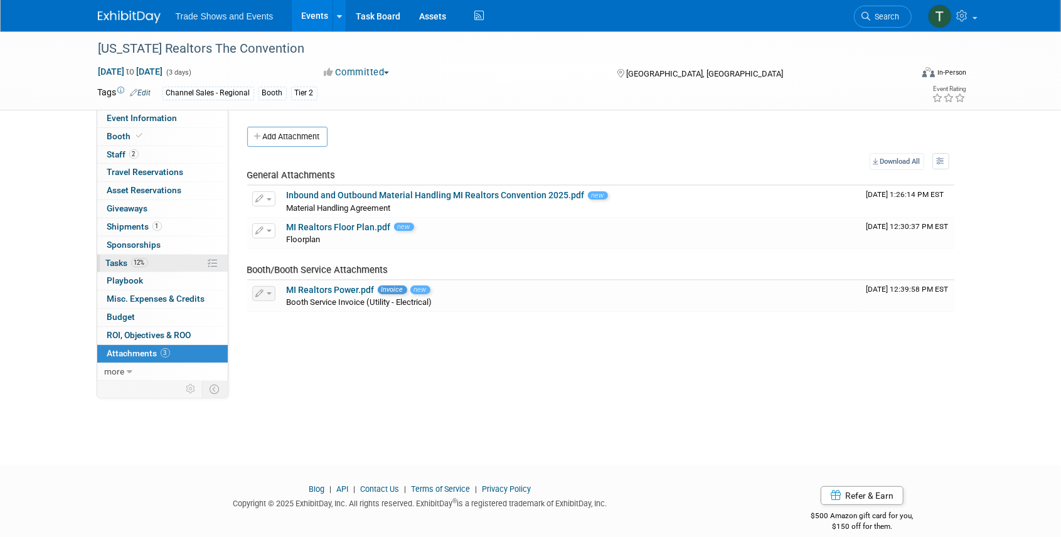
click at [120, 262] on span "Tasks 12%" at bounding box center [127, 263] width 42 height 10
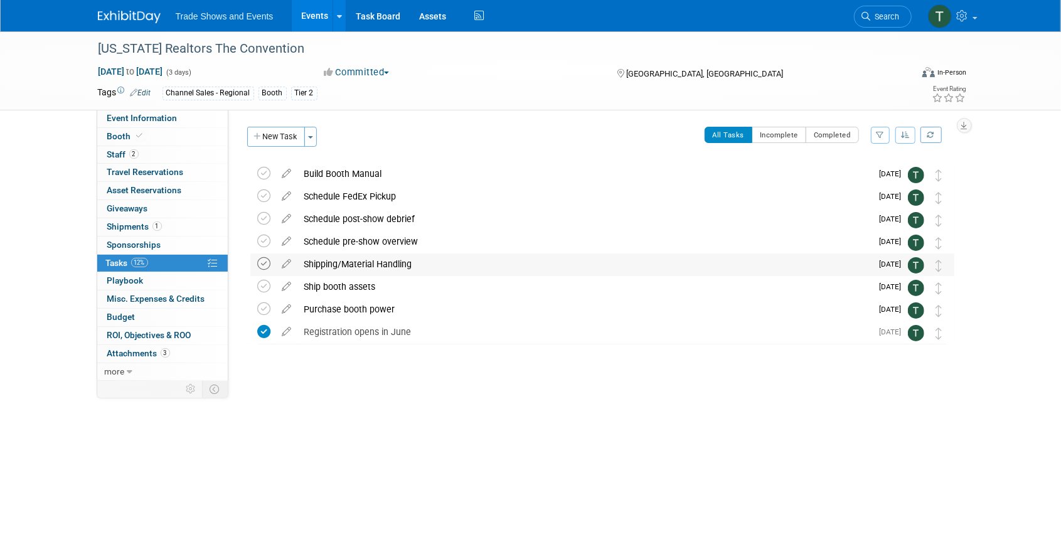
click at [265, 265] on icon at bounding box center [264, 263] width 13 height 13
click at [142, 124] on link "Event Information" at bounding box center [162, 119] width 131 height 18
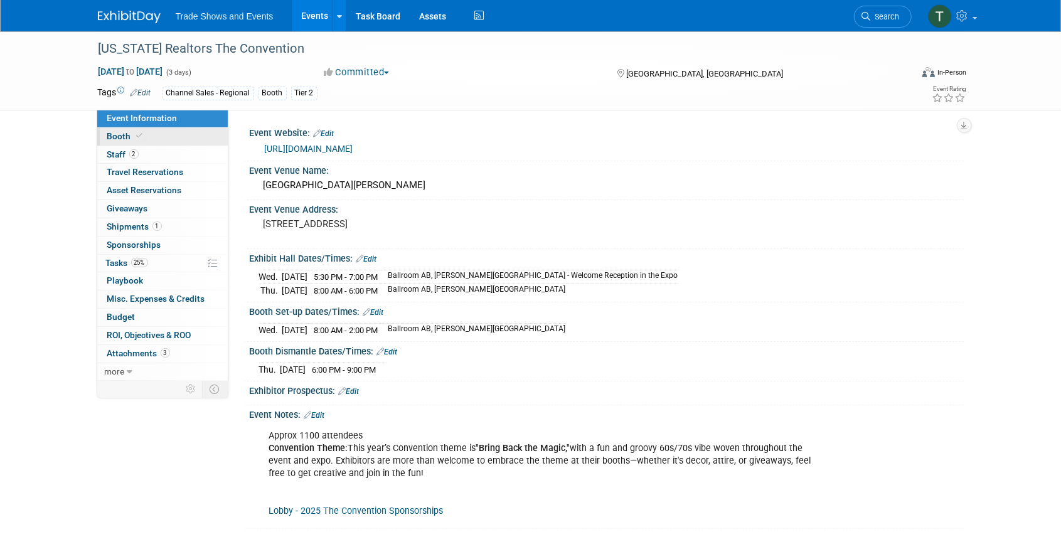
click at [139, 142] on link "Booth" at bounding box center [162, 137] width 131 height 18
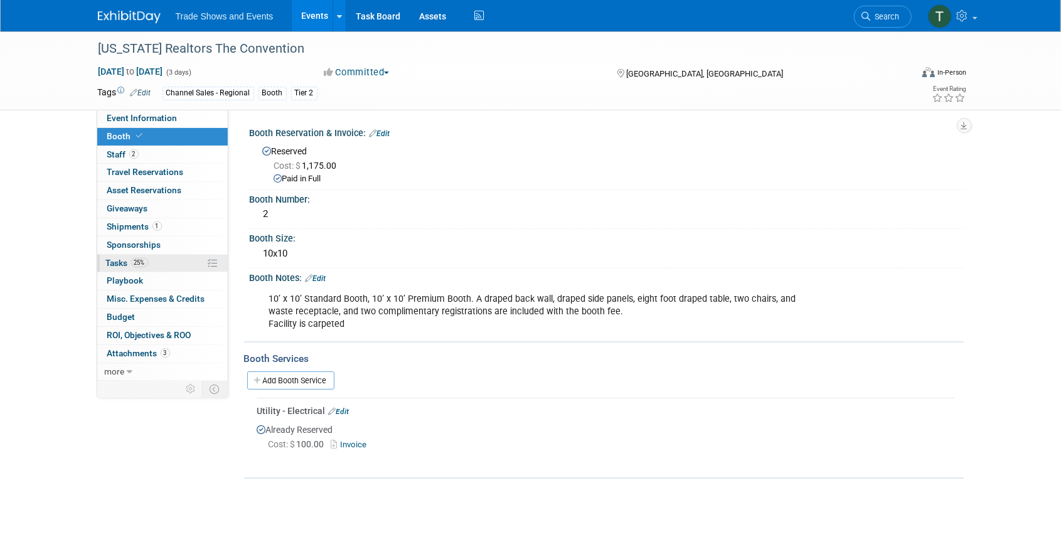
click at [121, 258] on span "Tasks 25%" at bounding box center [127, 263] width 42 height 10
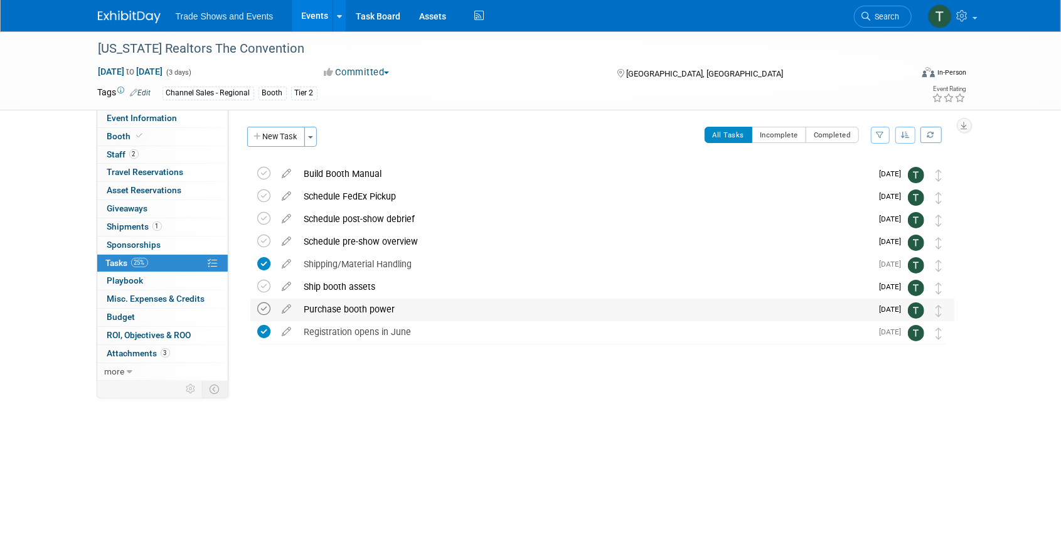
click at [261, 304] on icon at bounding box center [264, 308] width 13 height 13
click at [311, 9] on link "Events" at bounding box center [315, 15] width 46 height 31
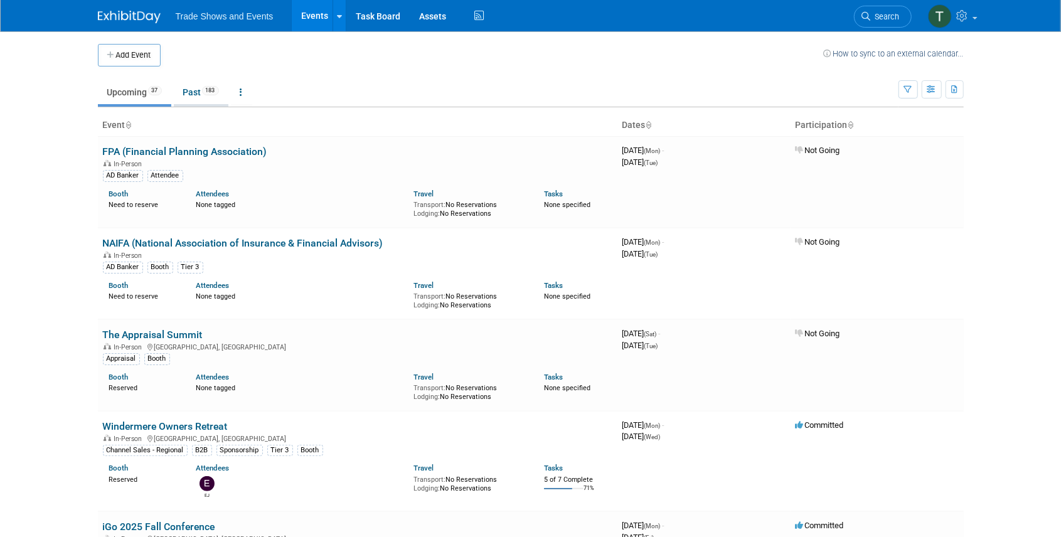
click at [198, 95] on link "Past 183" at bounding box center [201, 92] width 55 height 24
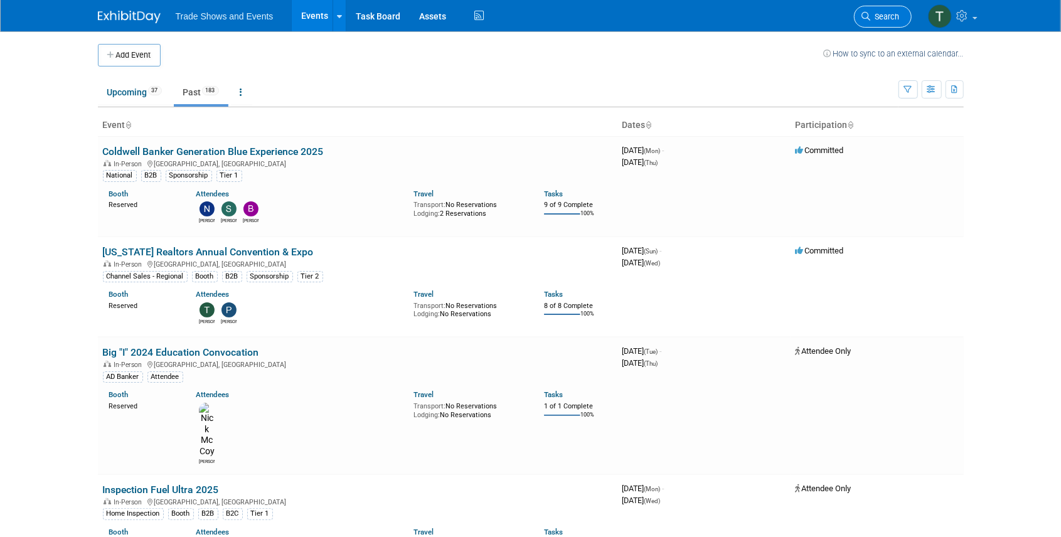
click at [874, 16] on span "Search" at bounding box center [885, 16] width 29 height 9
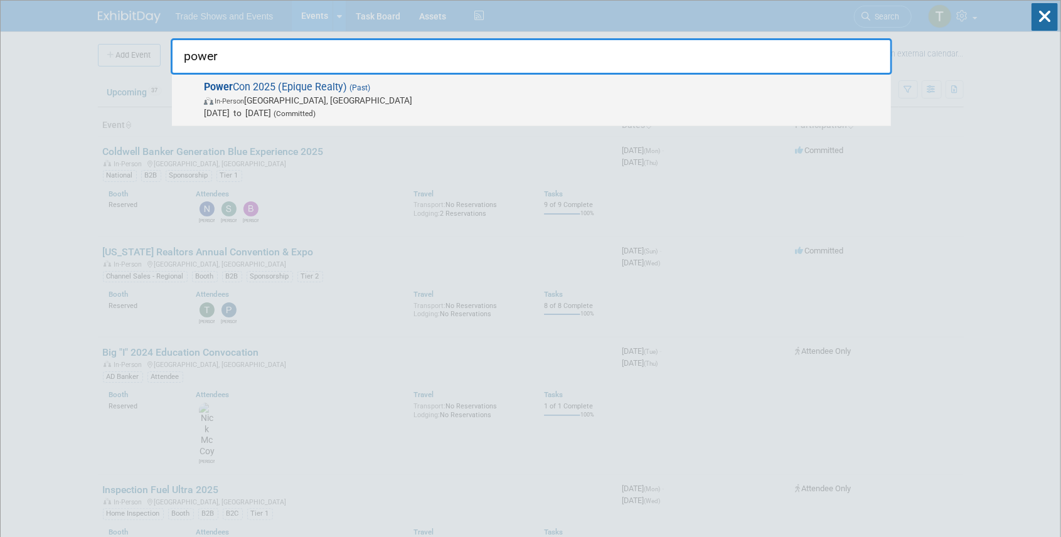
type input "power"
click at [310, 92] on span "Power Con 2025 (Epique Realty) (Past) In-Person [GEOGRAPHIC_DATA], [GEOGRAPHIC_…" at bounding box center [542, 100] width 685 height 38
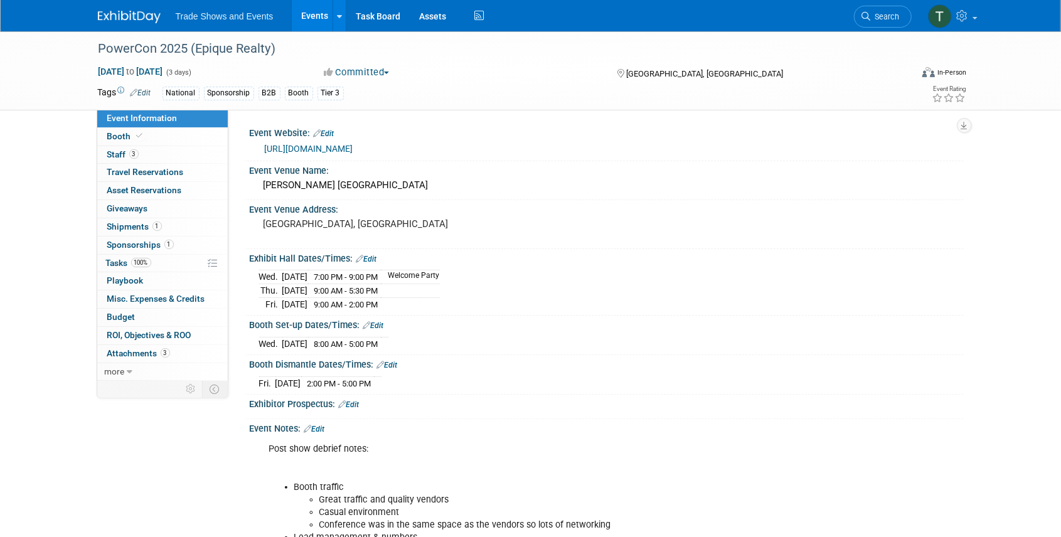
click at [311, 11] on link "Events" at bounding box center [315, 15] width 46 height 31
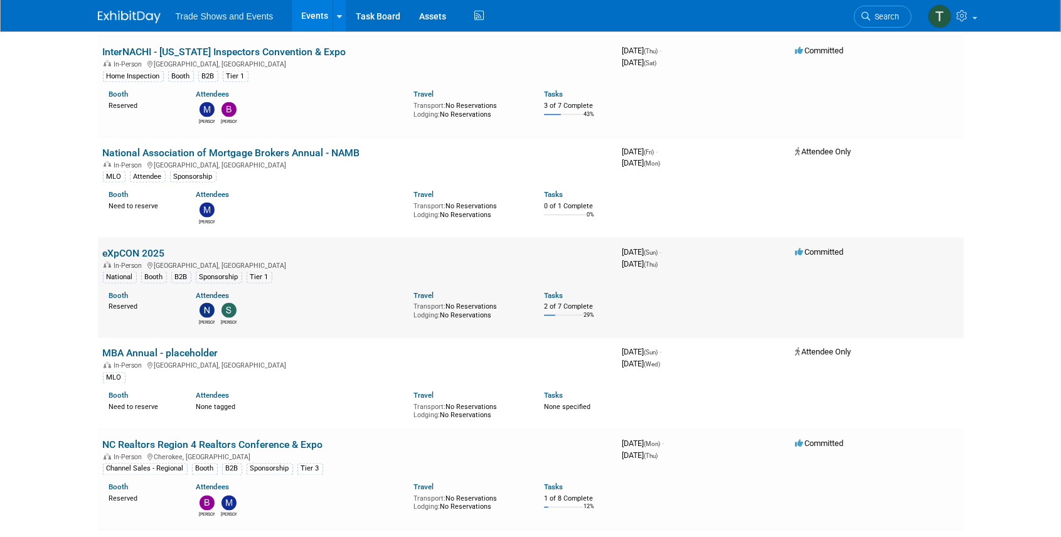
scroll to position [1255, 0]
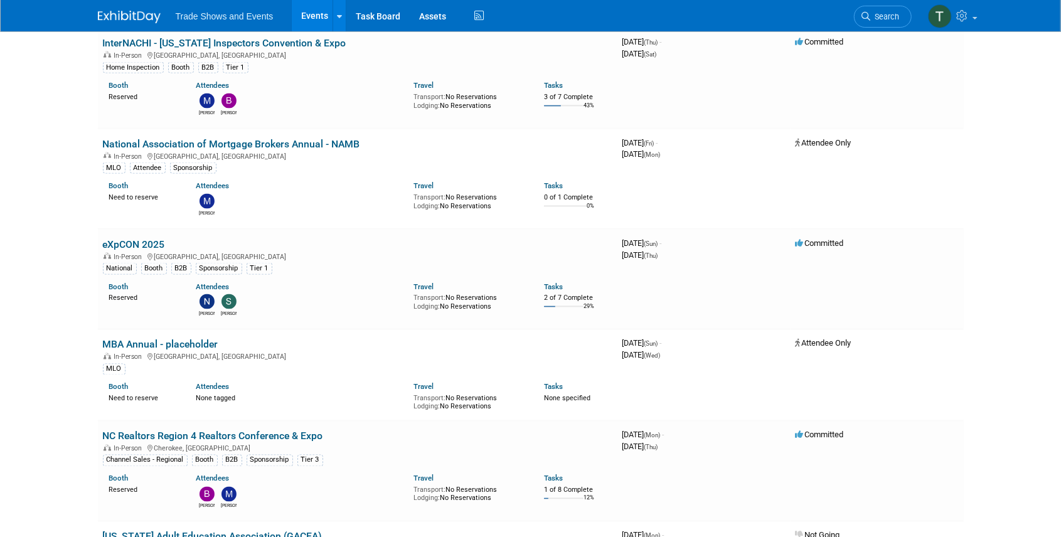
click at [141, 240] on link "eXpCON 2025" at bounding box center [134, 244] width 62 height 12
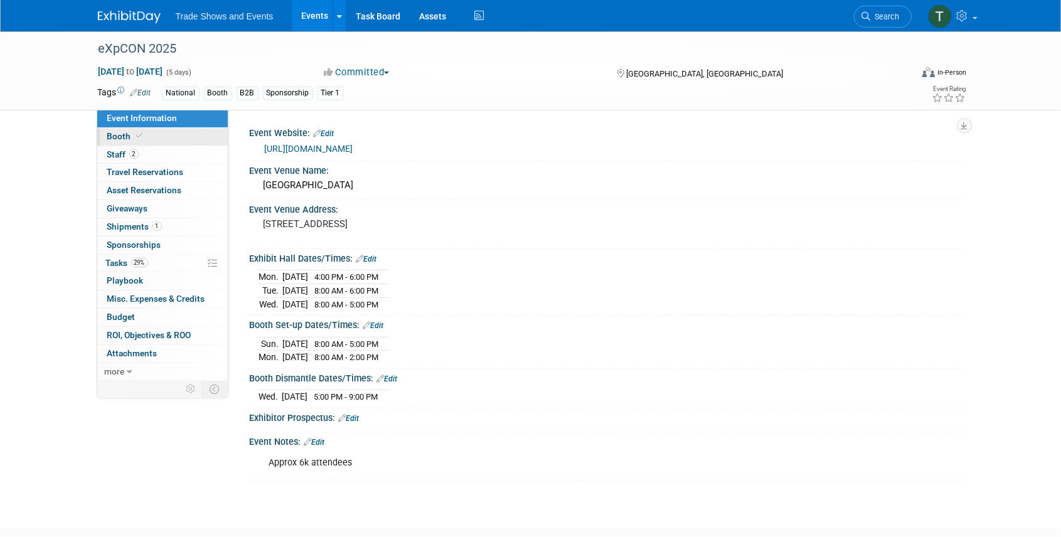
drag, startPoint x: 124, startPoint y: 137, endPoint x: 141, endPoint y: 137, distance: 16.3
click at [124, 137] on span "Booth" at bounding box center [126, 136] width 38 height 10
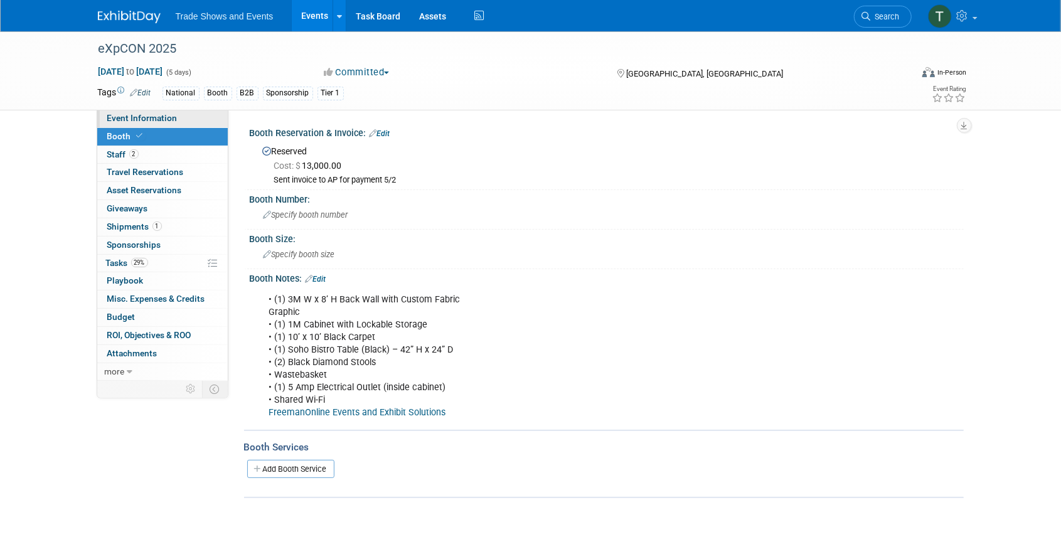
click at [143, 120] on span "Event Information" at bounding box center [142, 118] width 70 height 10
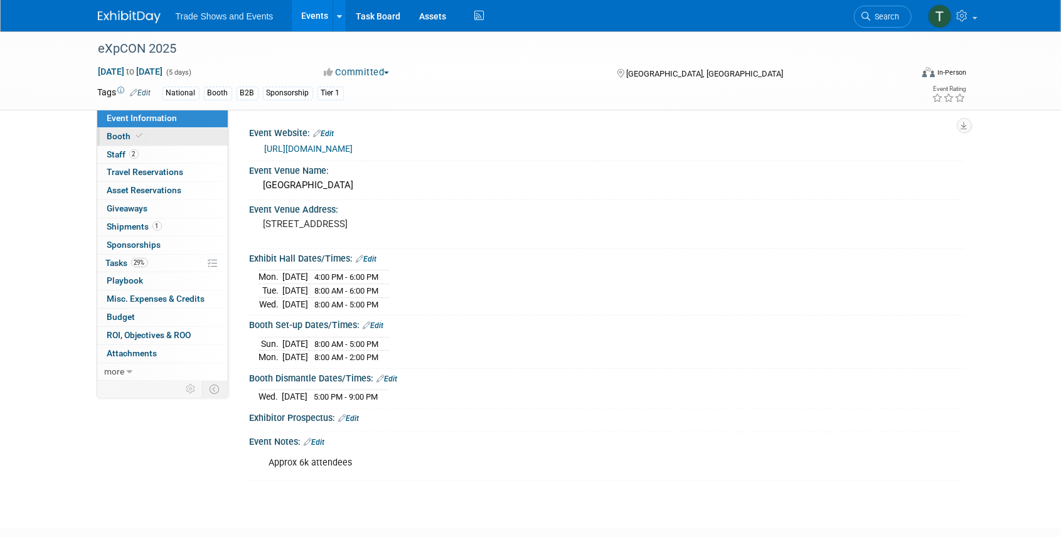
click at [128, 137] on span "Booth" at bounding box center [126, 136] width 38 height 10
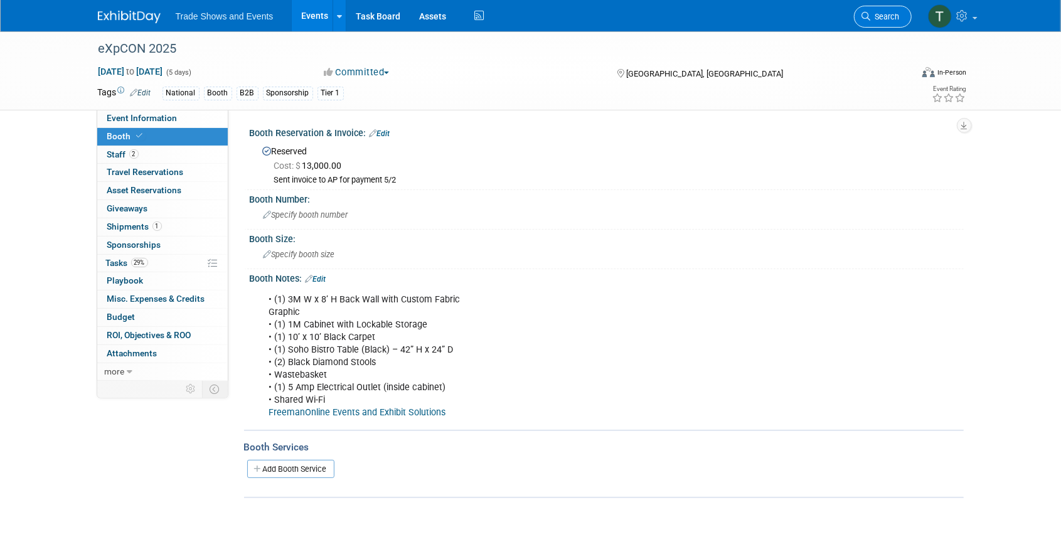
click at [883, 14] on span "Search" at bounding box center [885, 16] width 29 height 9
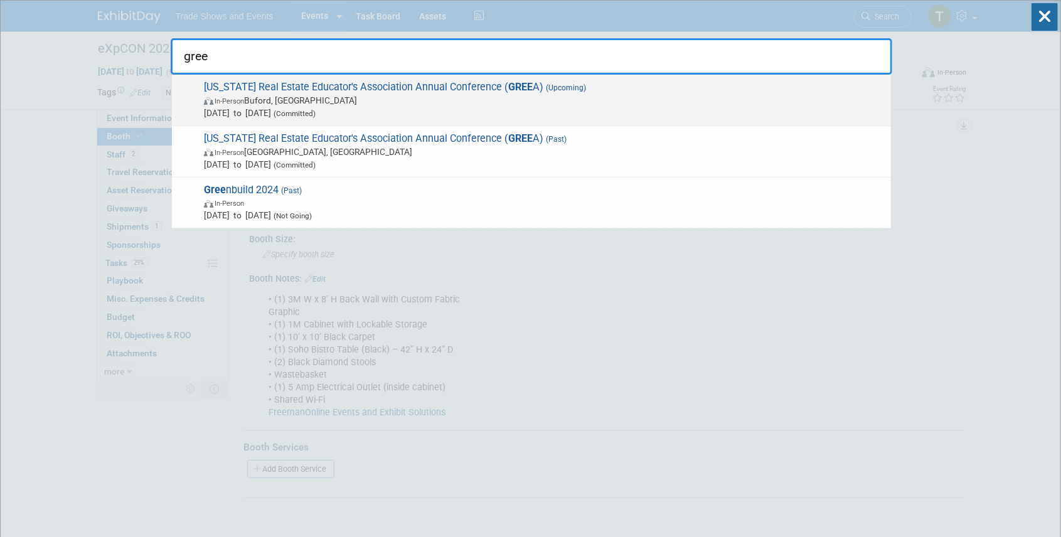
type input "gree"
click at [355, 98] on span "In-Person [GEOGRAPHIC_DATA], [GEOGRAPHIC_DATA]" at bounding box center [544, 100] width 681 height 13
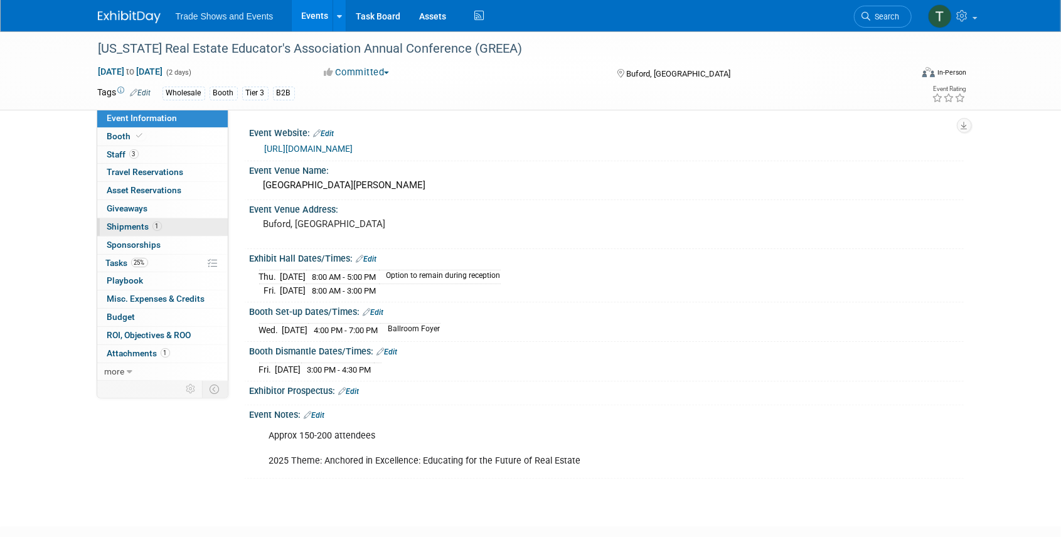
click at [128, 226] on span "Shipments 1" at bounding box center [134, 226] width 55 height 10
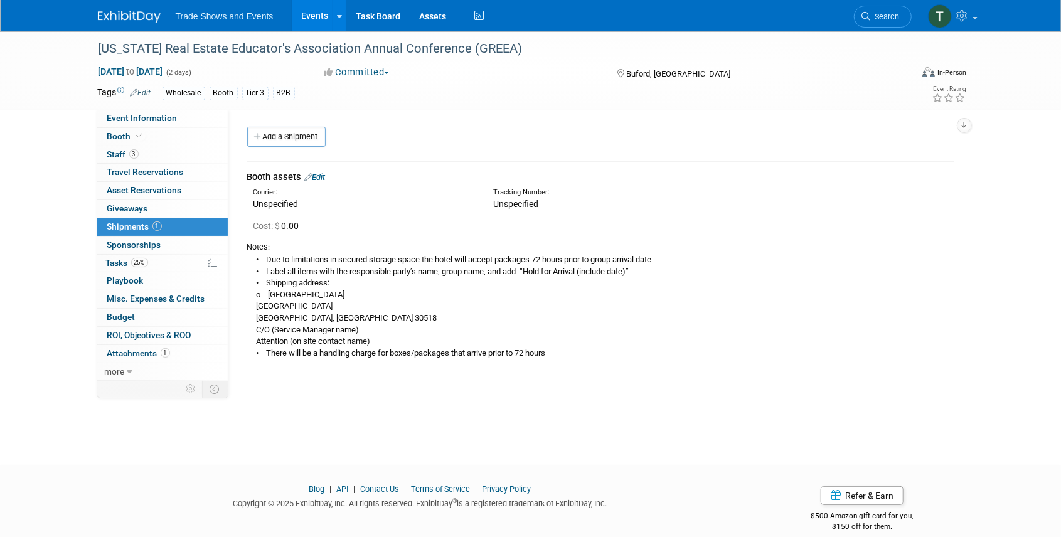
click at [324, 178] on link "Edit" at bounding box center [315, 177] width 21 height 9
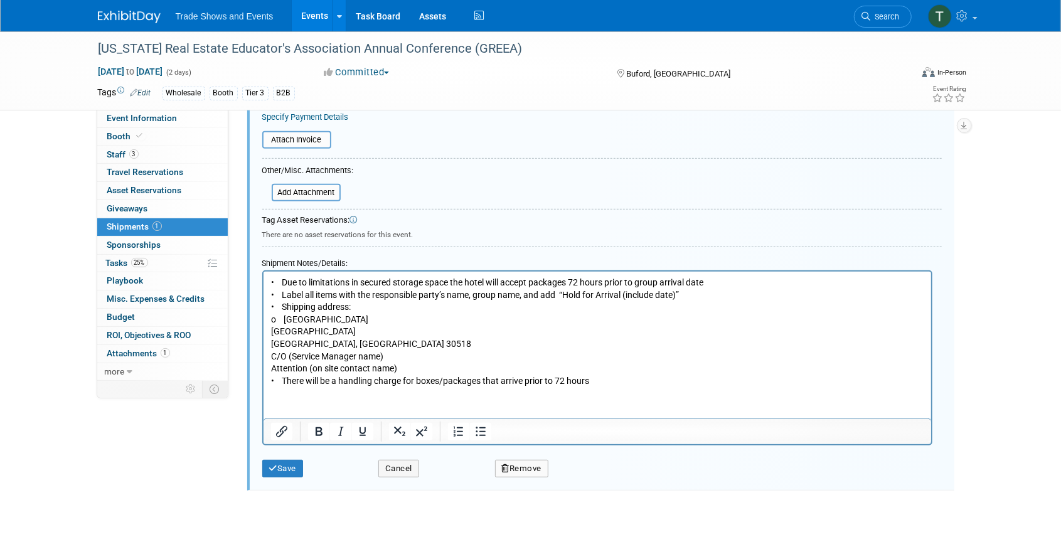
scroll to position [311, 0]
click at [285, 319] on p "• Due to limitations in secured storage space the hotel will accept packages 72…" at bounding box center [596, 330] width 653 height 110
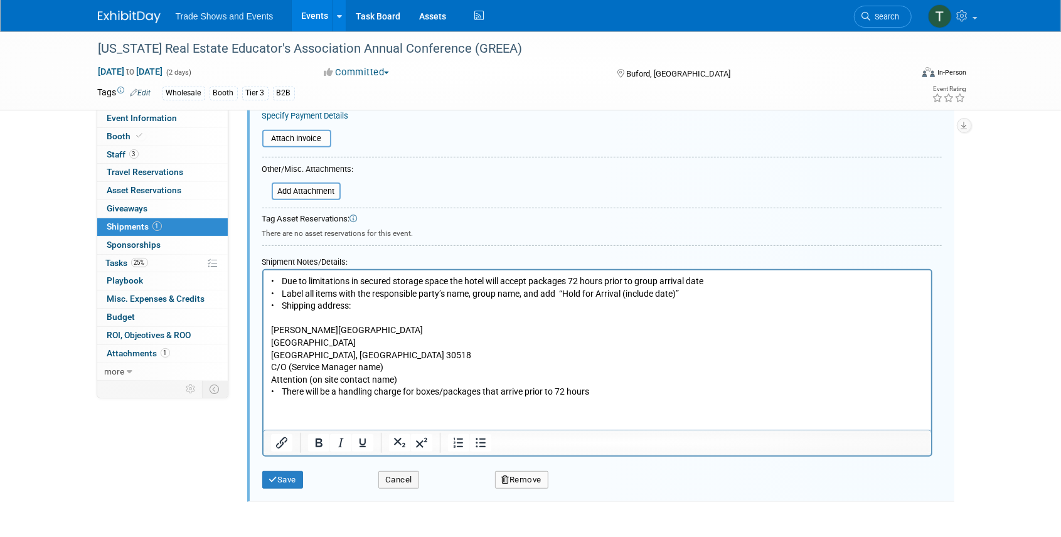
click at [282, 306] on p "• Due to limitations in secured storage space the hotel will accept packages 72…" at bounding box center [596, 293] width 653 height 37
drag, startPoint x: 344, startPoint y: 319, endPoint x: 525, endPoint y: 584, distance: 320.6
click at [263, 316] on html "• Due to limitations in secured storage space the hotel will accept packages 72…" at bounding box center [597, 334] width 668 height 128
click at [316, 437] on icon "Bold" at bounding box center [318, 442] width 15 height 15
click at [515, 326] on p "[PERSON_NAME][GEOGRAPHIC_DATA] [STREET_ADDRESS] C/O (Service Manager name) Atte…" at bounding box center [596, 361] width 653 height 74
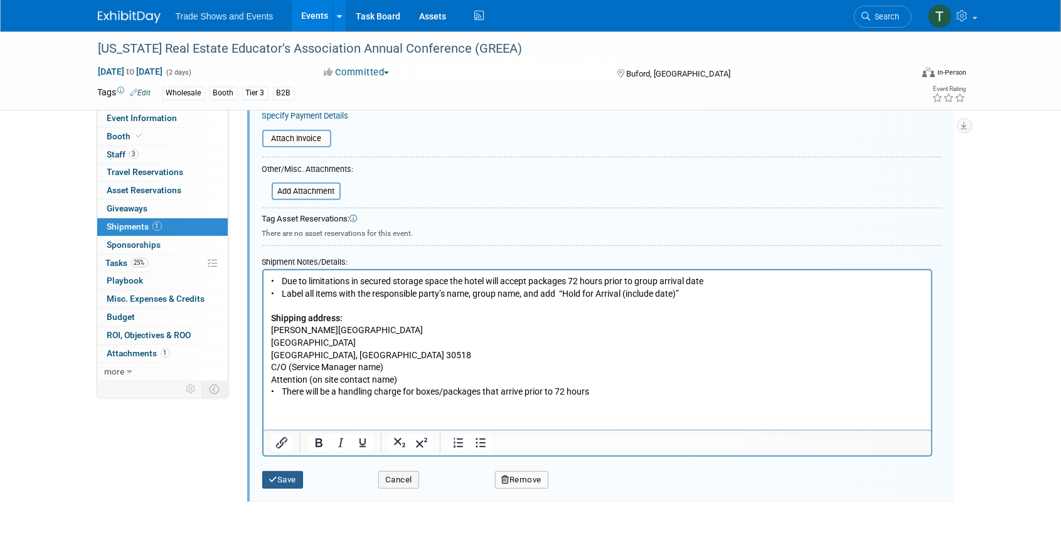
click at [286, 481] on button "Save" at bounding box center [282, 480] width 41 height 18
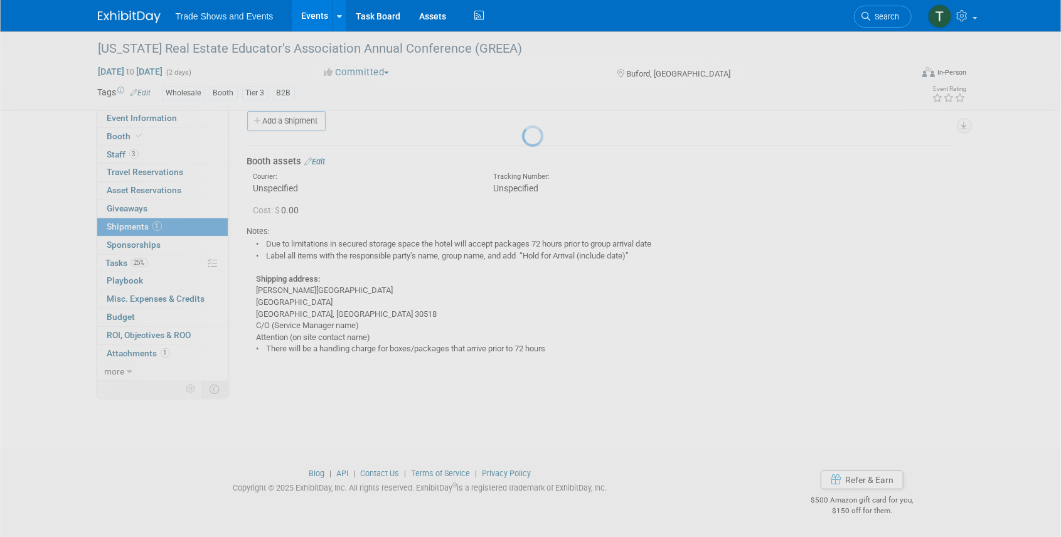
scroll to position [16, 0]
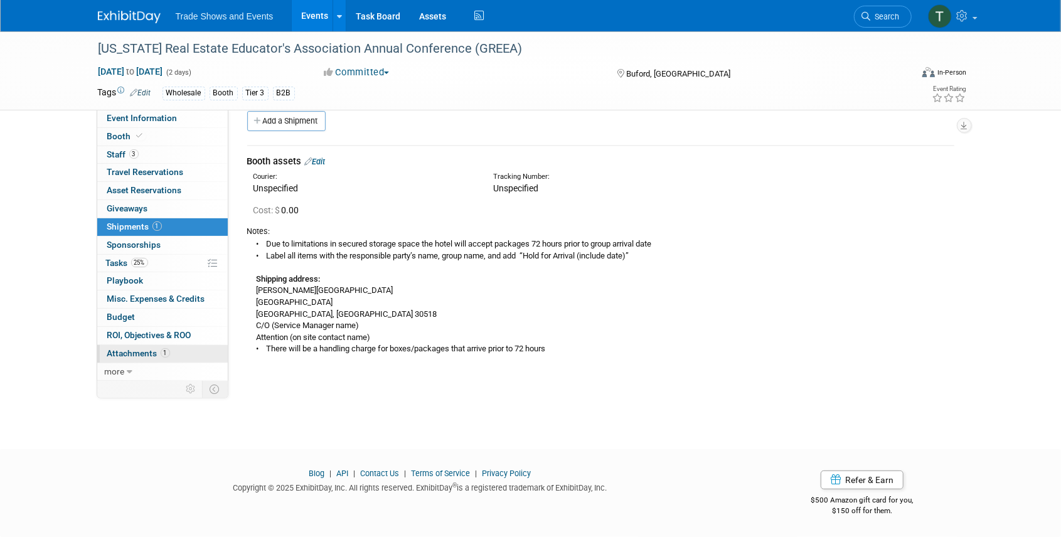
click at [148, 350] on span "Attachments 1" at bounding box center [138, 353] width 63 height 10
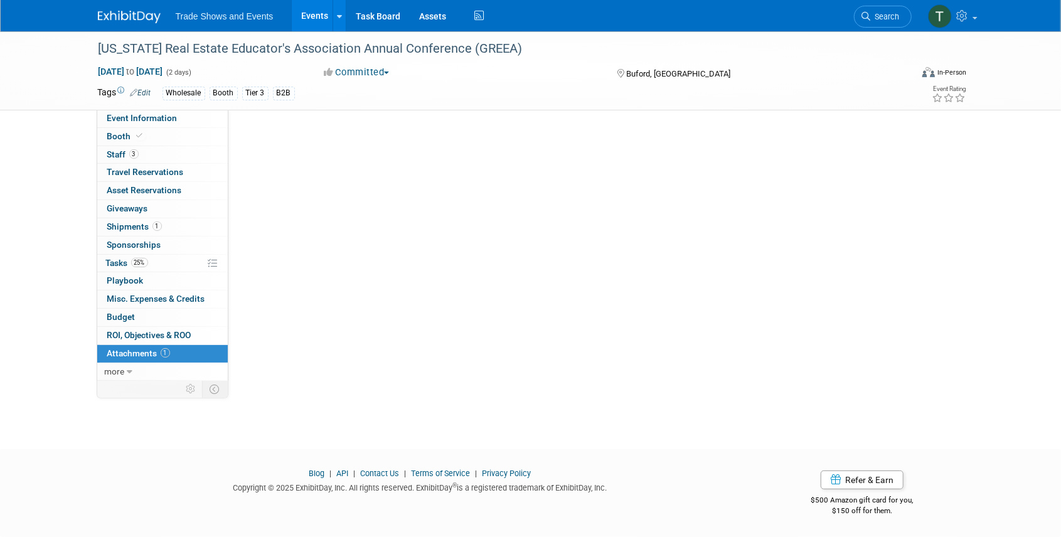
scroll to position [0, 0]
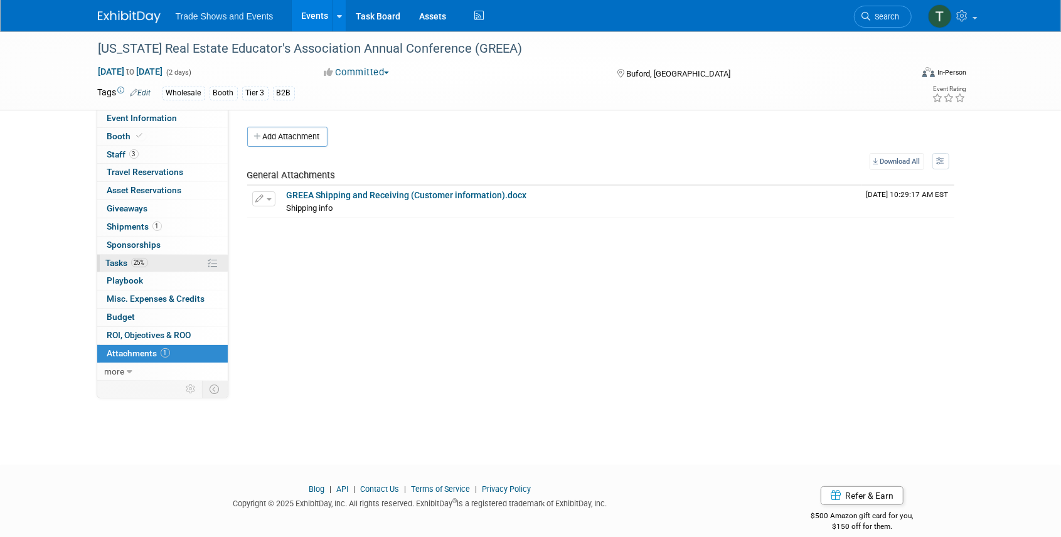
click at [117, 261] on span "Tasks 25%" at bounding box center [127, 263] width 42 height 10
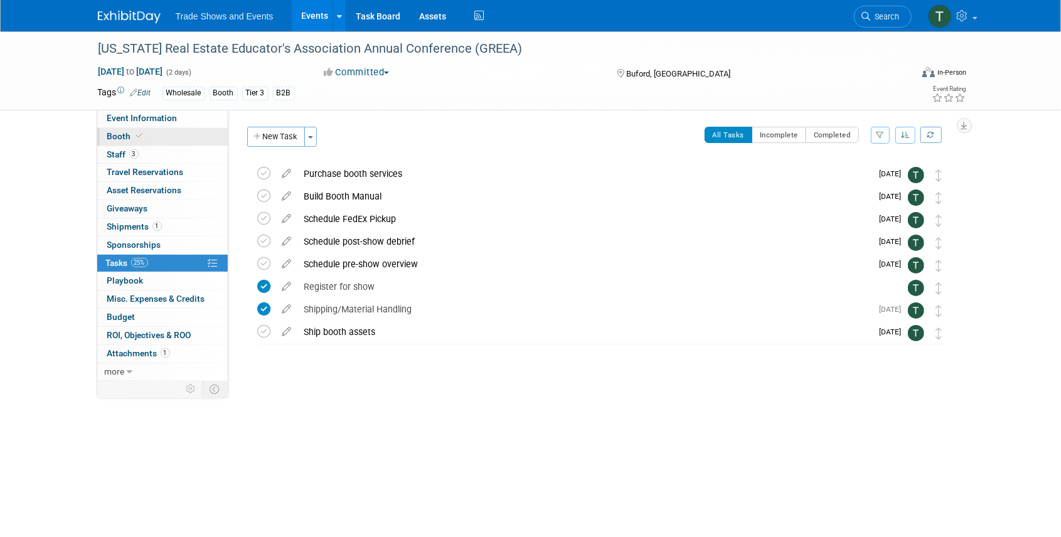
click at [128, 136] on span "Booth" at bounding box center [126, 136] width 38 height 10
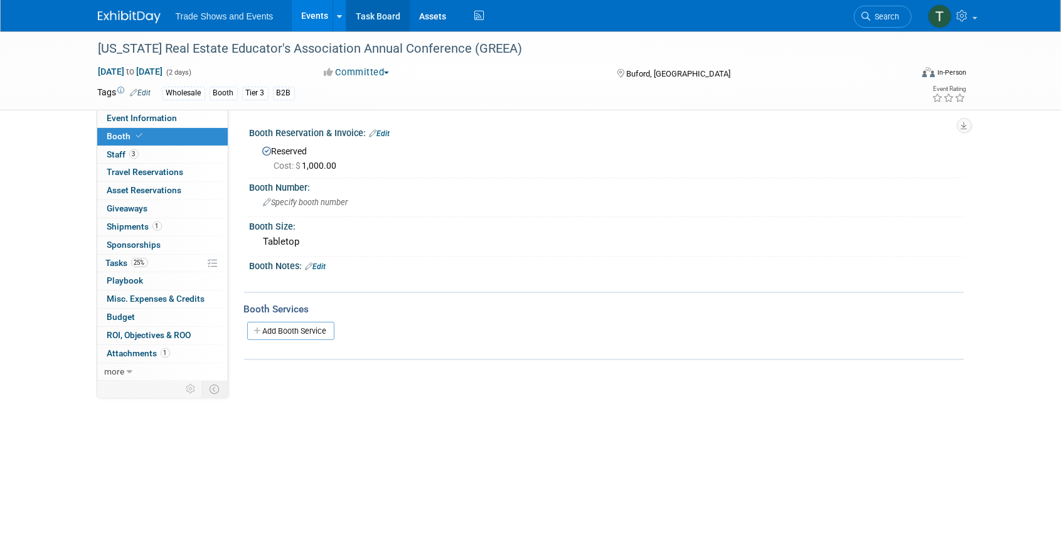
click at [369, 16] on link "Task Board" at bounding box center [377, 15] width 63 height 31
